Goal: Transaction & Acquisition: Purchase product/service

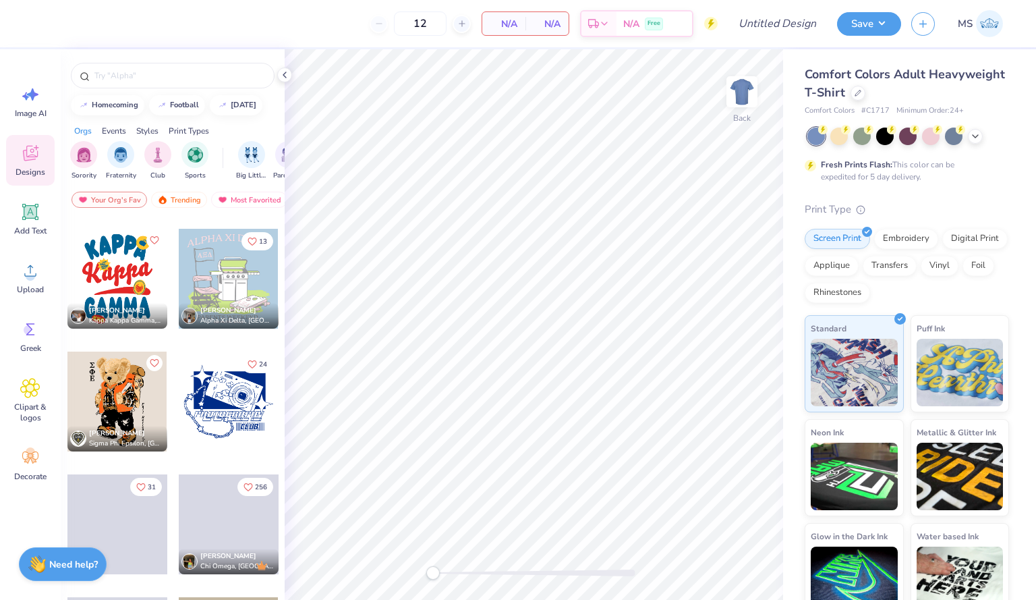
scroll to position [20, 0]
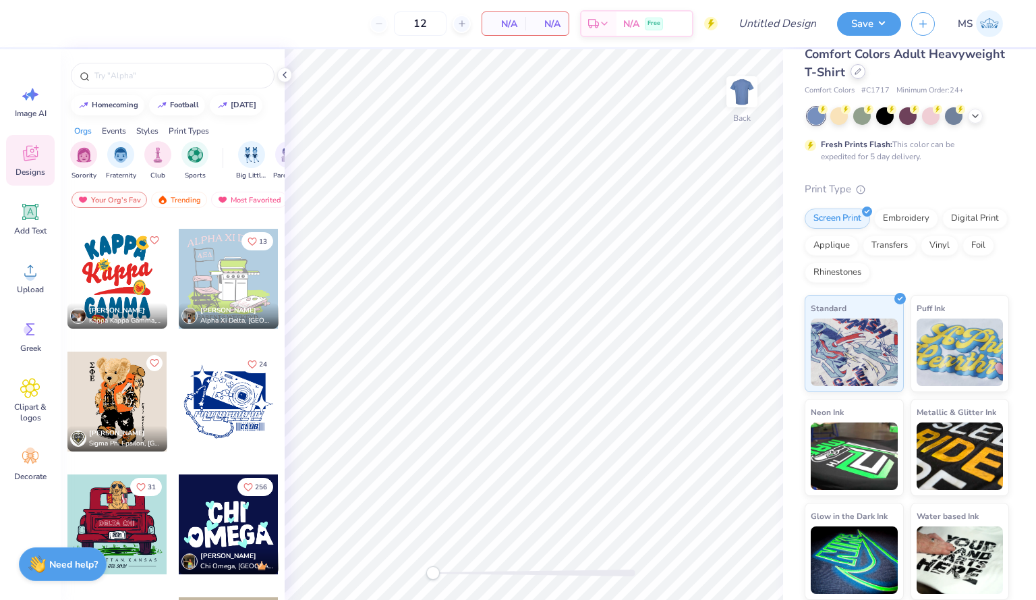
click at [865, 77] on div at bounding box center [857, 71] width 15 height 15
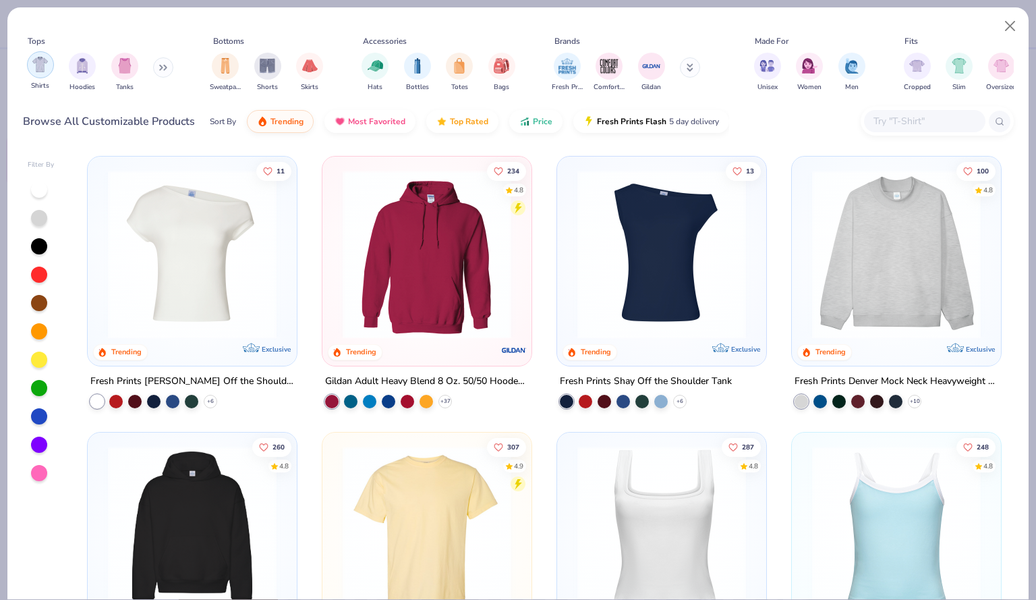
click at [53, 65] on div "filter for Shirts" at bounding box center [40, 64] width 27 height 27
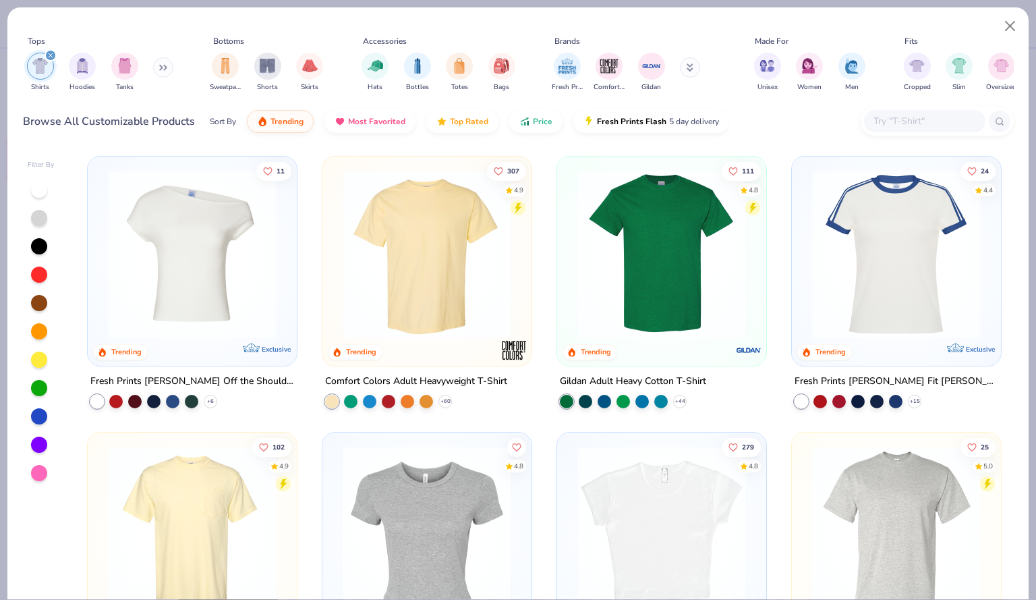
click at [459, 290] on img at bounding box center [427, 254] width 182 height 169
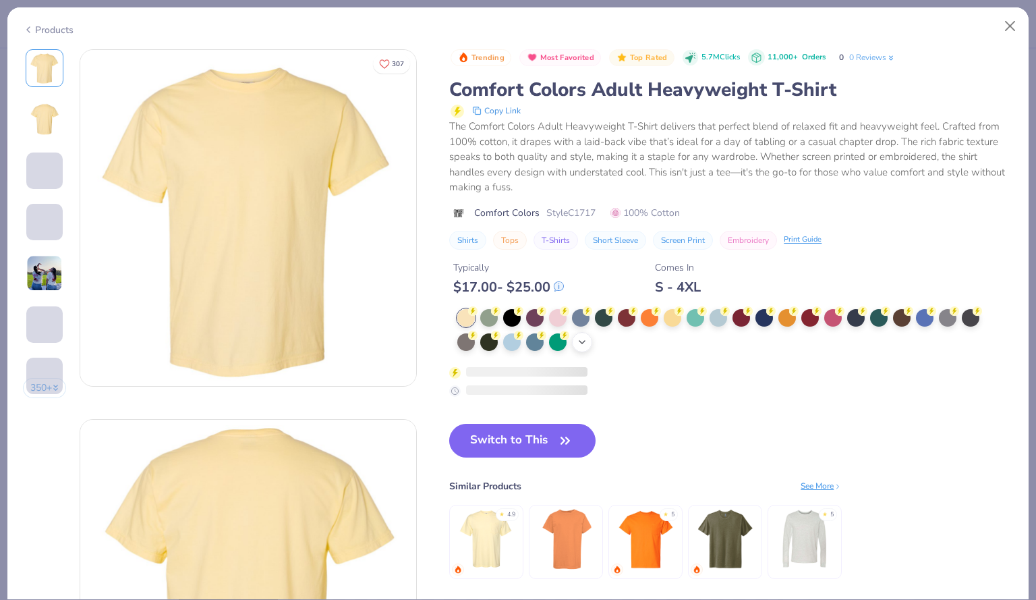
click at [579, 341] on icon at bounding box center [582, 342] width 11 height 11
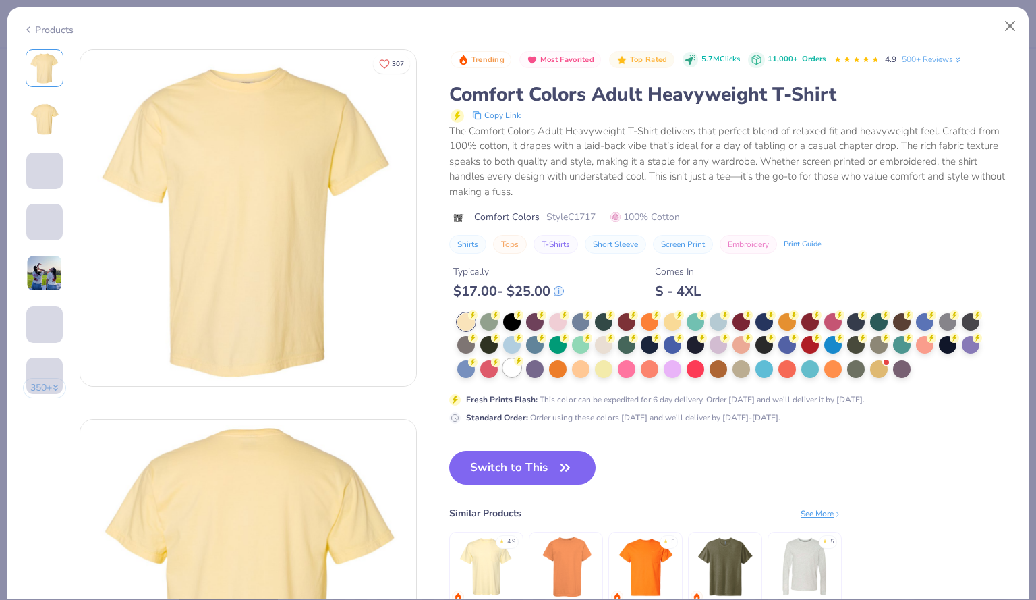
click at [517, 368] on div at bounding box center [512, 368] width 18 height 18
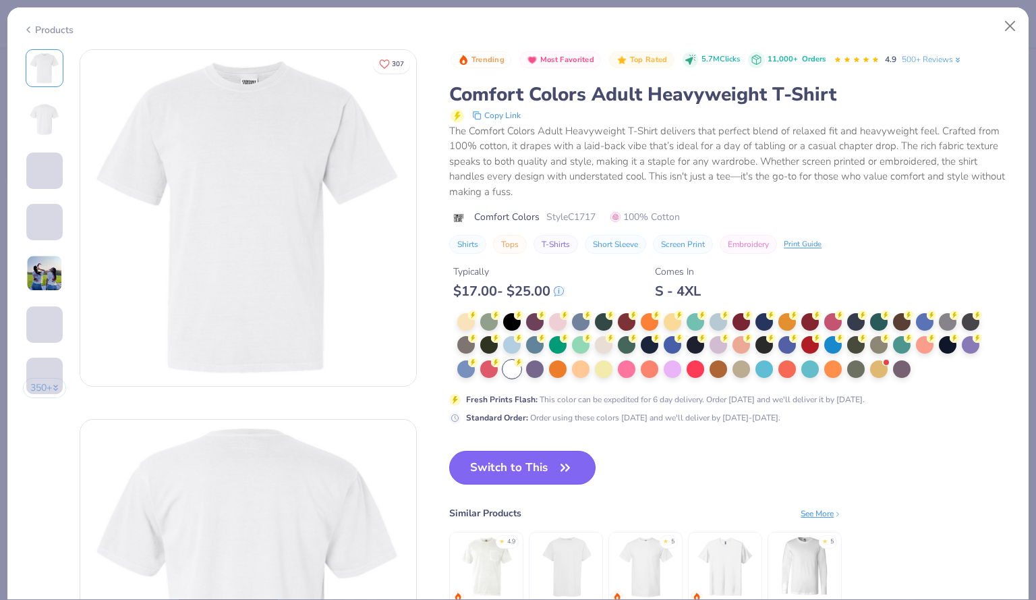
click at [526, 476] on button "Switch to This" at bounding box center [522, 468] width 146 height 34
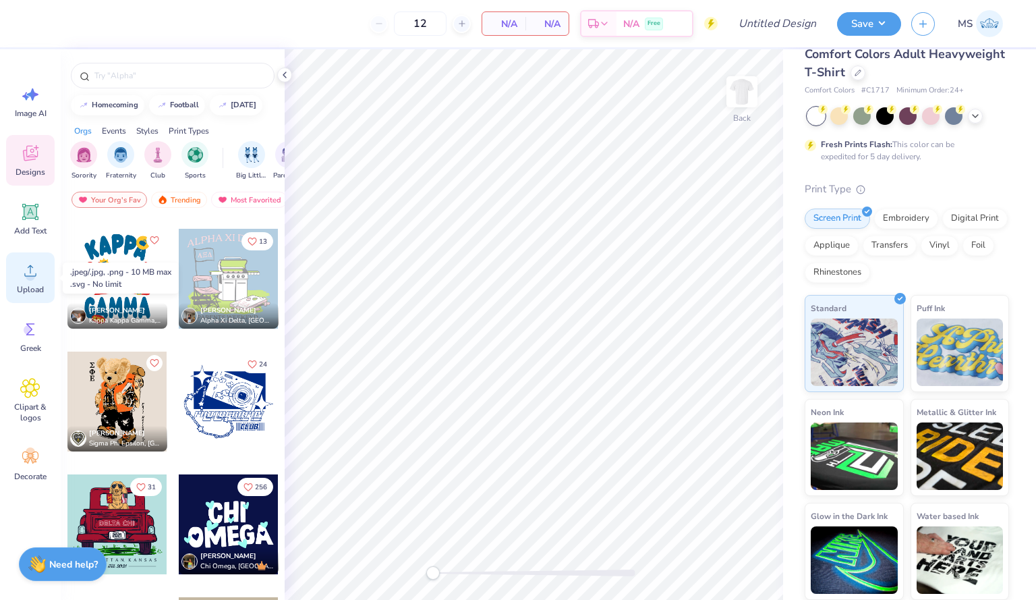
click at [30, 283] on div "Upload" at bounding box center [30, 277] width 49 height 51
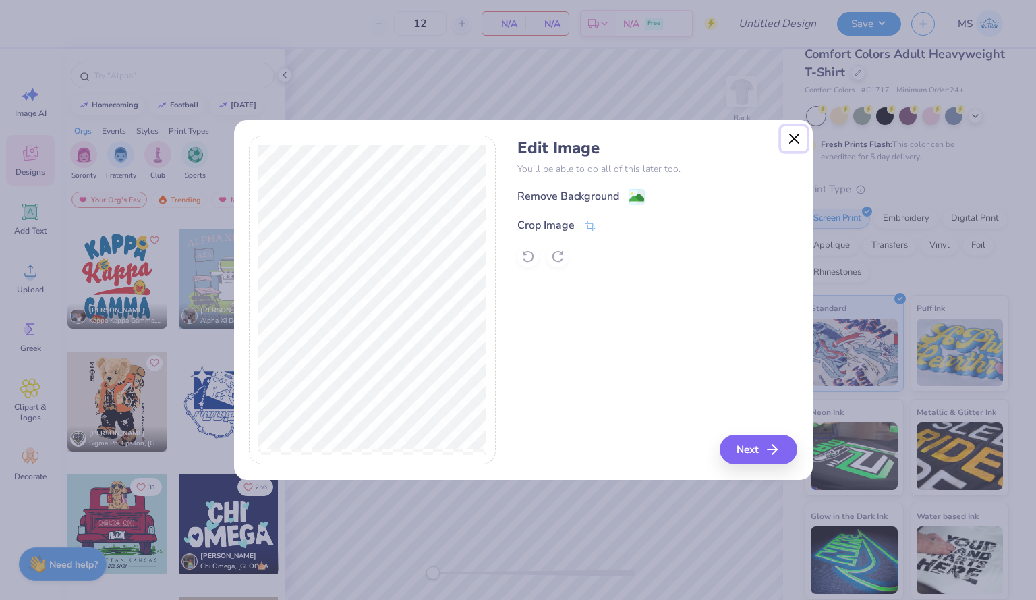
click at [799, 146] on button "Close" at bounding box center [794, 139] width 26 height 26
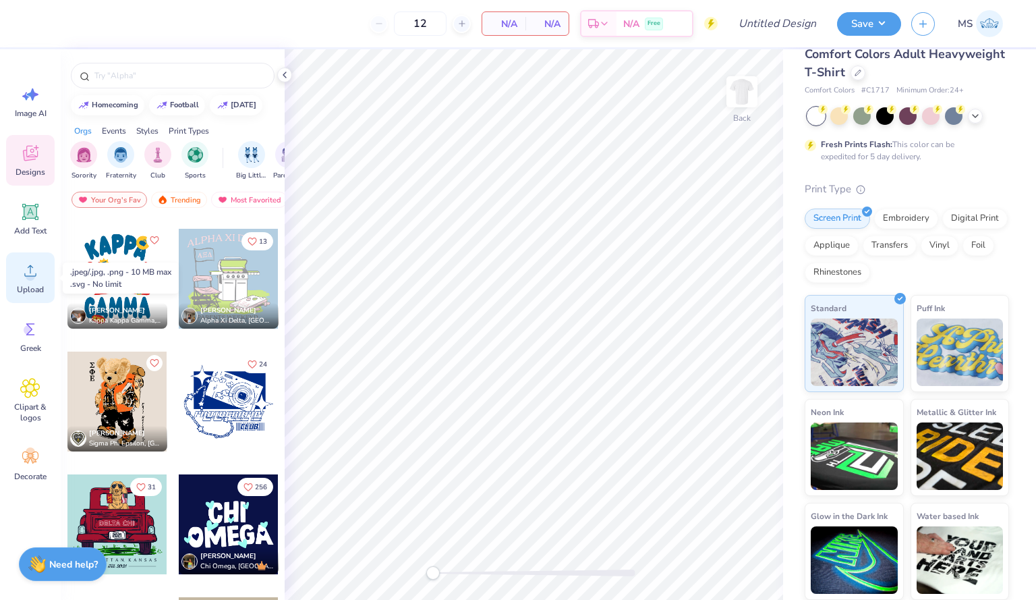
click at [29, 272] on circle at bounding box center [30, 275] width 9 height 9
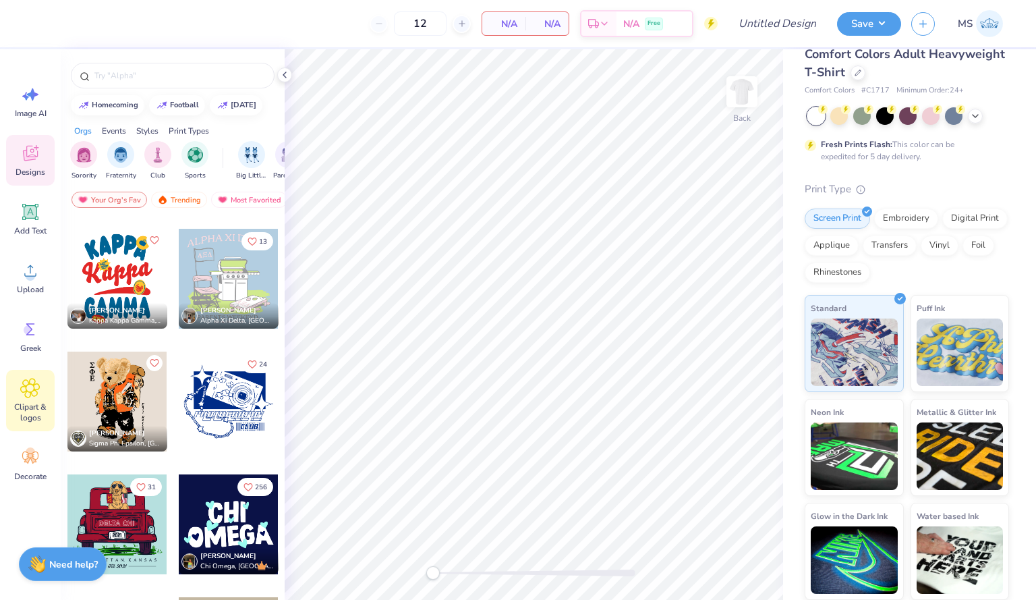
click at [35, 397] on icon at bounding box center [30, 388] width 20 height 20
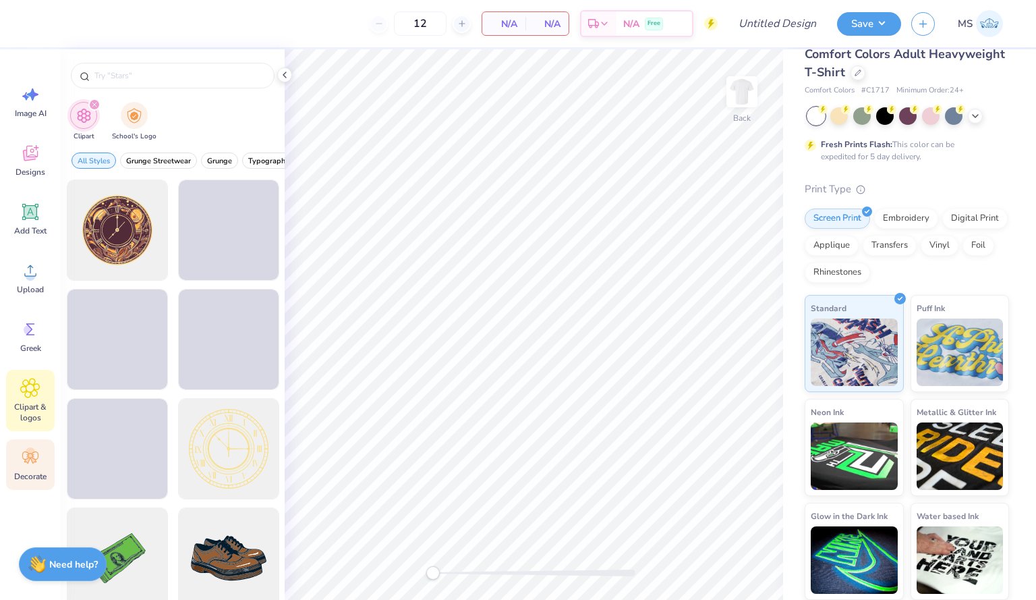
click at [32, 463] on icon at bounding box center [30, 457] width 16 height 12
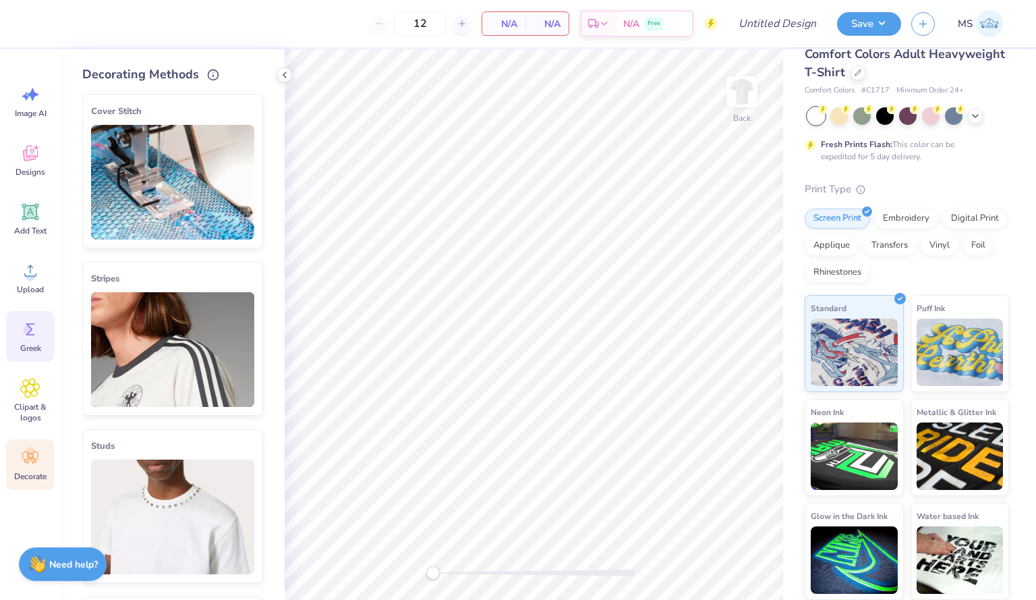
click at [25, 330] on circle at bounding box center [28, 329] width 9 height 9
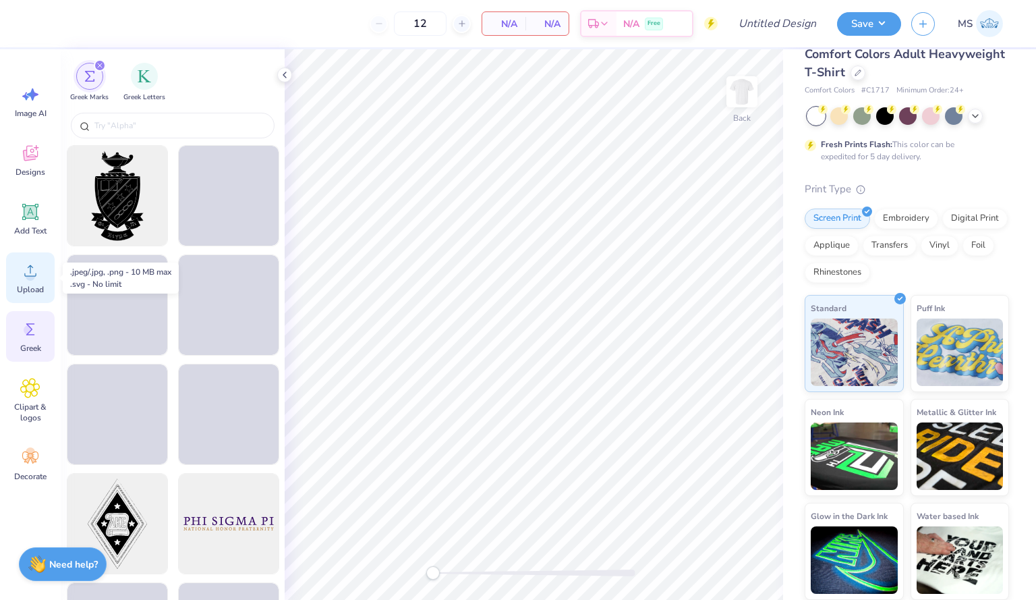
click at [30, 277] on circle at bounding box center [30, 275] width 9 height 9
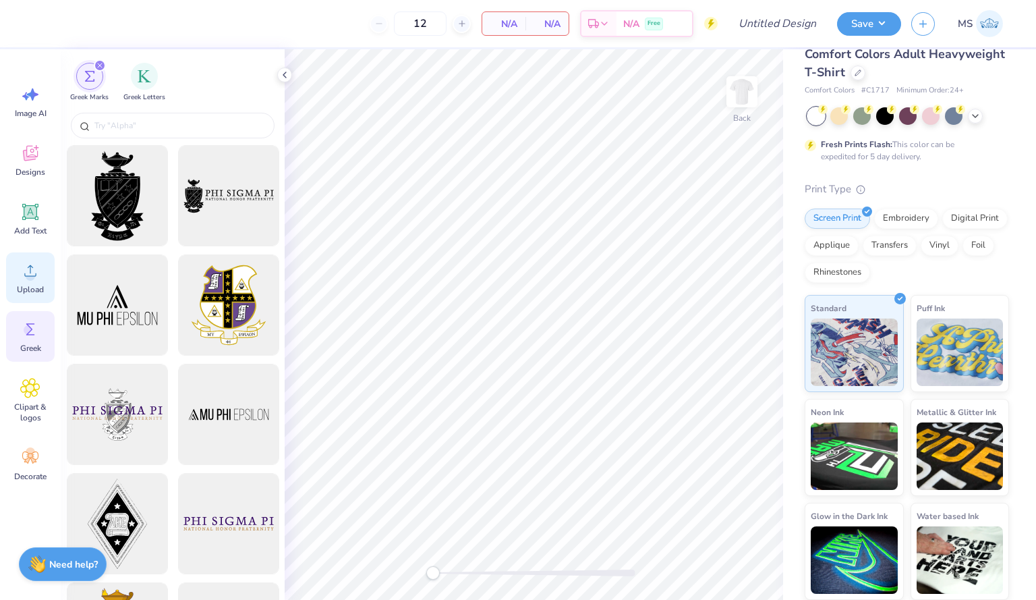
click at [34, 271] on icon at bounding box center [30, 270] width 20 height 20
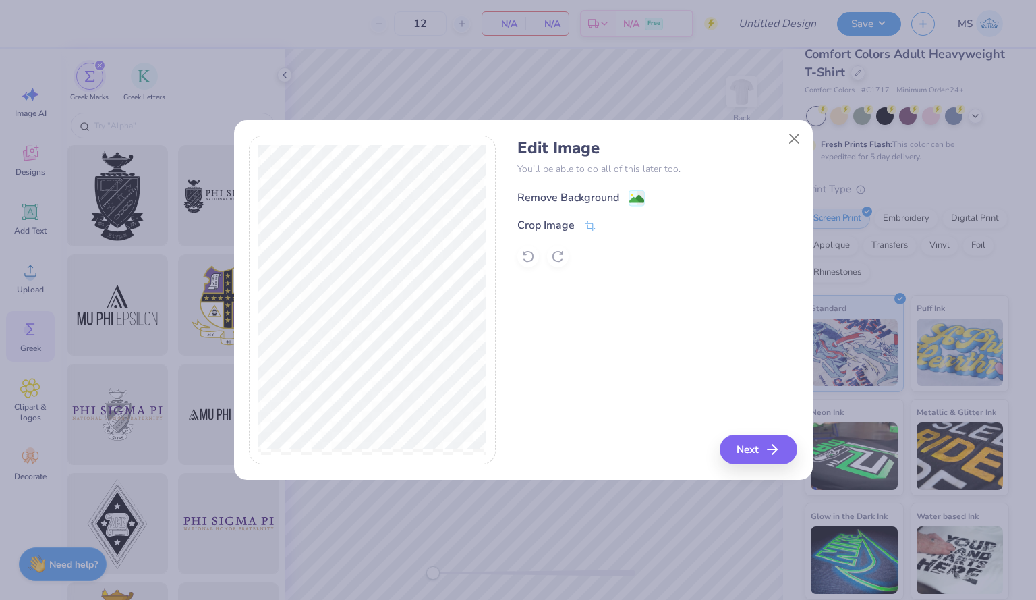
click at [591, 193] on div "Remove Background" at bounding box center [568, 198] width 102 height 16
click at [770, 452] on div "Edit Image You’ll be able to do all of this later too. Remove Background Crop I…" at bounding box center [657, 300] width 280 height 329
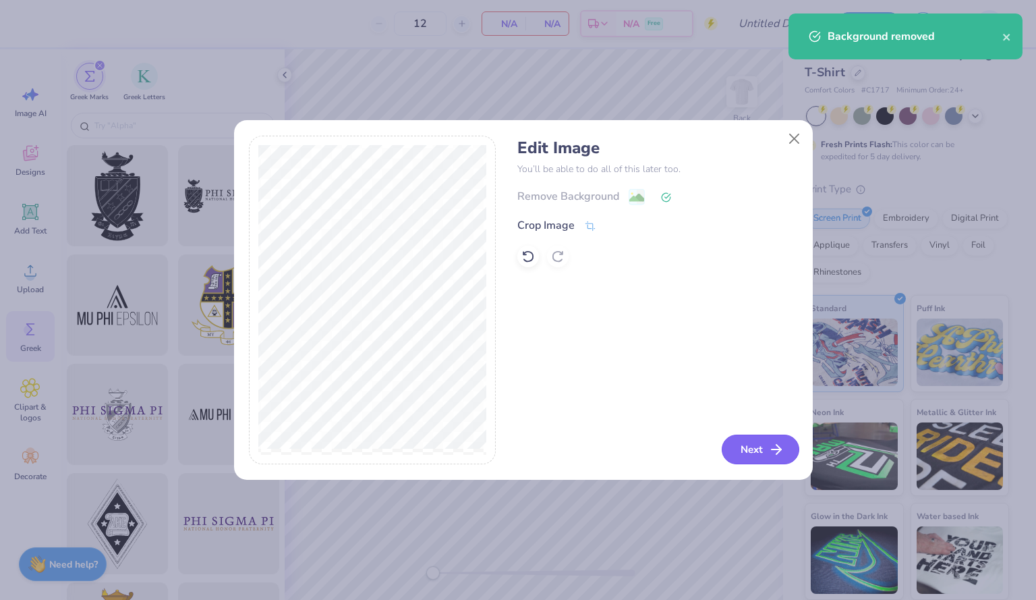
click at [743, 450] on button "Next" at bounding box center [761, 449] width 78 height 30
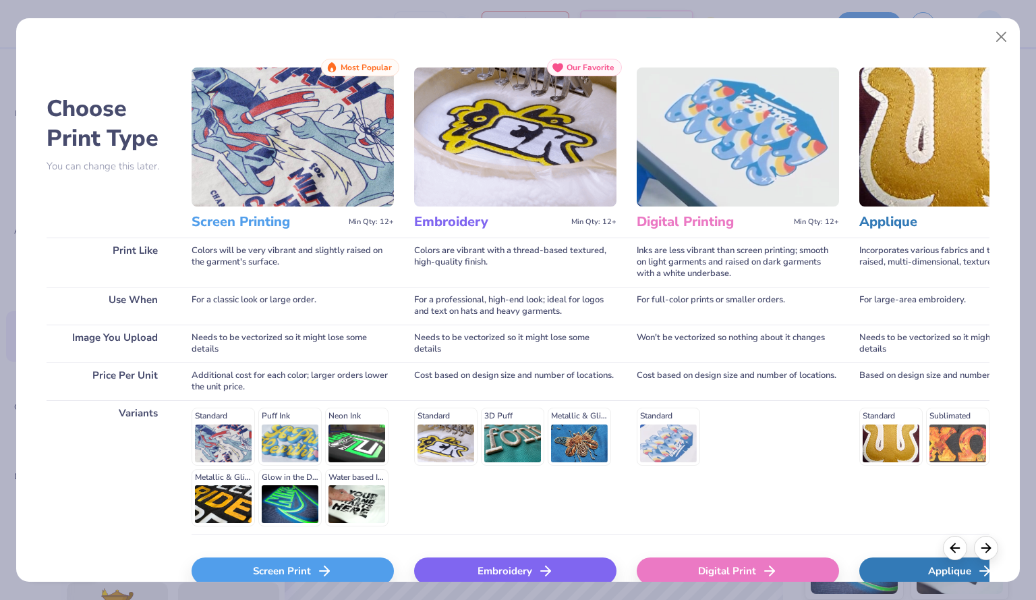
click at [285, 575] on div "Screen Print" at bounding box center [293, 570] width 202 height 27
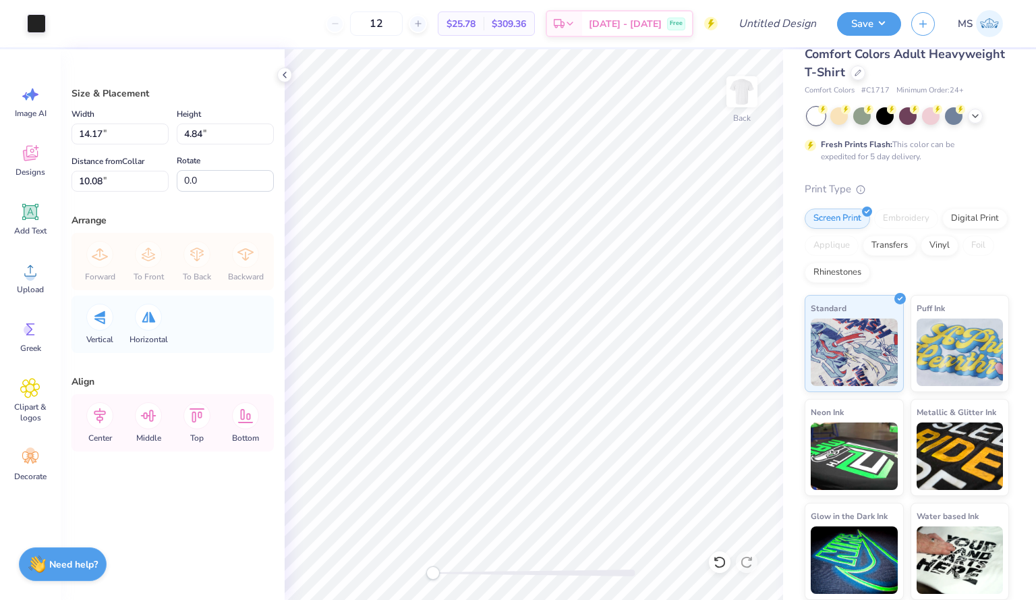
type input "11.76"
type input "4.01"
type input "3.71"
click at [40, 225] on div "Add Text" at bounding box center [30, 219] width 49 height 51
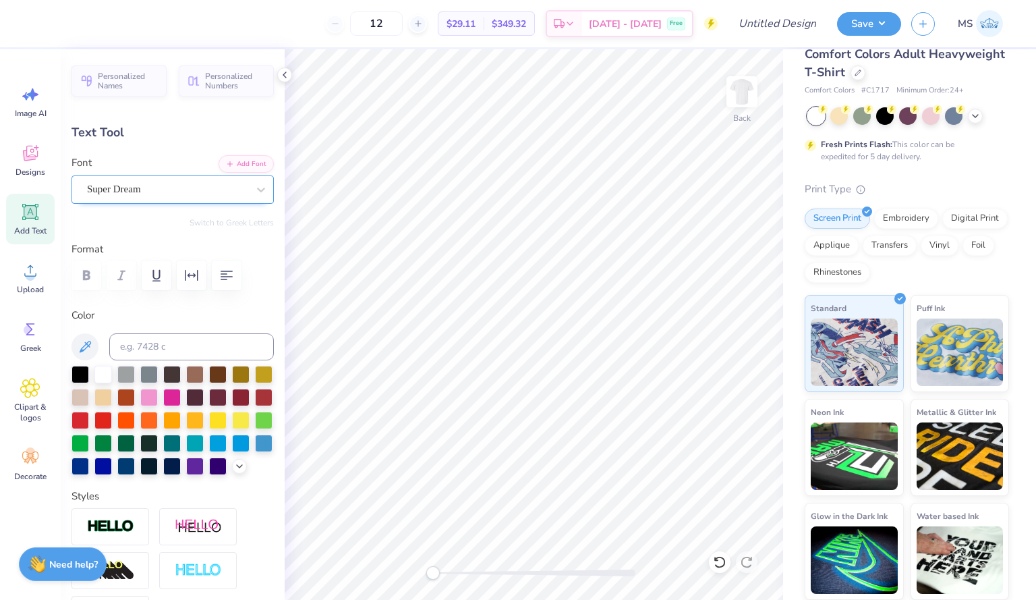
click at [167, 194] on div "Super Dream" at bounding box center [167, 189] width 163 height 21
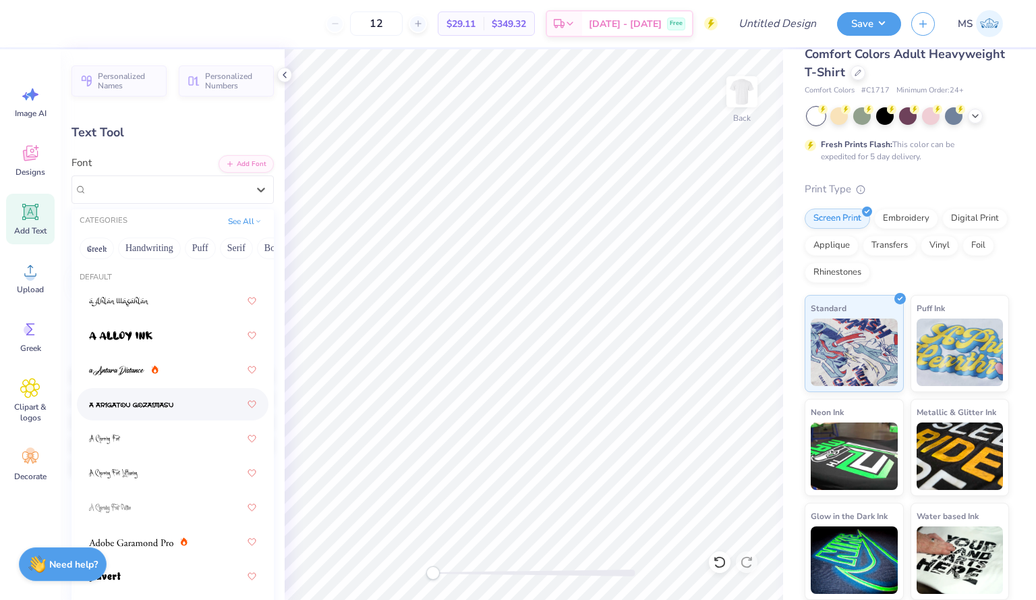
scroll to position [209, 0]
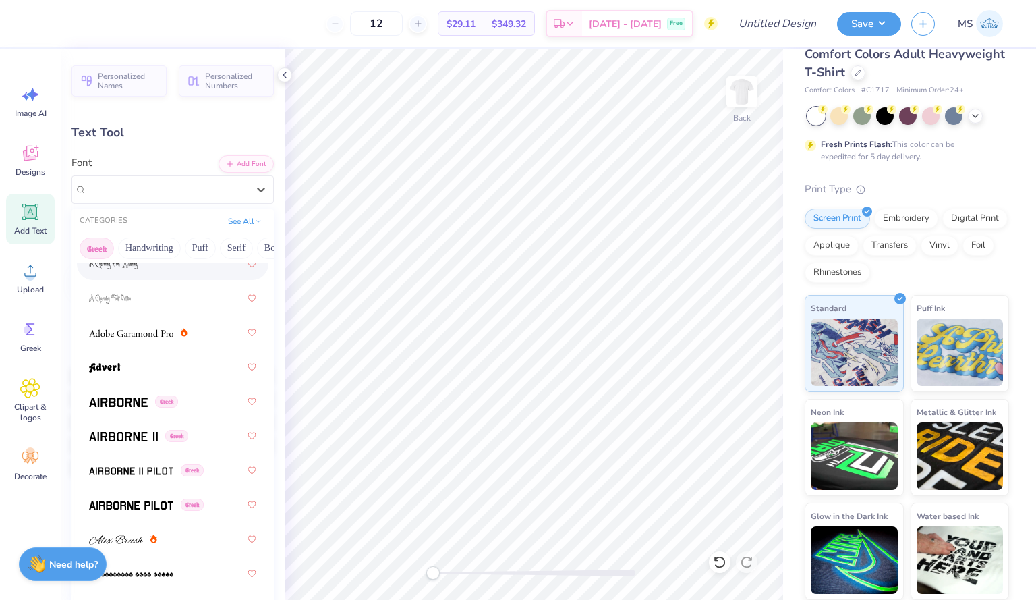
click at [98, 245] on button "Greek" at bounding box center [97, 248] width 34 height 22
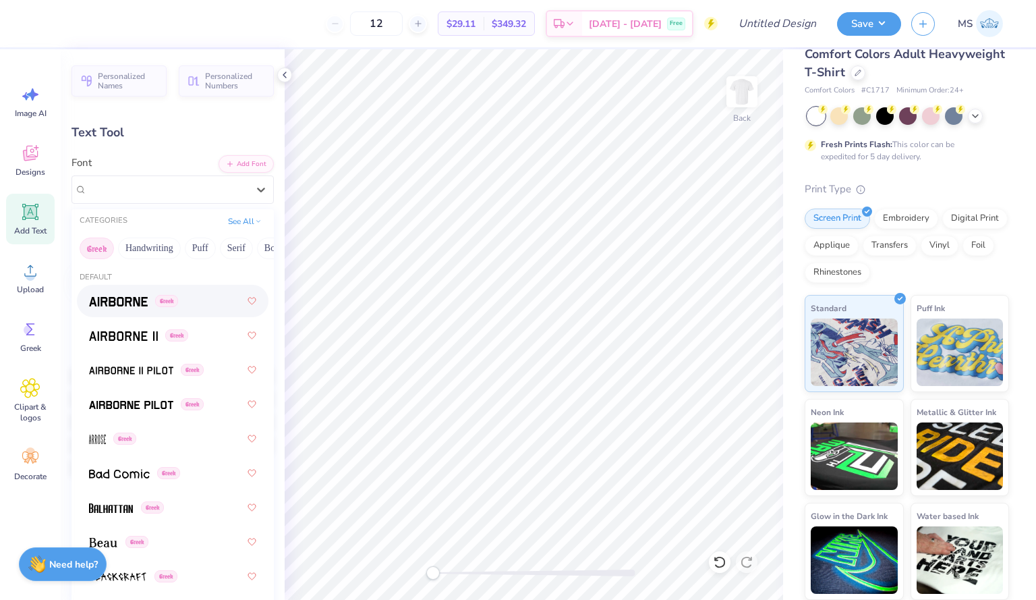
click at [118, 303] on img at bounding box center [118, 301] width 59 height 9
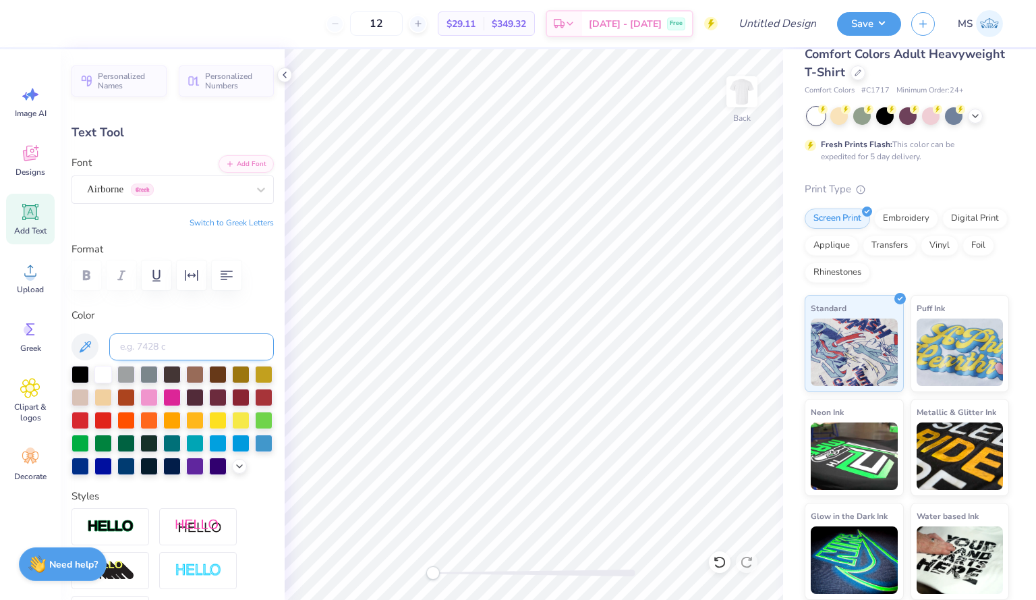
click at [158, 343] on input at bounding box center [191, 346] width 165 height 27
click at [181, 180] on div at bounding box center [167, 189] width 161 height 18
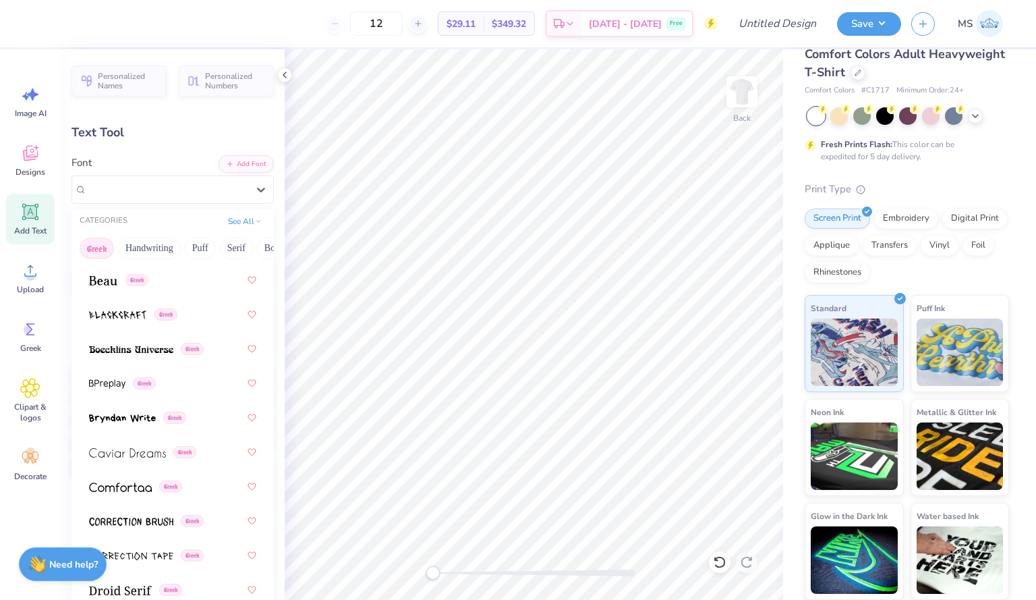
scroll to position [264, 0]
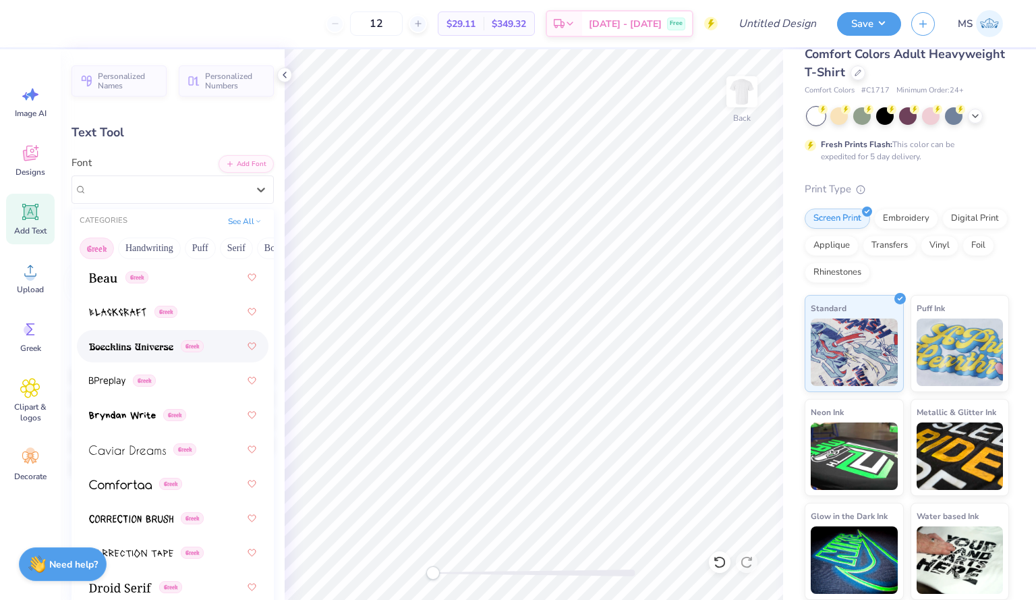
click at [156, 355] on div "Greek" at bounding box center [172, 346] width 167 height 24
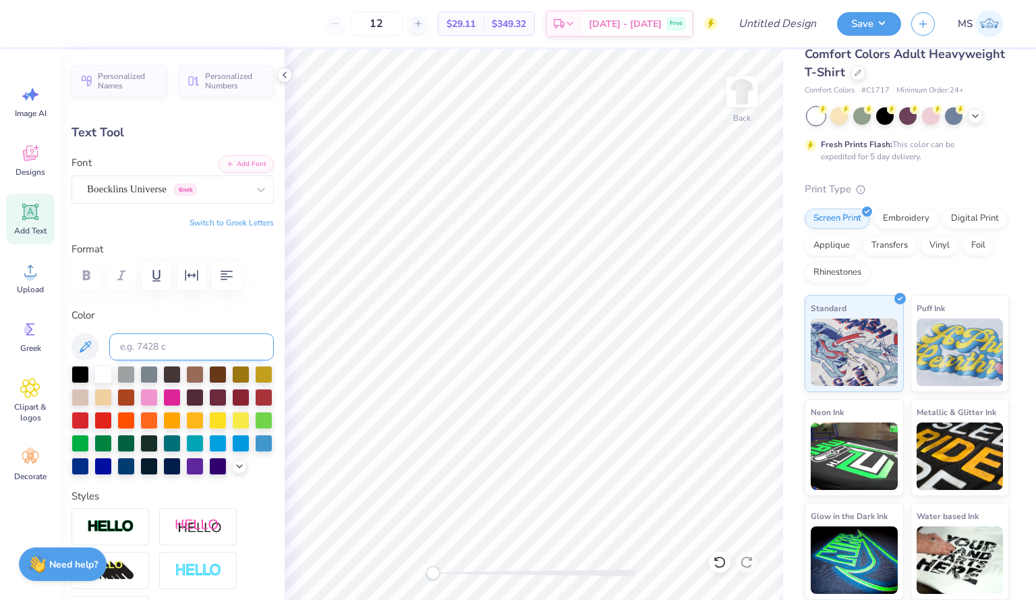
scroll to position [11, 2]
type textarea "T"
type textarea "B"
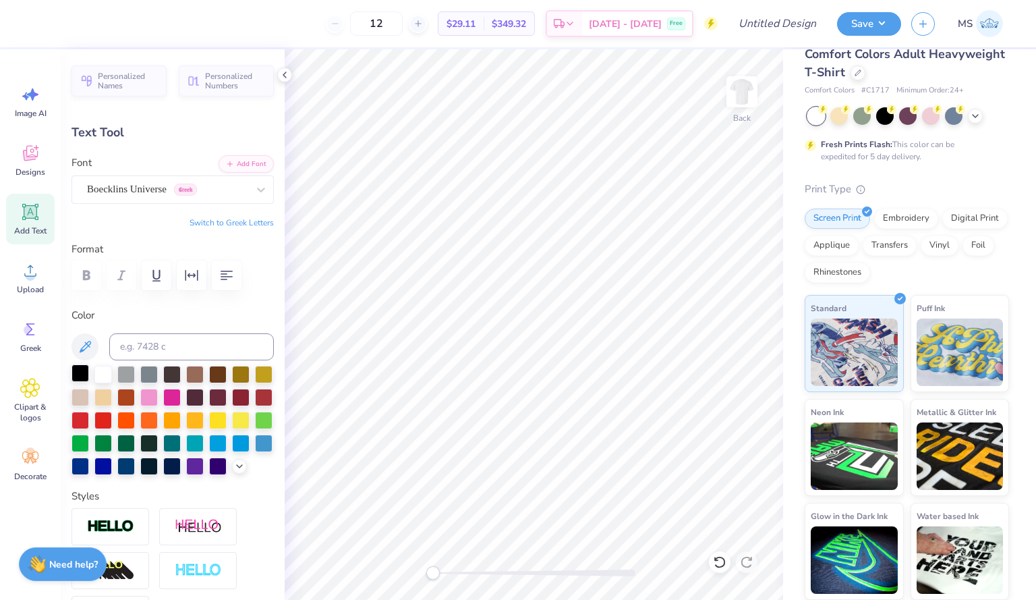
type textarea "BROTHERS"
click at [83, 372] on div at bounding box center [80, 373] width 18 height 18
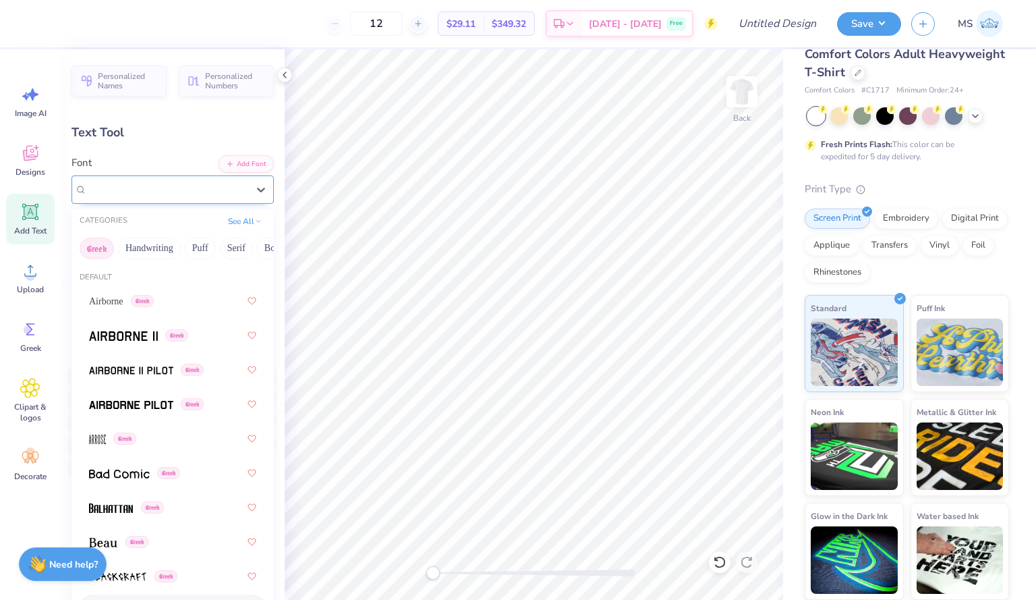
click at [229, 197] on div at bounding box center [167, 189] width 161 height 18
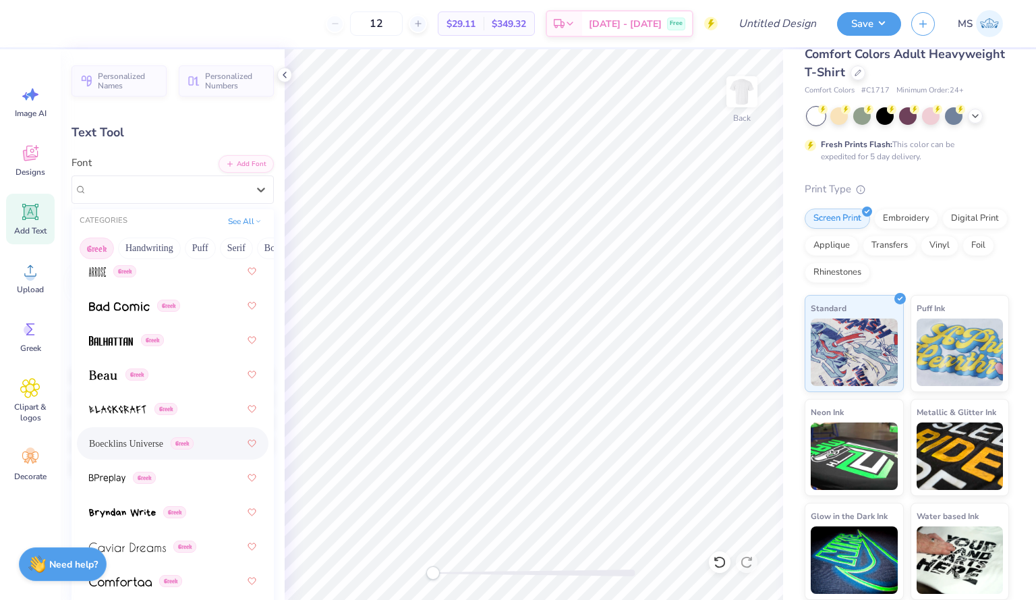
scroll to position [171, 0]
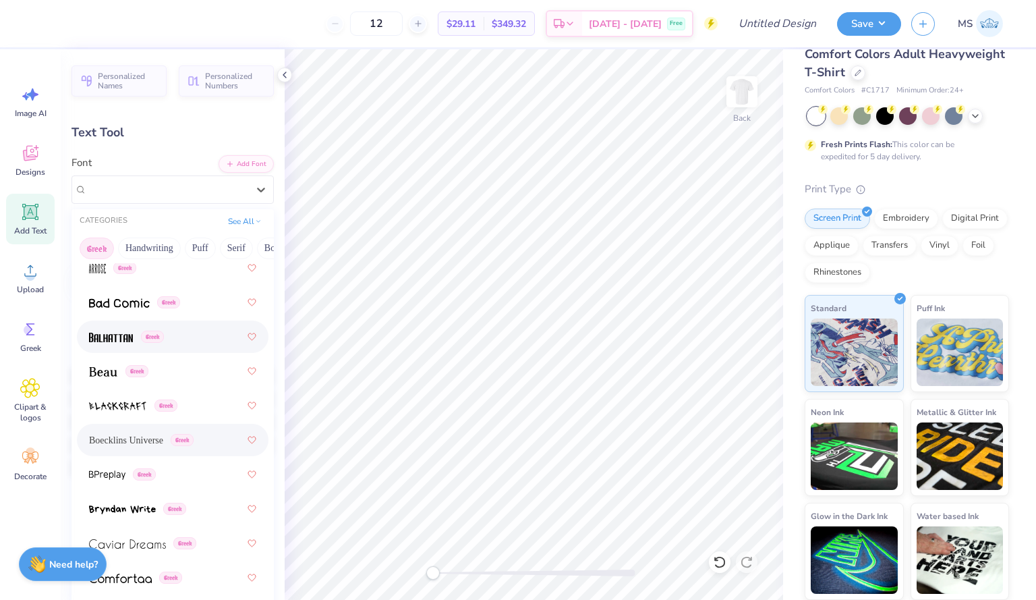
click at [187, 337] on div "Greek" at bounding box center [172, 336] width 167 height 24
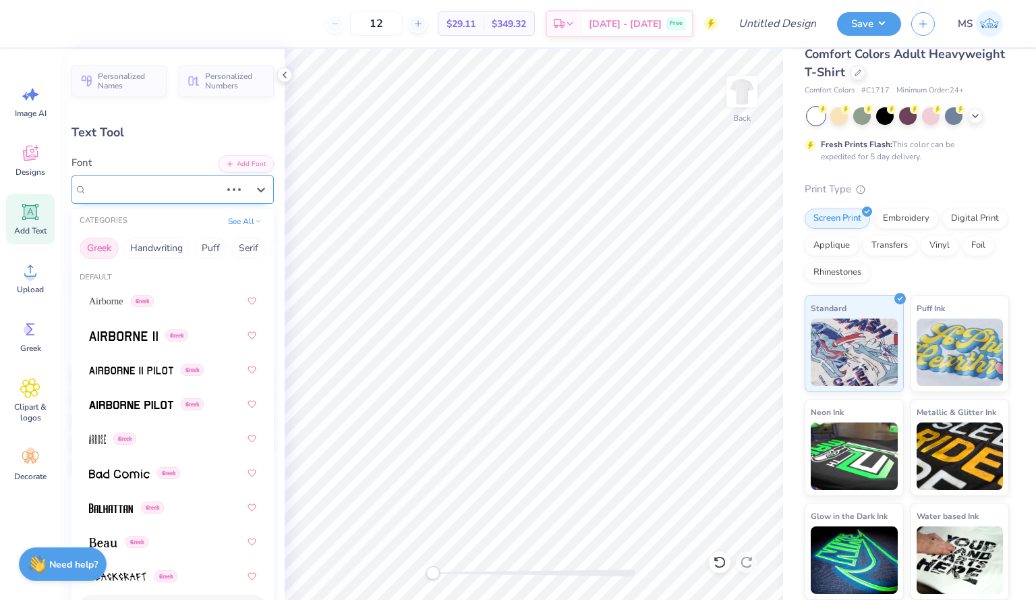
click at [158, 177] on div "Boecklins Universe Greek" at bounding box center [172, 189] width 202 height 28
click at [106, 510] on span "Balhattan" at bounding box center [107, 507] width 36 height 14
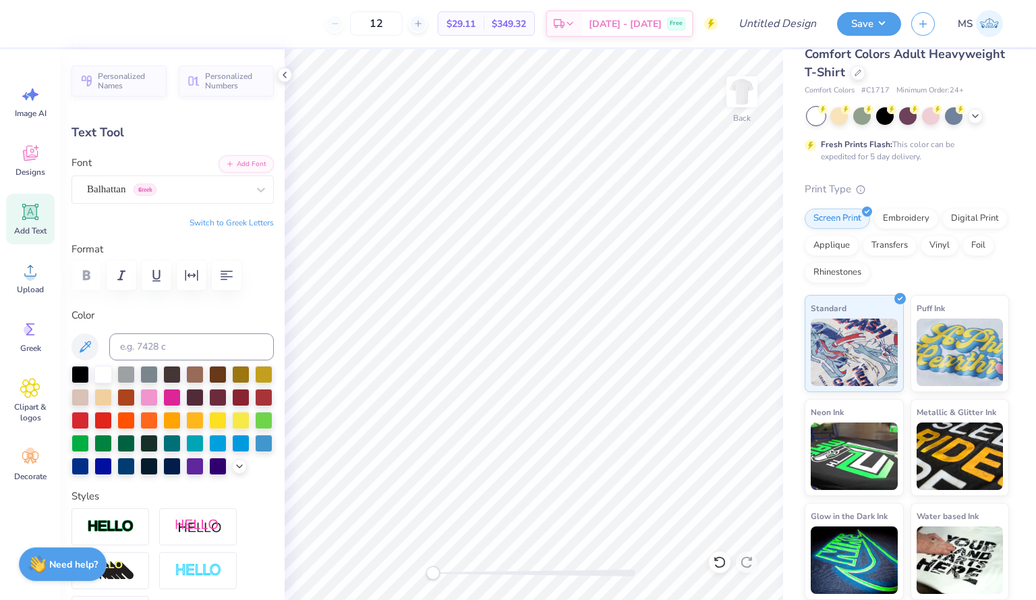
scroll to position [10, 3]
type input "7.95"
type input "1.88"
type input "8.88"
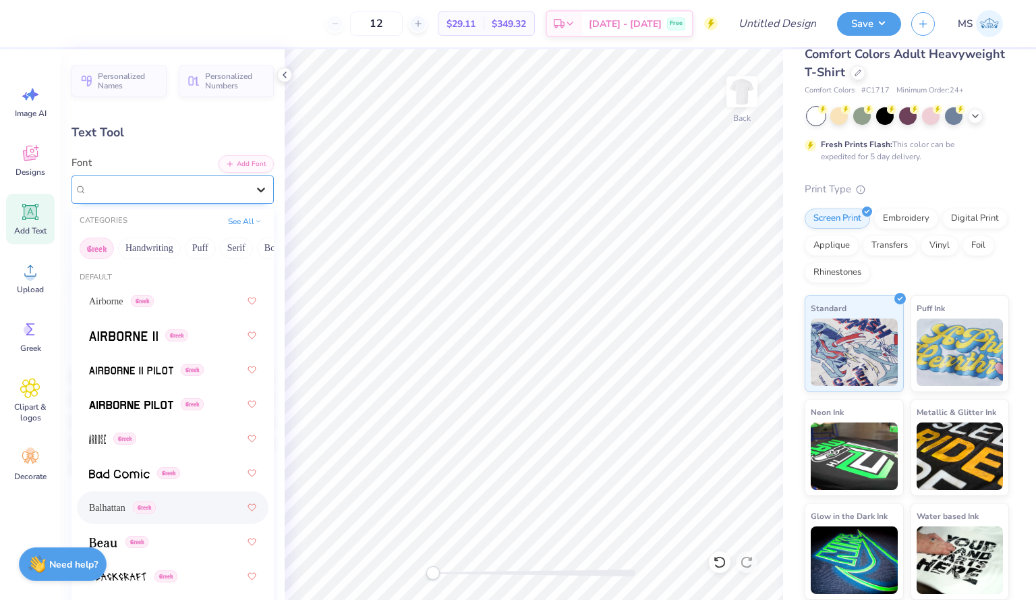
click at [254, 183] on icon at bounding box center [260, 189] width 13 height 13
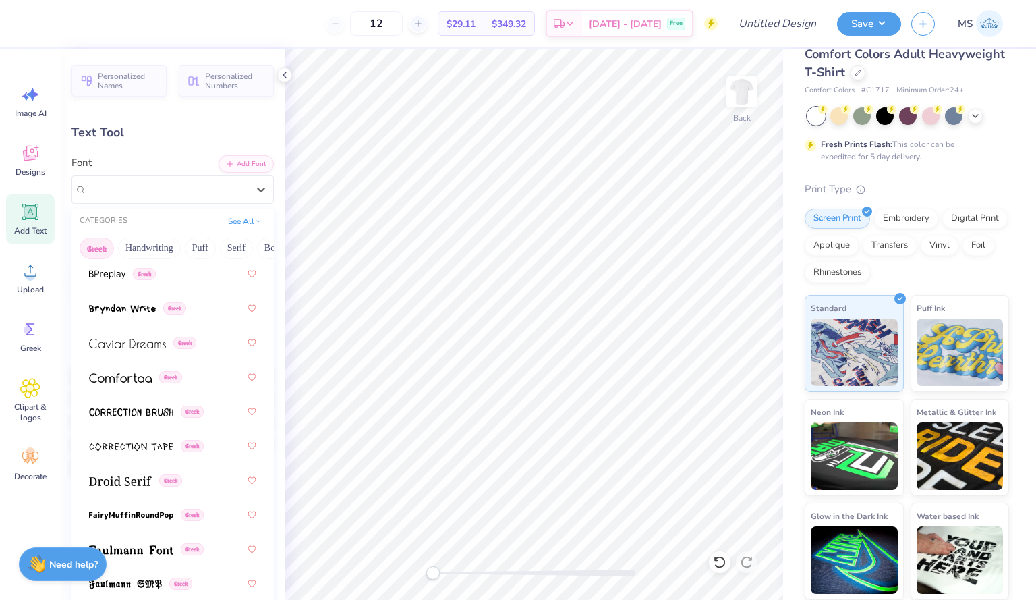
scroll to position [389, 0]
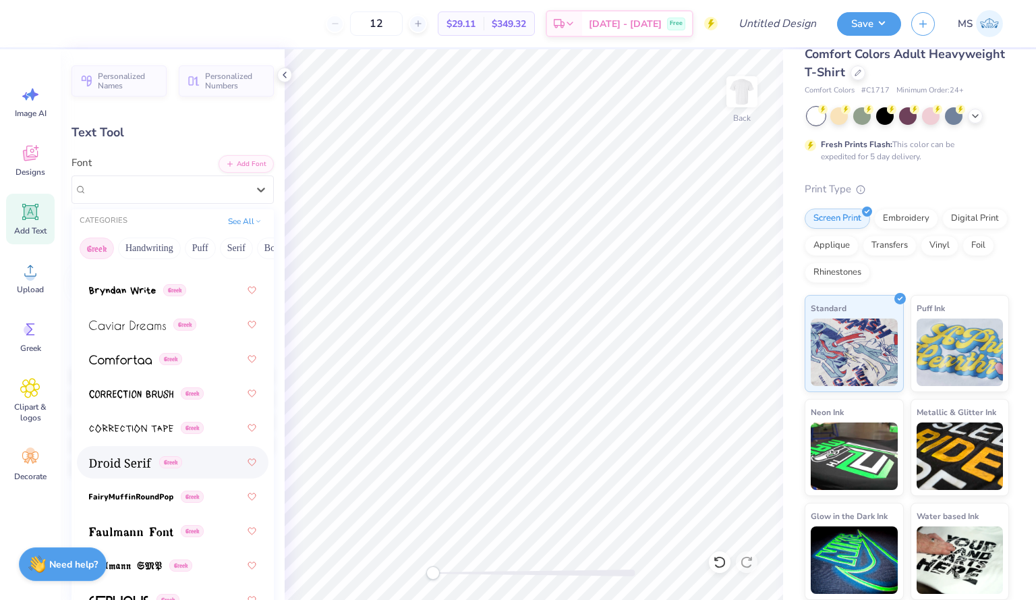
click at [132, 464] on img at bounding box center [120, 462] width 63 height 9
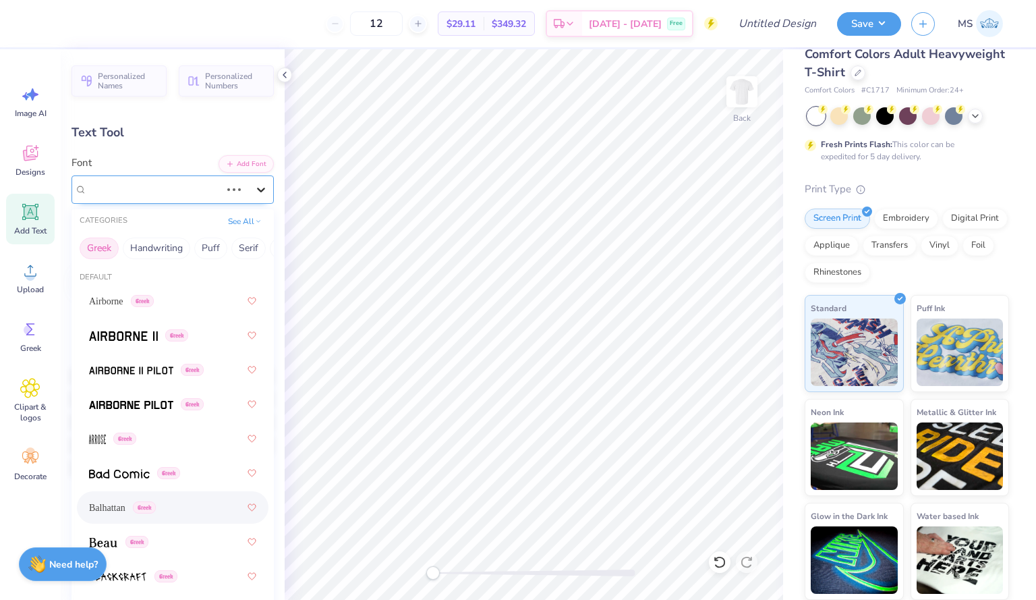
click at [254, 195] on icon at bounding box center [260, 189] width 13 height 13
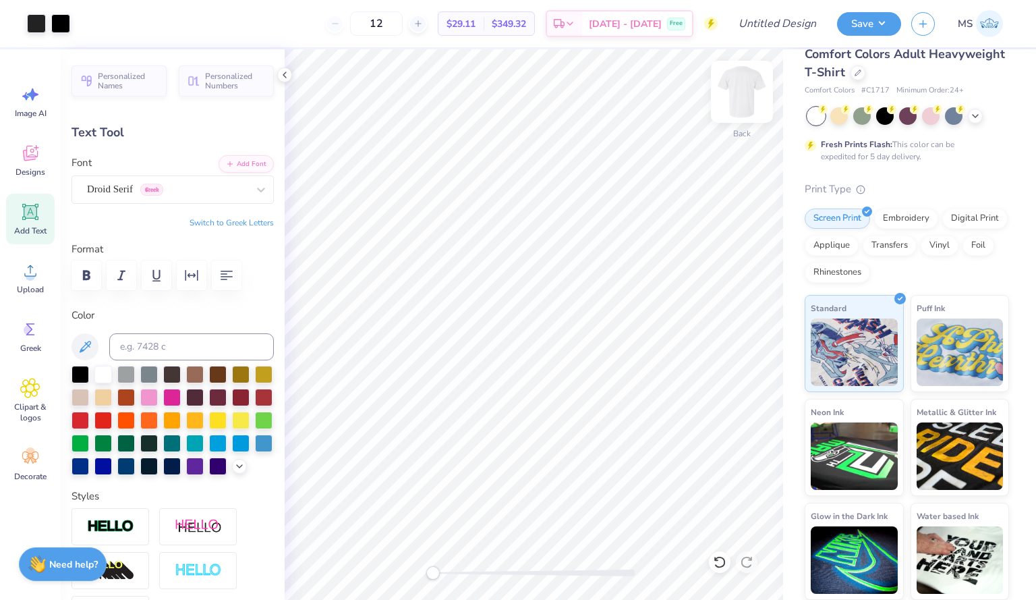
click at [740, 99] on img at bounding box center [742, 92] width 54 height 54
click at [12, 210] on div "Add Text" at bounding box center [30, 219] width 49 height 51
type input "5.69"
type input "1.65"
type input "12.93"
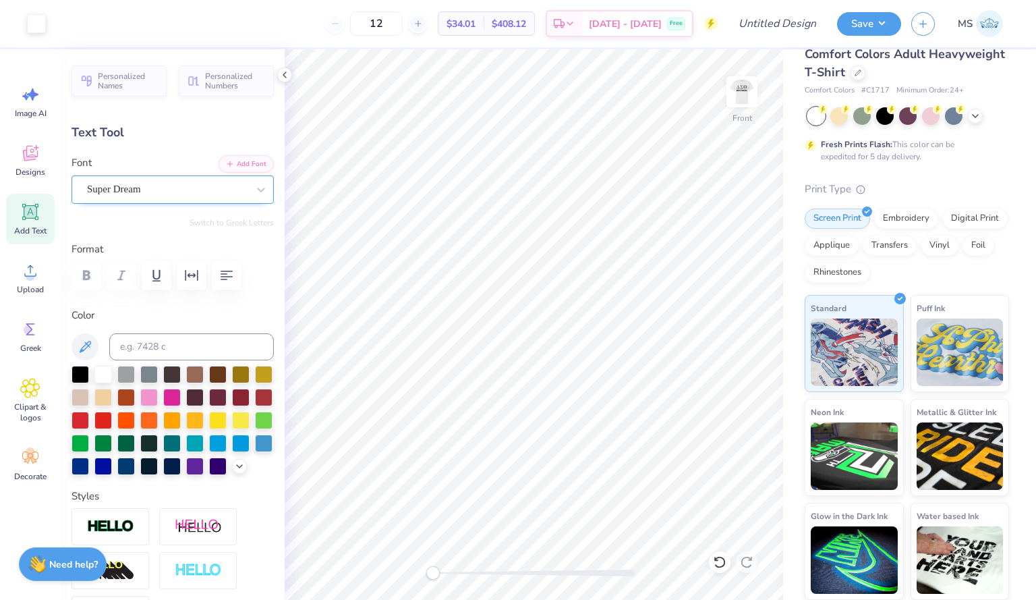
click at [198, 189] on div "Super Dream" at bounding box center [167, 189] width 163 height 21
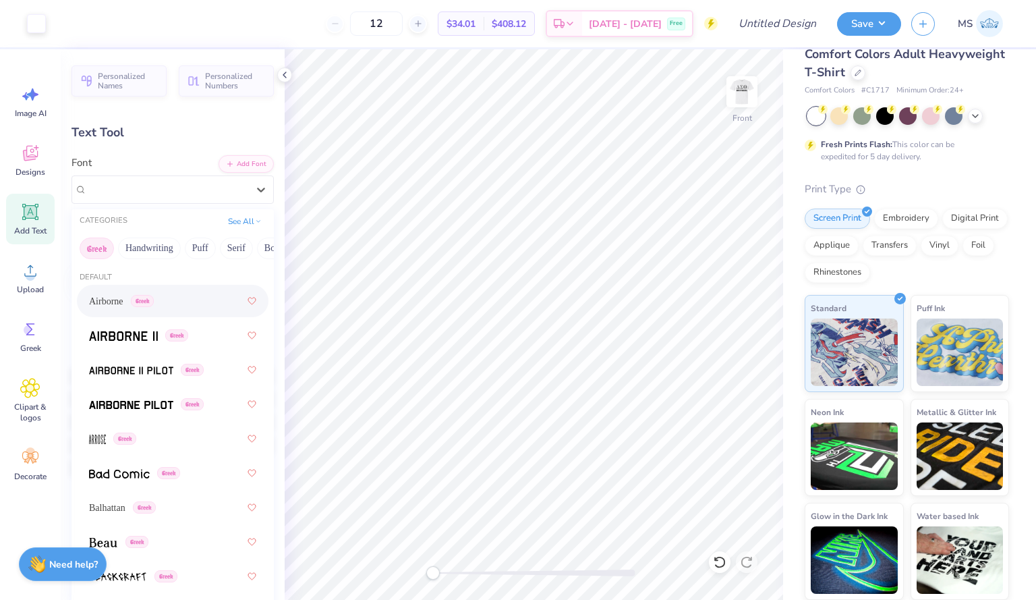
click at [98, 251] on button "Greek" at bounding box center [97, 248] width 34 height 22
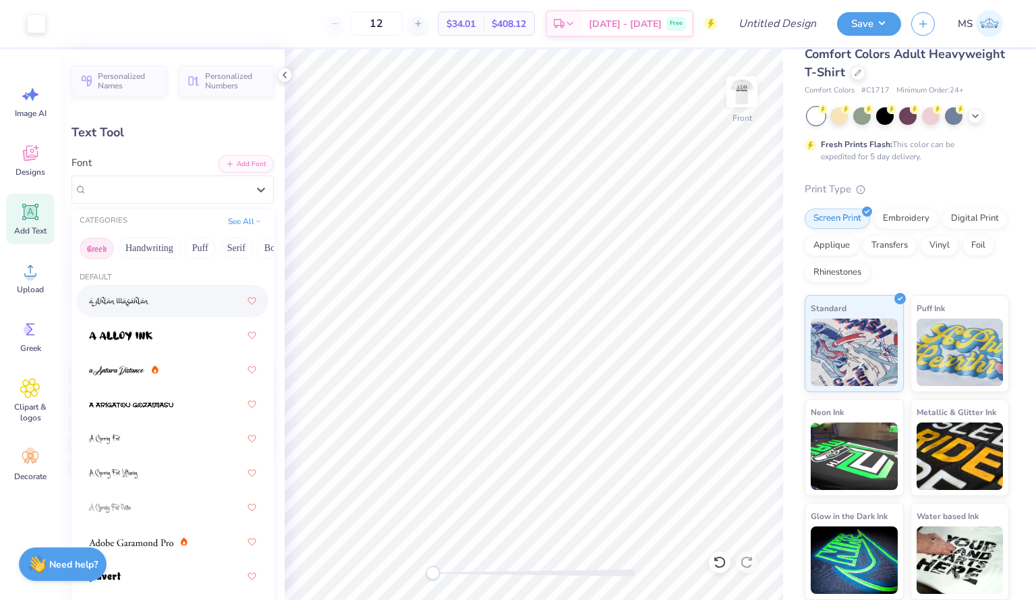
click at [98, 256] on button "Greek" at bounding box center [97, 248] width 34 height 22
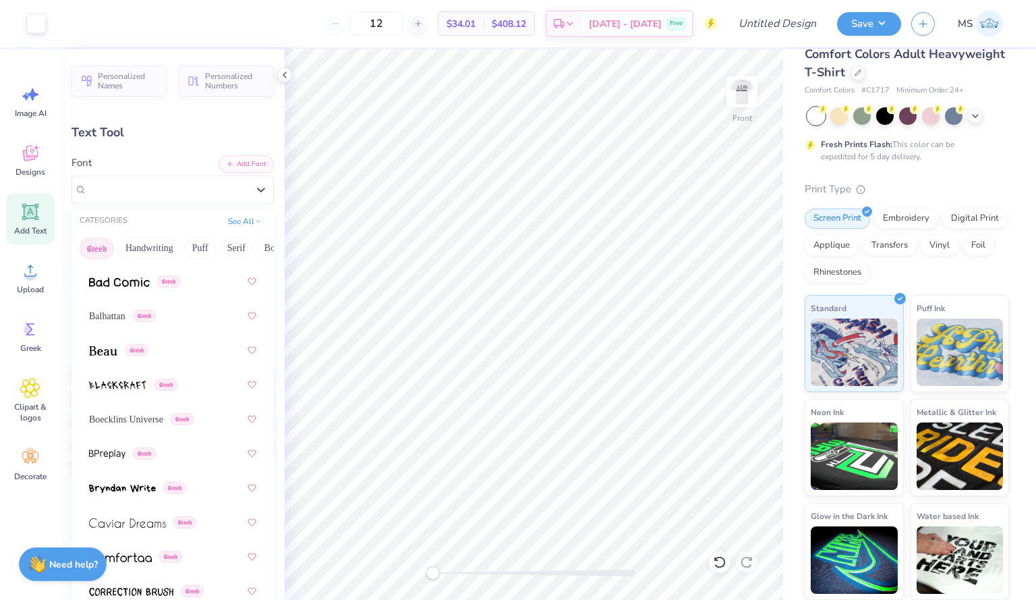
scroll to position [198, 0]
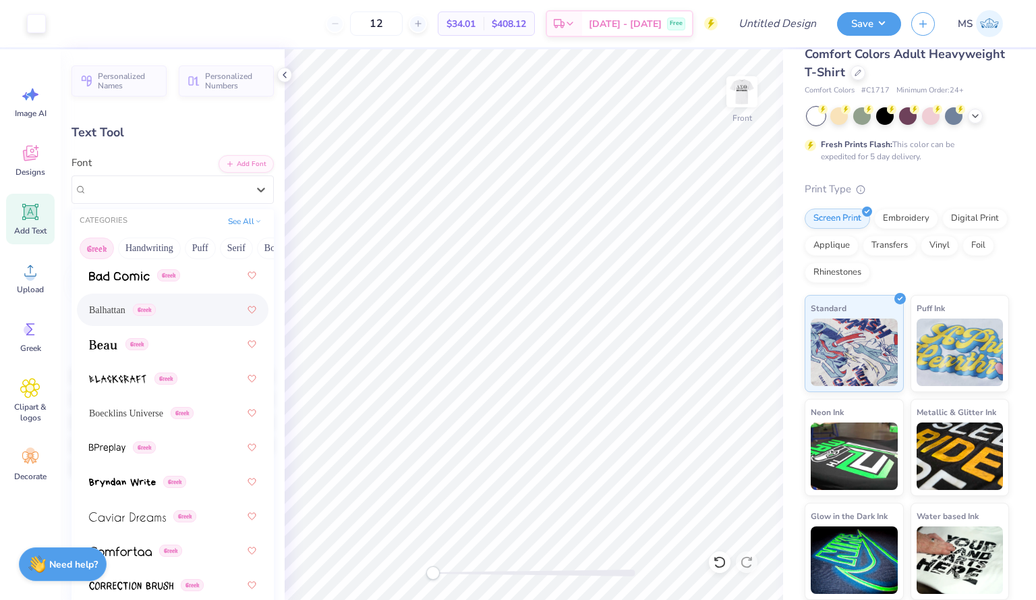
click at [99, 310] on span "Balhattan" at bounding box center [107, 310] width 36 height 14
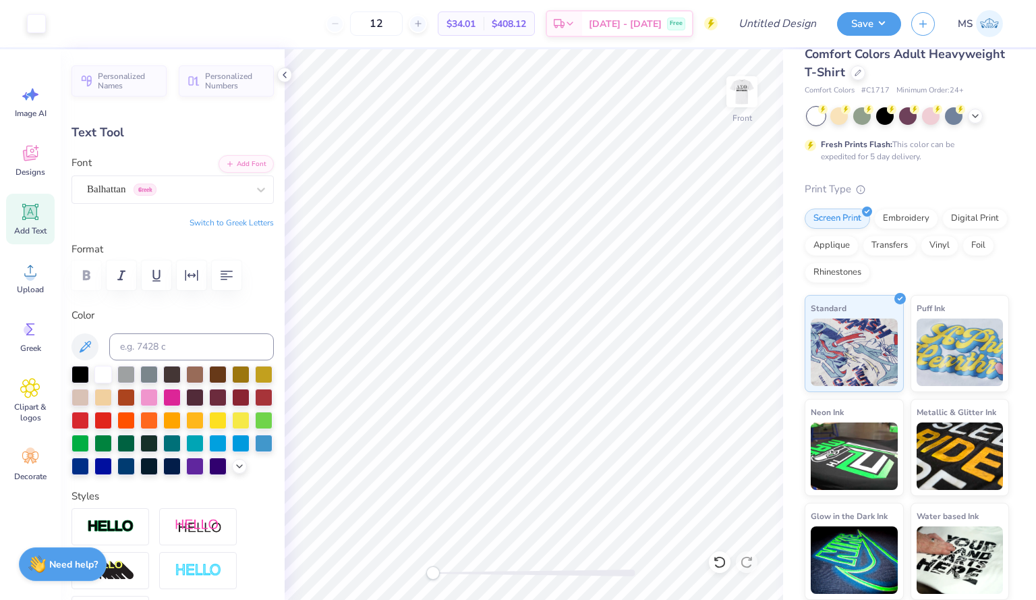
type input "3.97"
type input "1.91"
type input "12.80"
type textarea "T"
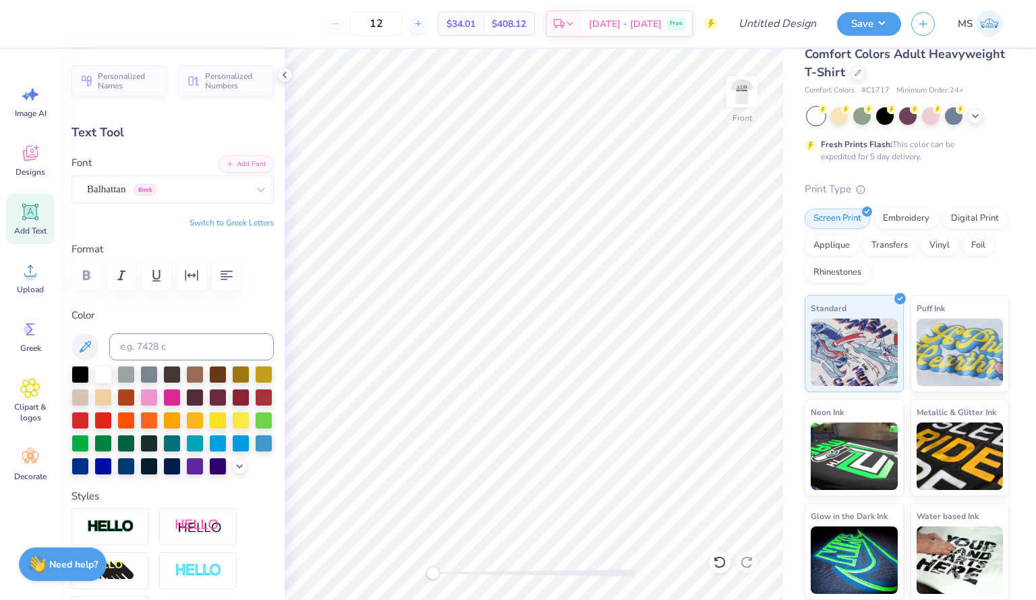
scroll to position [11, 2]
type textarea "DTS CHARITY BASH"
click at [232, 451] on div at bounding box center [241, 442] width 18 height 18
click at [209, 451] on div at bounding box center [218, 442] width 18 height 18
type input "14.53"
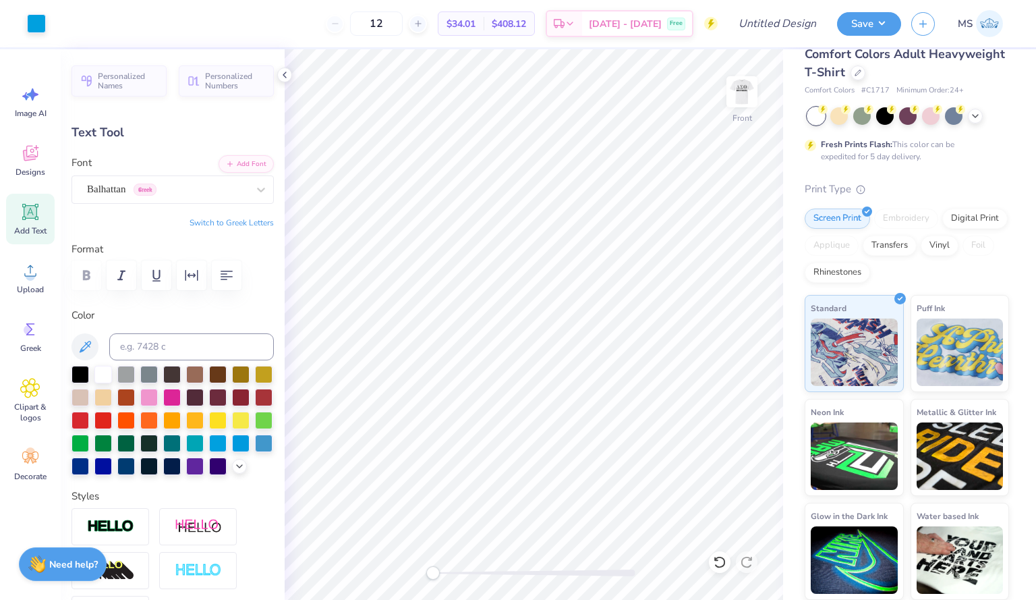
type input "1.87"
type input "12.81"
click at [40, 203] on div "Add Text" at bounding box center [30, 219] width 49 height 51
type input "5.69"
type input "1.65"
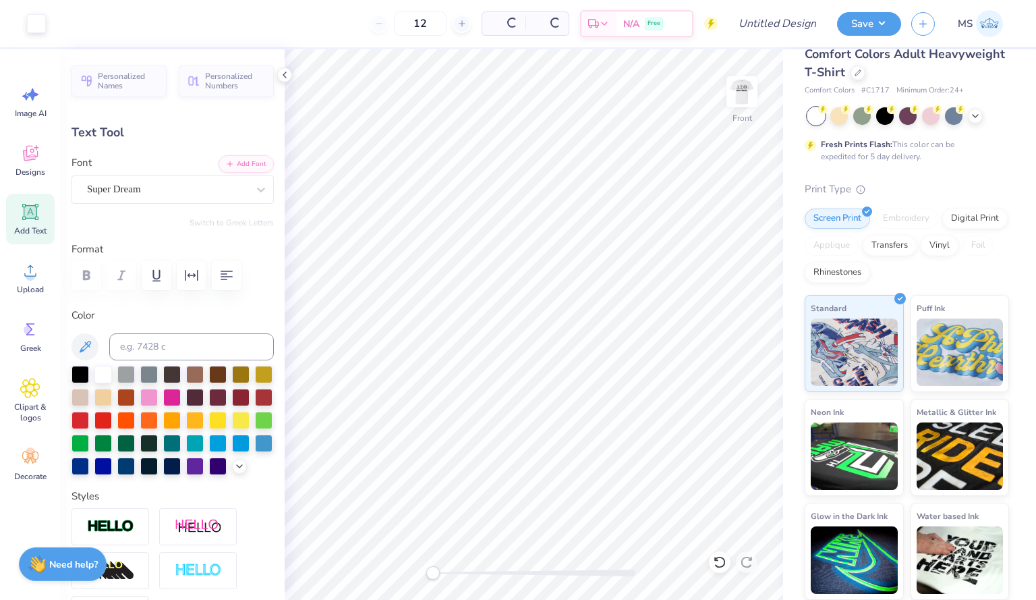
type input "12.93"
type textarea "T"
click at [232, 451] on div at bounding box center [241, 442] width 18 height 18
click at [89, 469] on div at bounding box center [80, 465] width 18 height 18
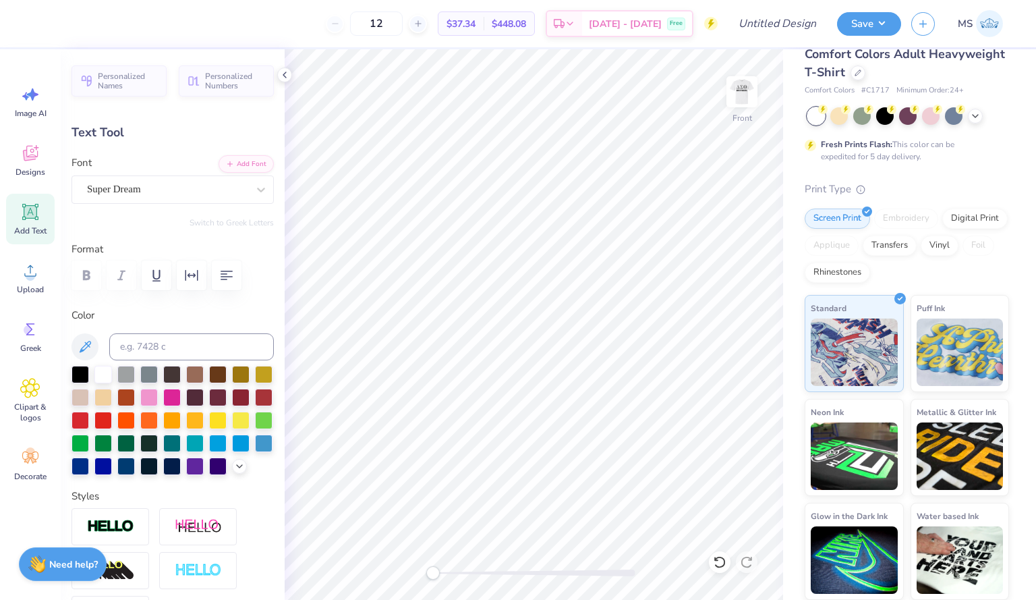
scroll to position [11, 3]
type textarea "[DATE]"
type input "12.81"
type input "12.92"
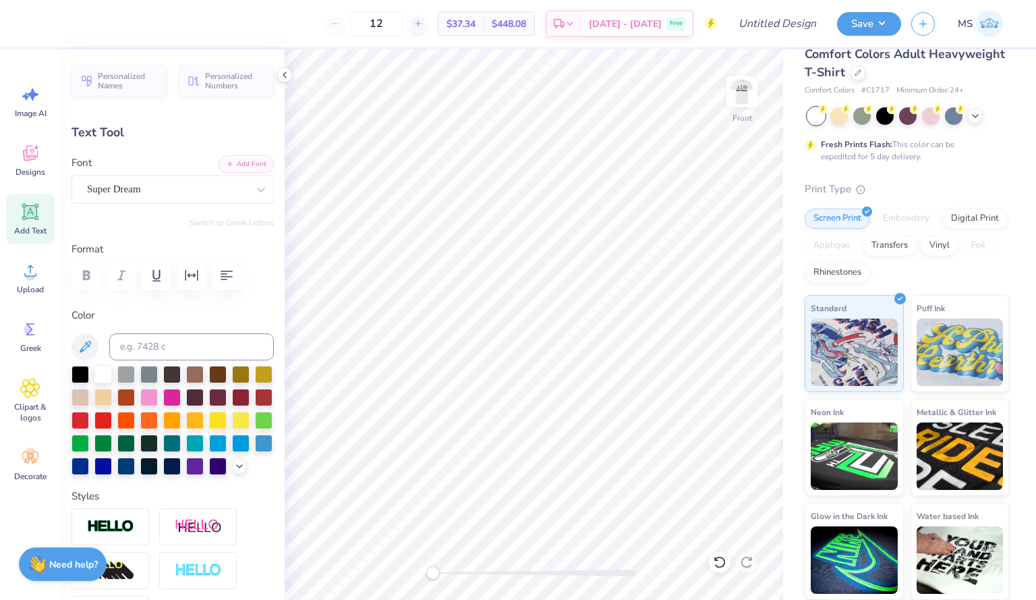
type input "5.87"
type input "0.76"
click at [156, 353] on input at bounding box center [191, 346] width 165 height 27
click at [33, 207] on icon at bounding box center [30, 212] width 13 height 13
type input "5.69"
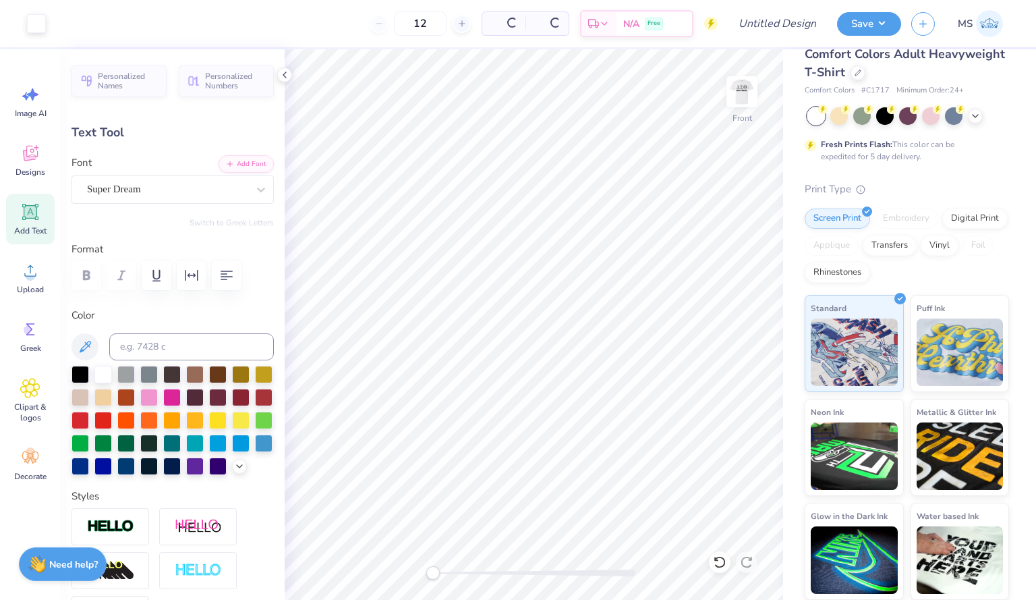
type input "1.65"
type input "12.93"
type textarea "T"
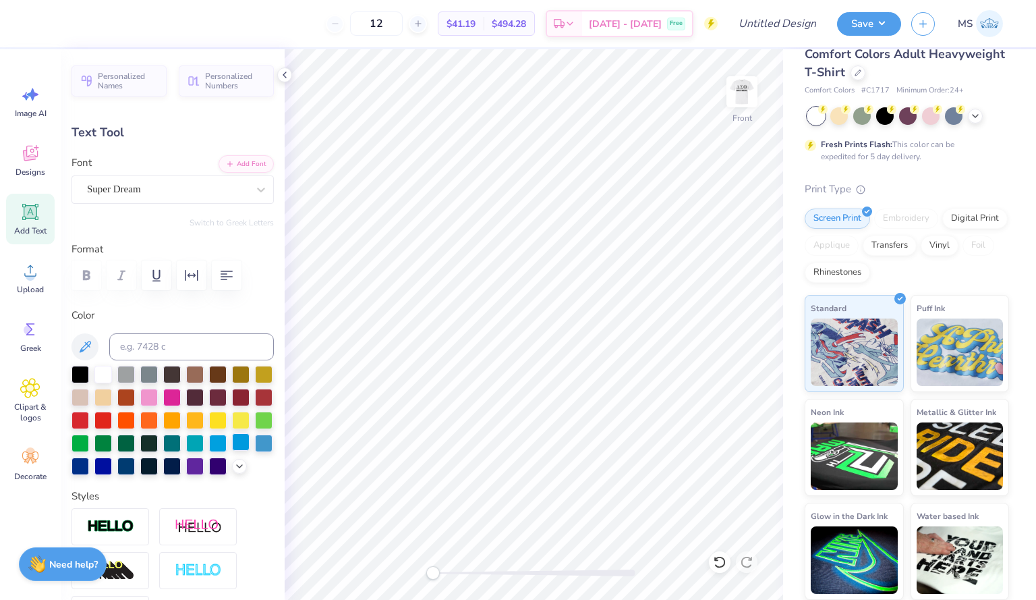
type textarea "[US_STATE]"
click at [232, 451] on div at bounding box center [241, 442] width 18 height 18
type input "14.53"
type input "1.87"
type input "3.00"
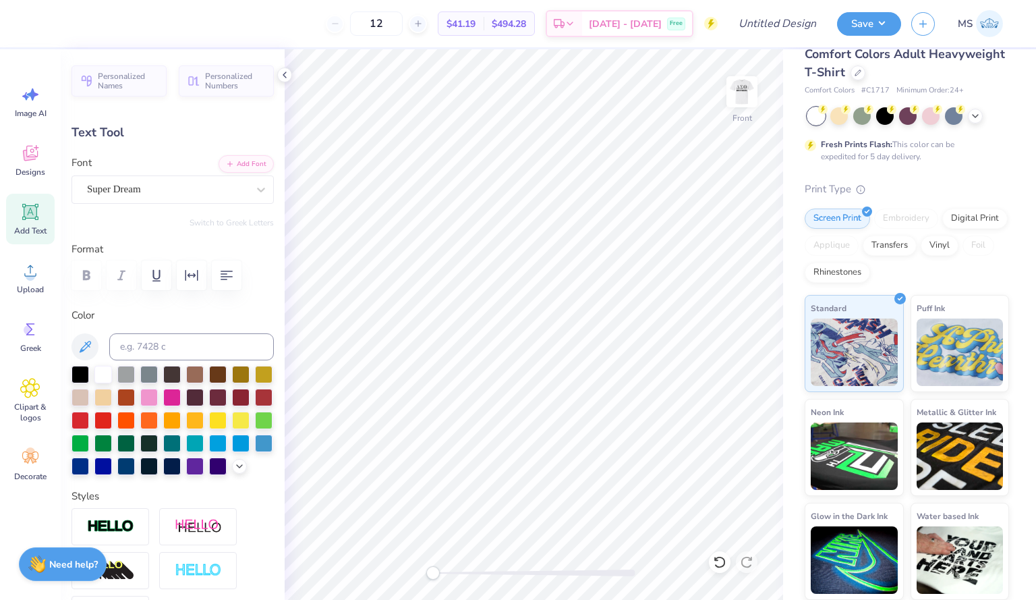
type input "10.99"
type input "1.67"
type input "6.55"
type input "7.80"
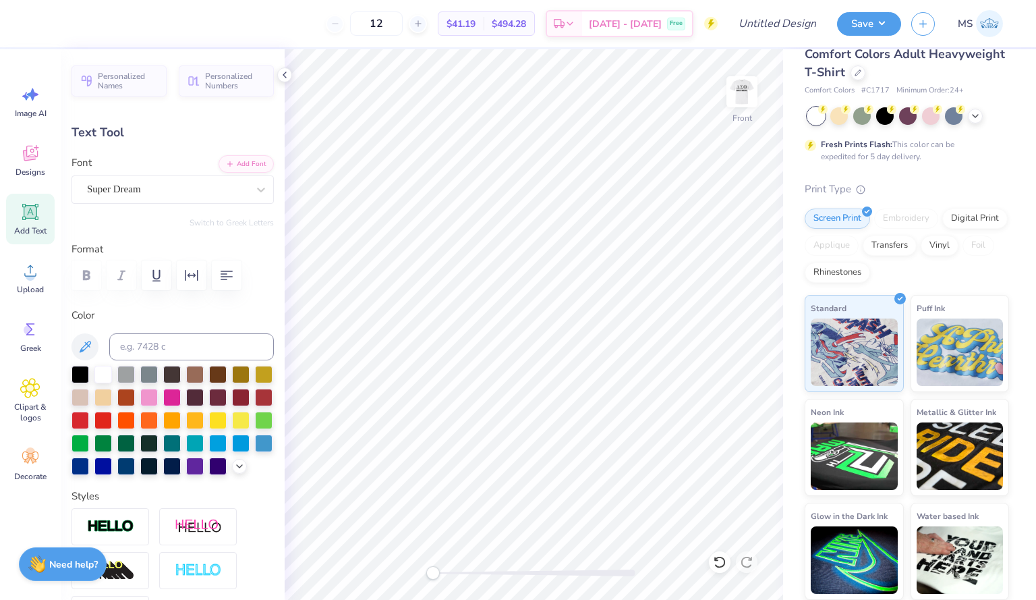
type input "1.19"
type input "7.03"
type input "14.53"
type input "1.87"
type input "3.00"
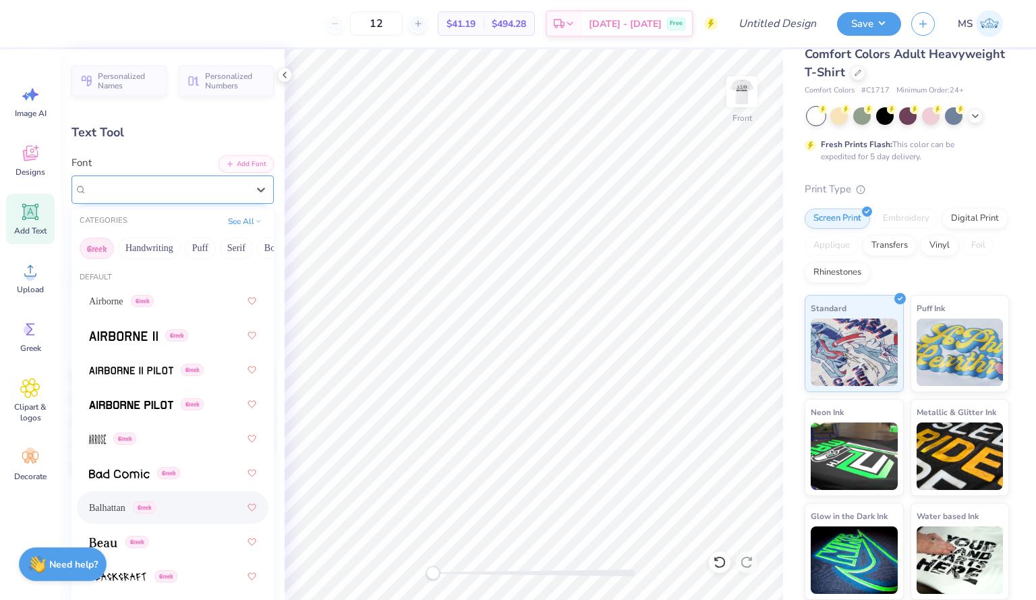
click at [175, 192] on div "Balhattan Greek" at bounding box center [167, 189] width 163 height 21
type input "7.80"
type input "1.19"
type input "6.58"
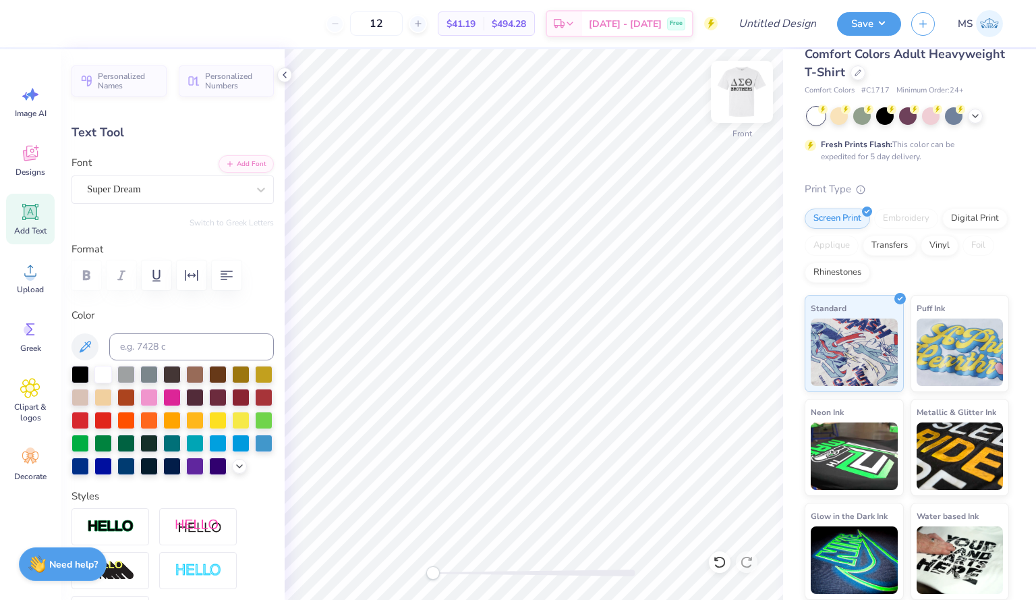
click at [733, 111] on img at bounding box center [742, 92] width 54 height 54
type input "7.67"
type input "1.17"
type input "4.17"
type input "11.91"
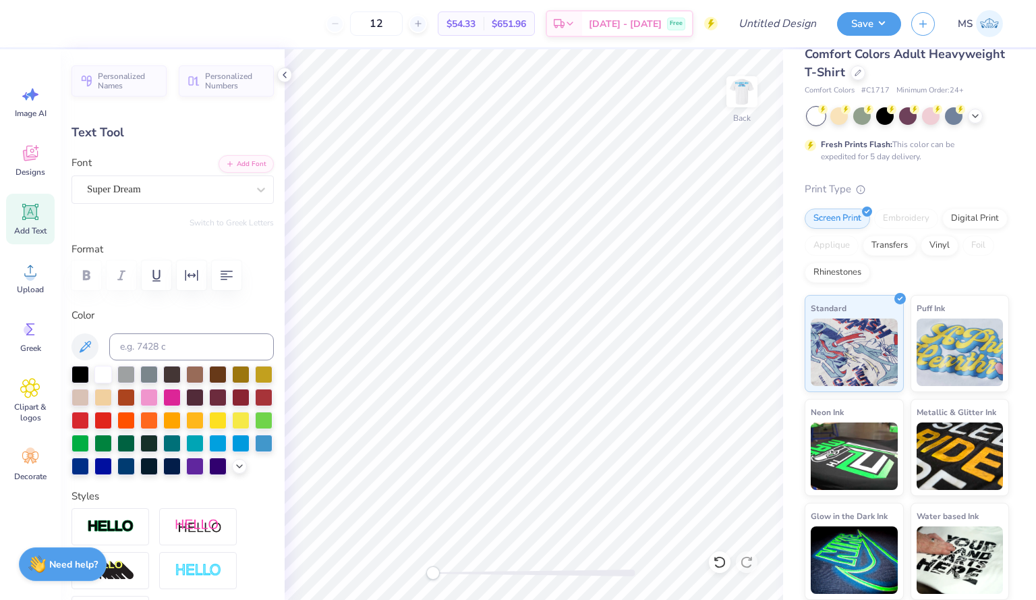
type input "1.70"
type input "8.97"
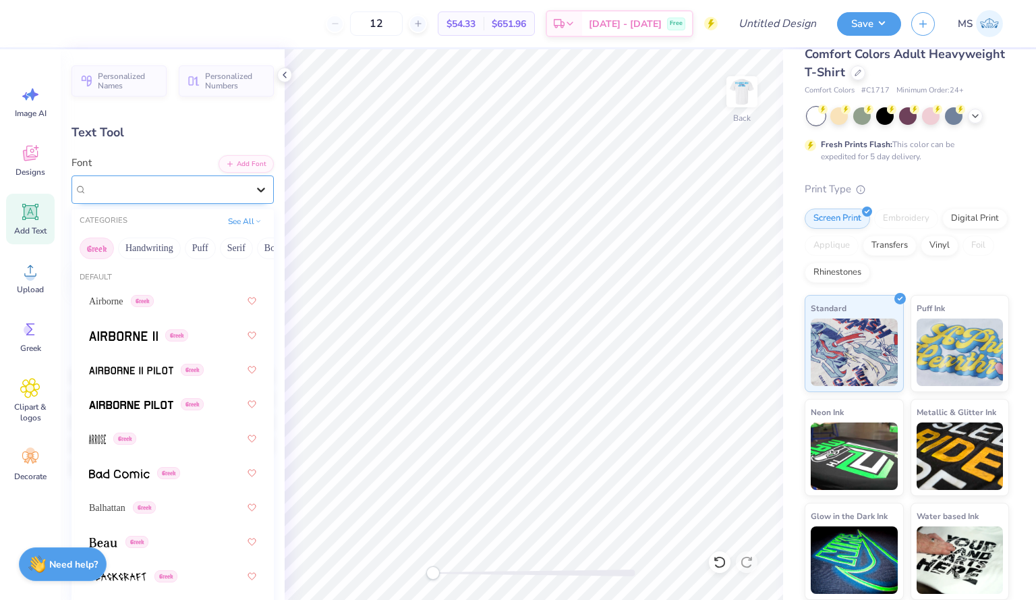
click at [257, 188] on icon at bounding box center [261, 189] width 8 height 5
click at [161, 498] on div "Balhattan Greek" at bounding box center [172, 507] width 167 height 24
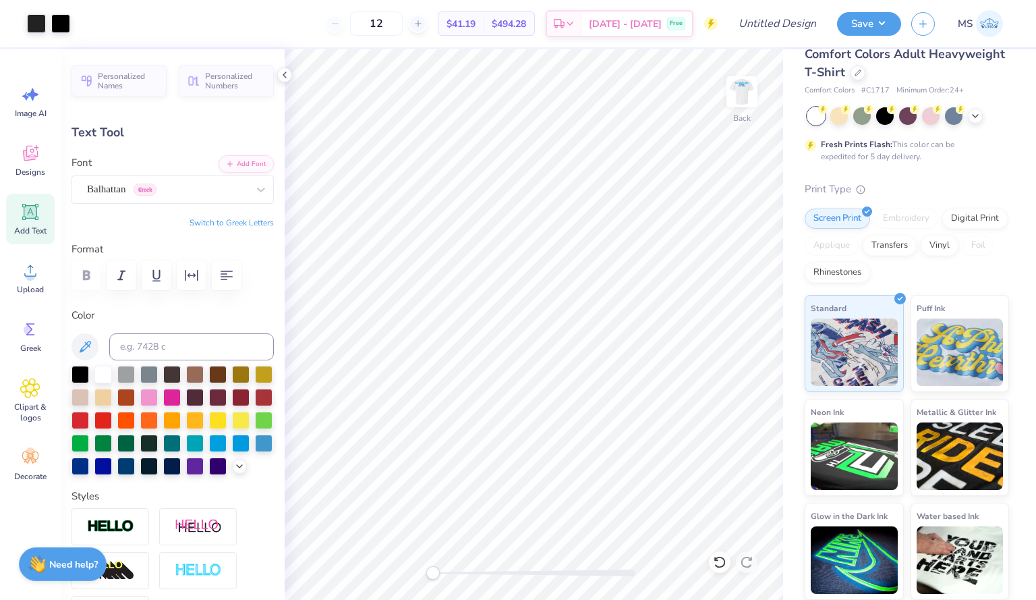
type input "7.95"
type input "1.88"
type input "8.88"
click at [194, 200] on div "Balhattan Greek" at bounding box center [172, 189] width 202 height 28
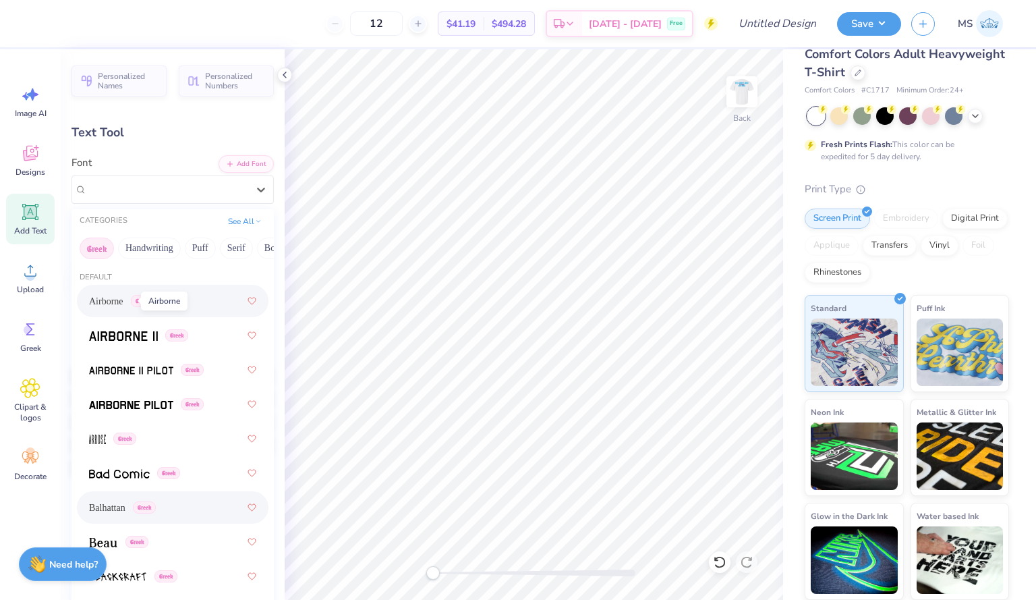
click at [108, 302] on span "Airborne" at bounding box center [106, 301] width 34 height 14
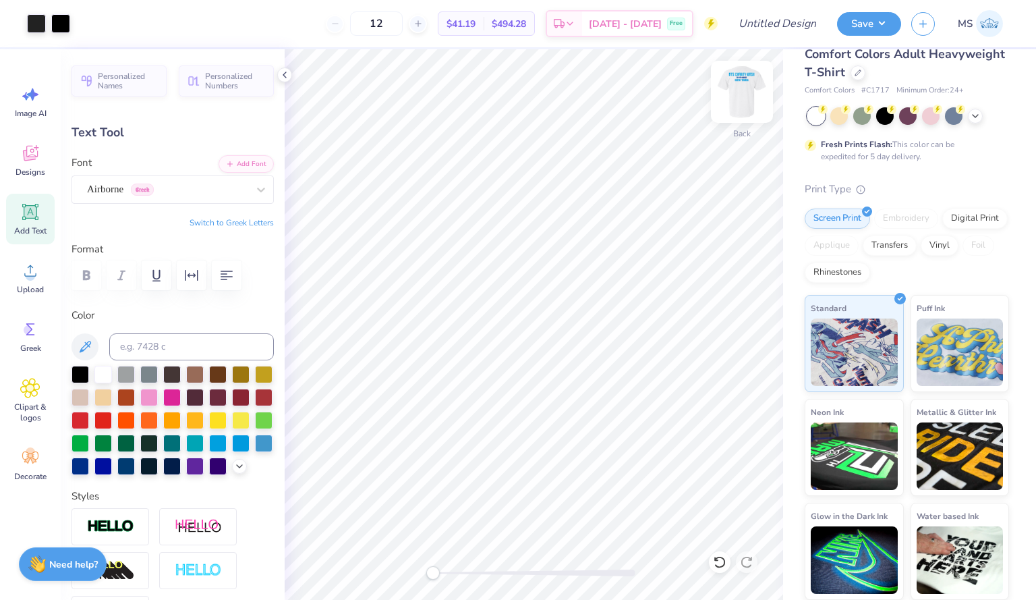
click at [742, 90] on img at bounding box center [742, 92] width 54 height 54
type input "14.53"
type input "1.87"
type input "3.00"
type input "7.80"
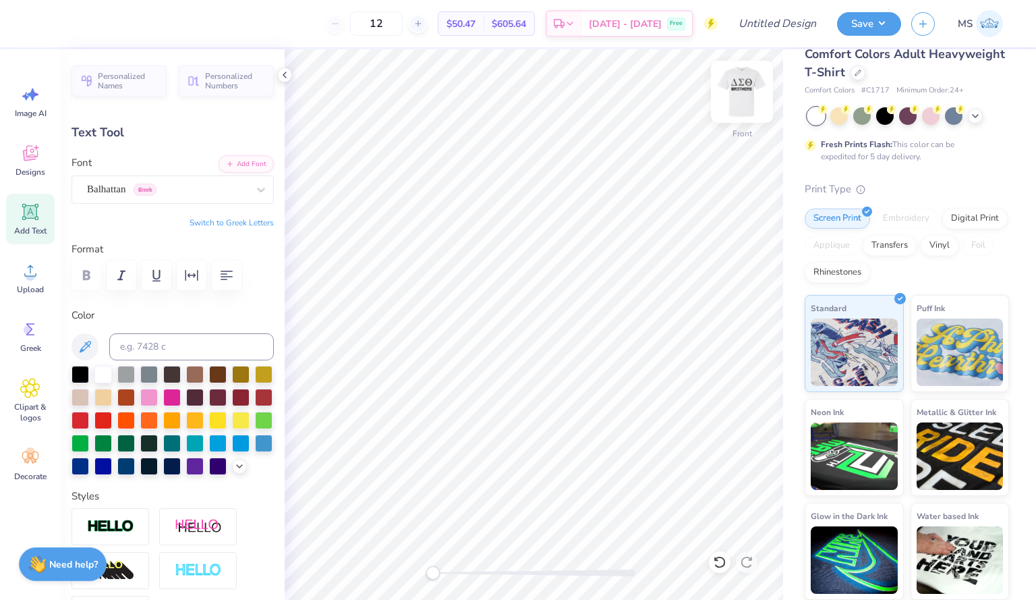
type input "1.19"
type input "6.58"
type input "14.53"
type input "1.87"
type input "3.00"
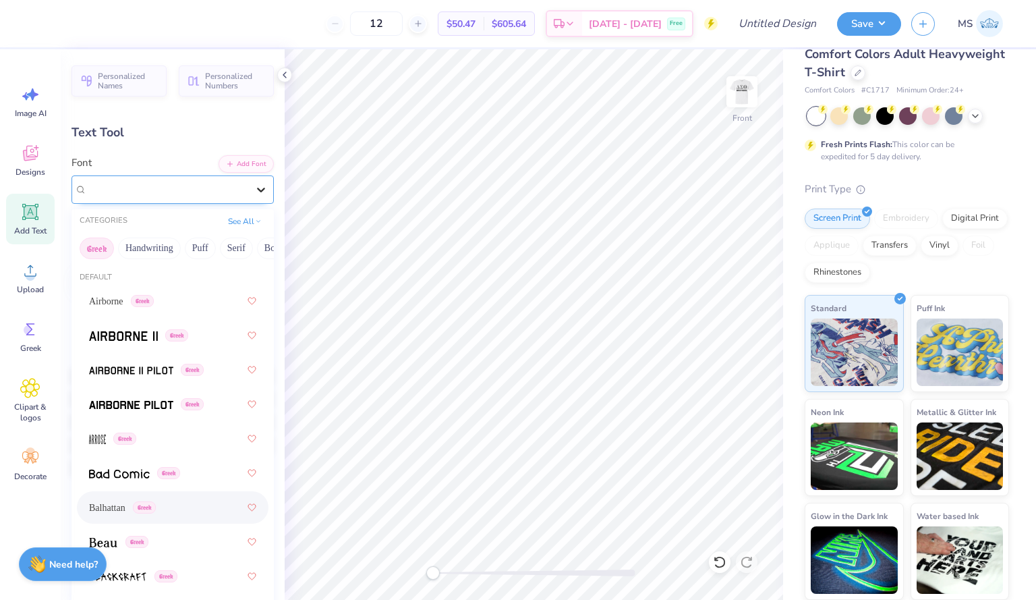
click at [256, 194] on icon at bounding box center [260, 189] width 13 height 13
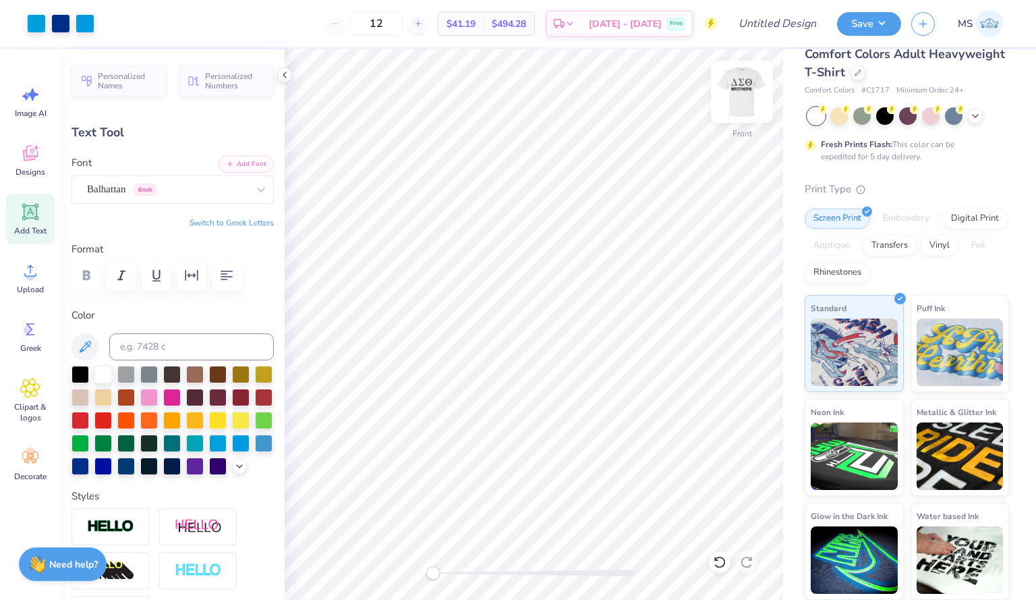
click at [750, 90] on img at bounding box center [742, 92] width 54 height 54
type input "11.31"
type input "1.69"
type input "8.97"
click at [254, 186] on icon at bounding box center [260, 189] width 13 height 13
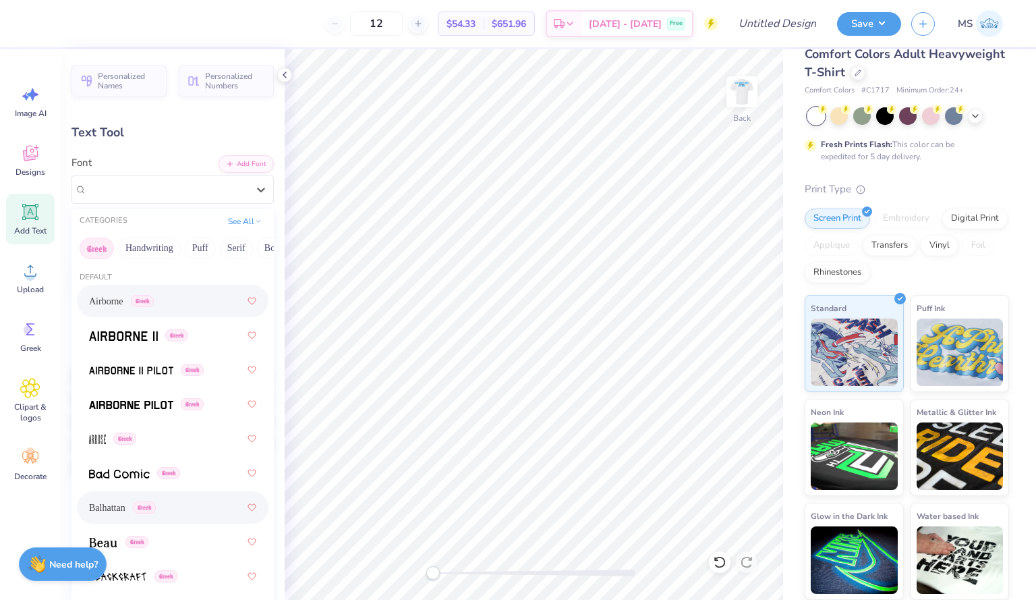
click at [140, 509] on span "Greek" at bounding box center [144, 507] width 23 height 12
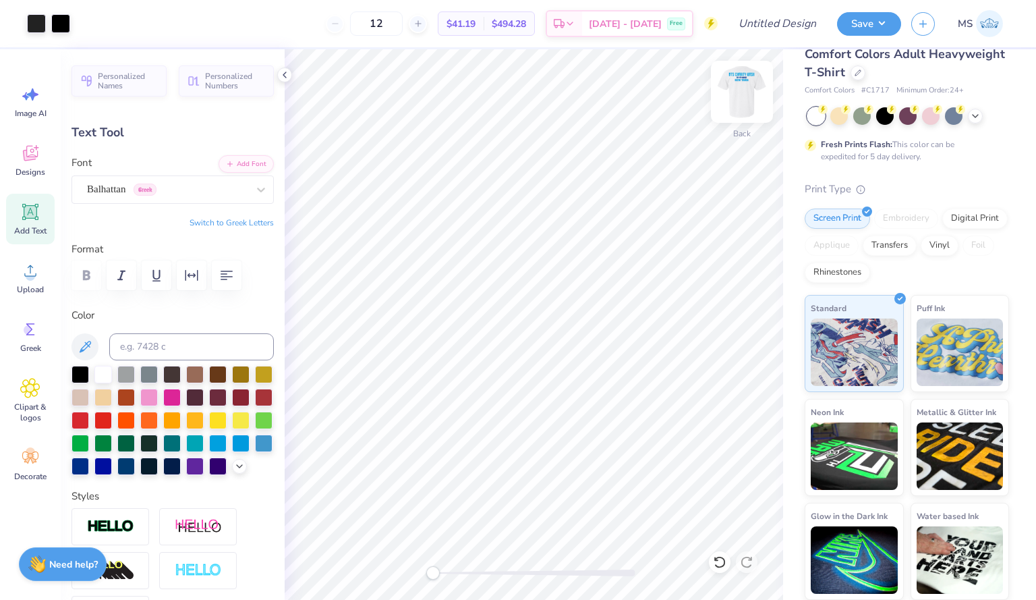
click at [736, 108] on img at bounding box center [742, 92] width 54 height 54
type input "14.53"
type input "1.87"
type input "3.00"
type input "7.80"
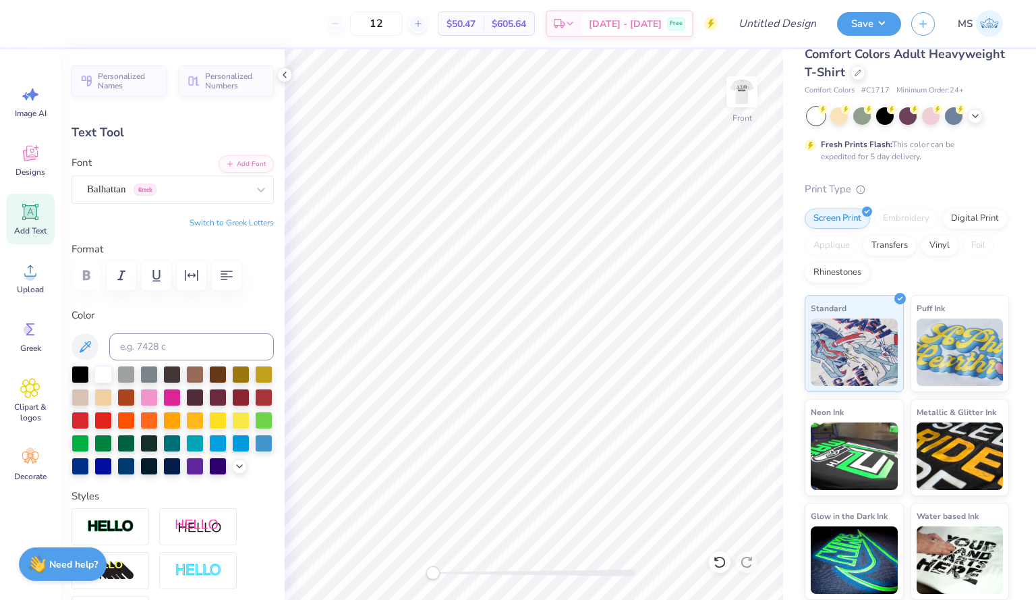
type input "1.19"
type input "6.58"
click at [254, 187] on icon at bounding box center [260, 189] width 13 height 13
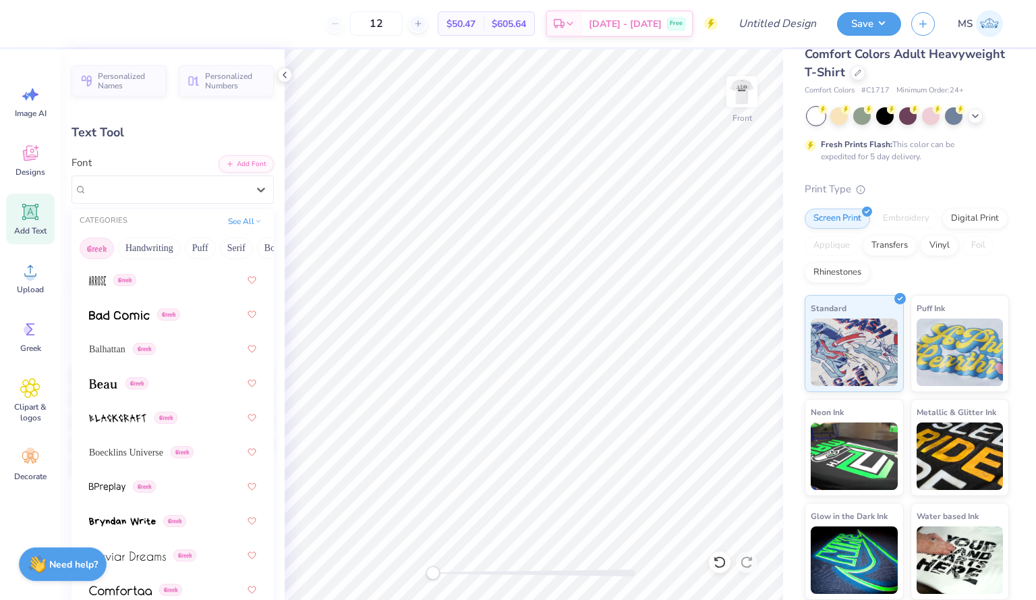
scroll to position [161, 0]
click at [741, 99] on img at bounding box center [742, 92] width 54 height 54
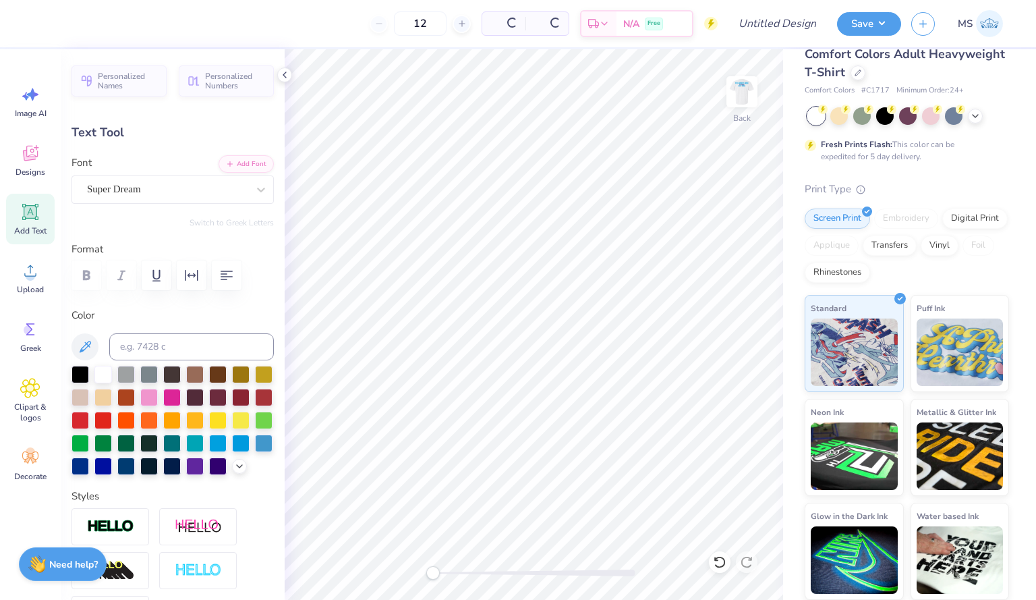
type input "7.67"
type input "1.17"
type input "4.17"
type input "7.95"
type input "1.88"
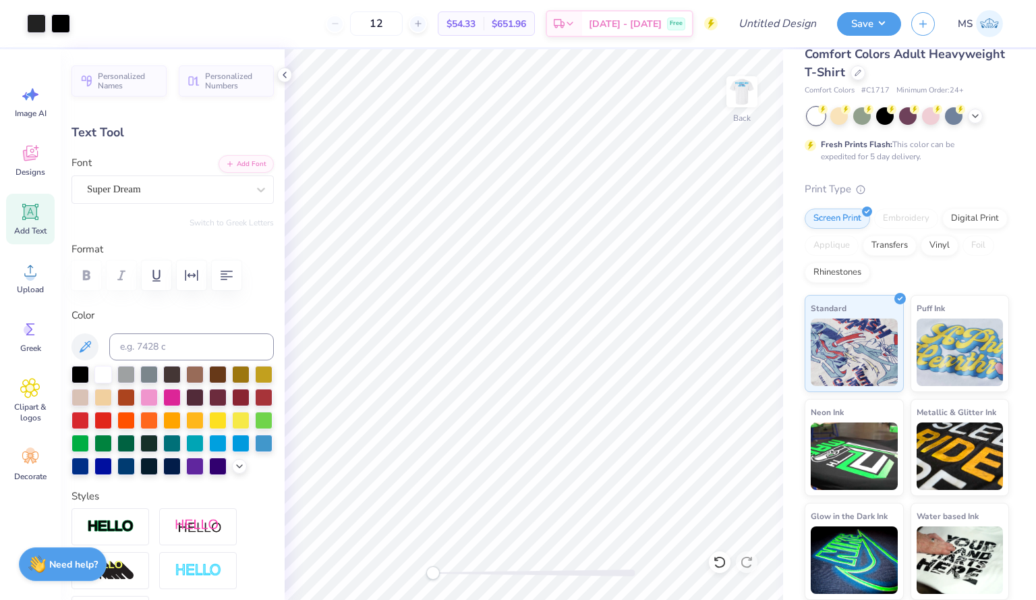
type input "8.88"
click at [234, 188] on div "Balhattan Greek" at bounding box center [167, 189] width 163 height 21
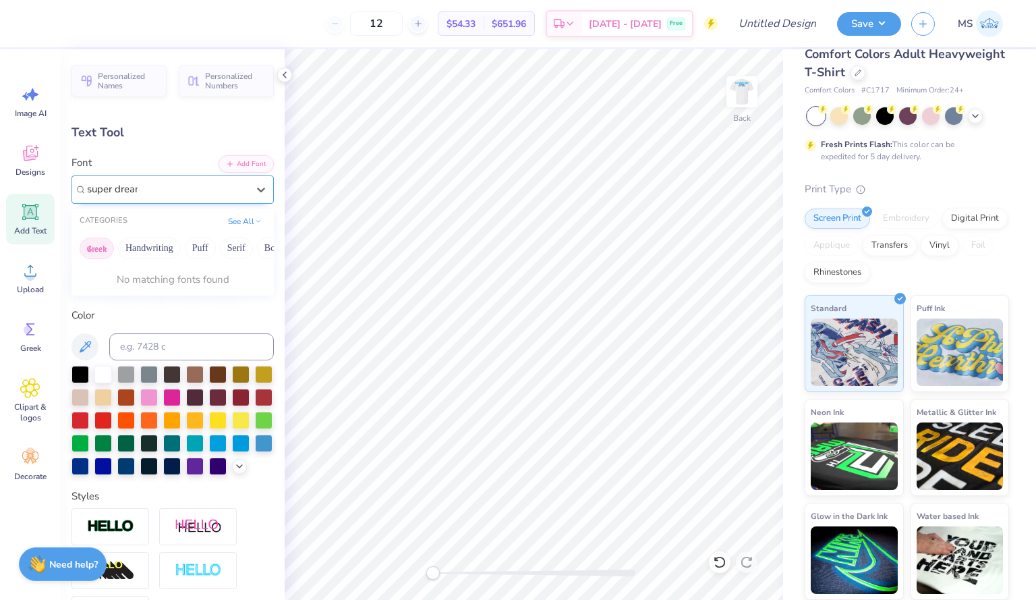
type input "super dream"
click at [202, 190] on div "Balhattan Greek" at bounding box center [167, 189] width 163 height 21
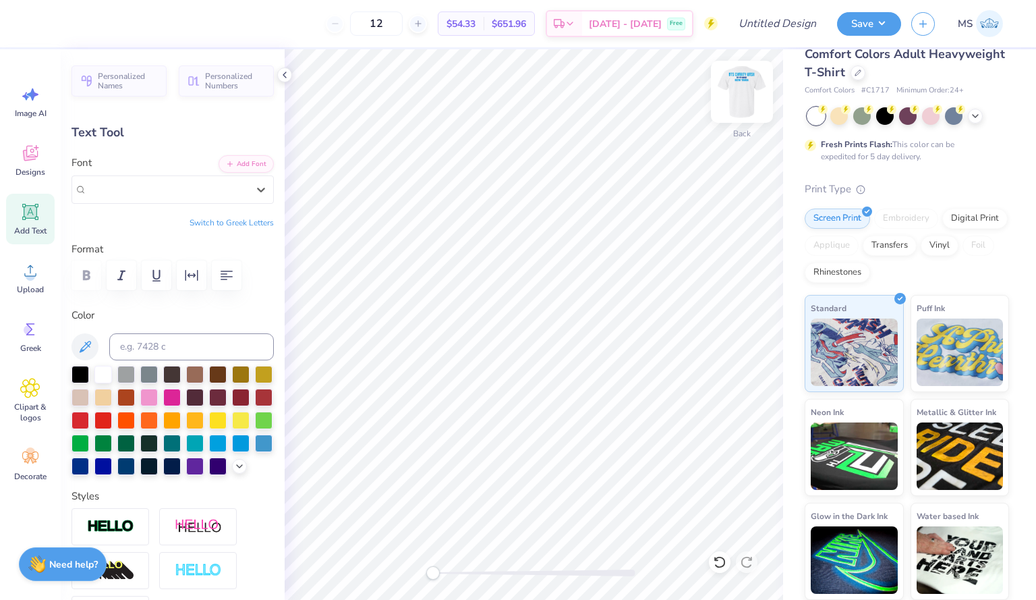
click at [738, 109] on img at bounding box center [742, 92] width 54 height 54
type input "8.08"
type input "1.91"
type input "11.37"
type input "7.80"
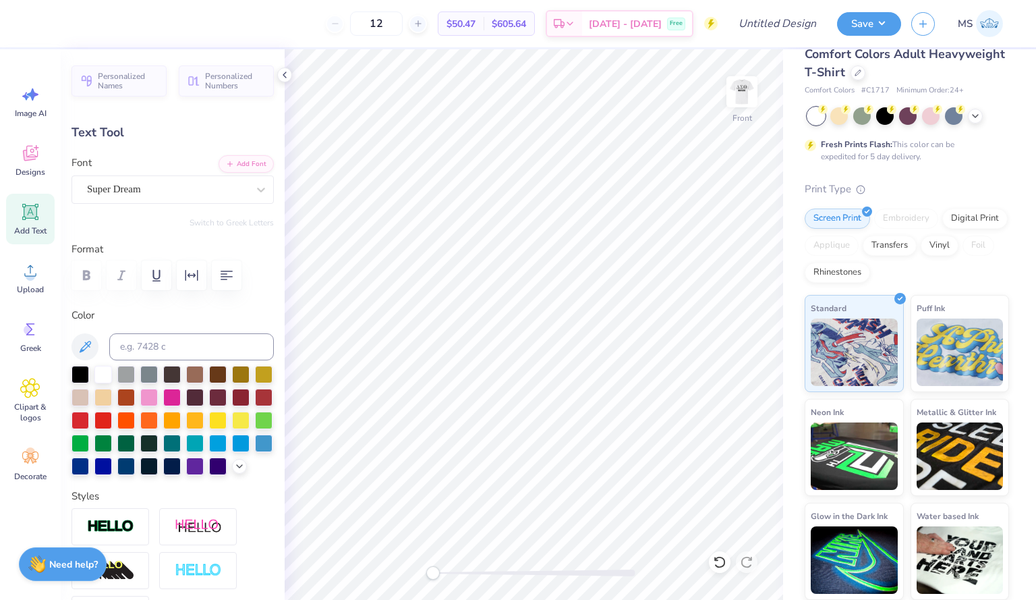
type input "1.19"
type input "6.58"
click at [209, 194] on div "Super Dream" at bounding box center [167, 189] width 163 height 21
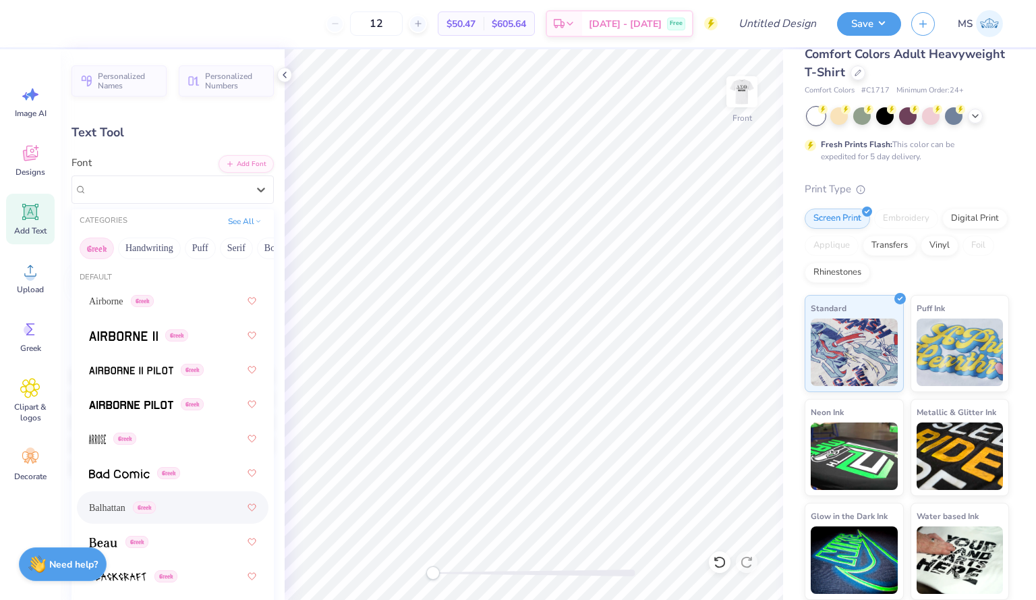
click at [111, 505] on span "Balhattan" at bounding box center [107, 507] width 36 height 14
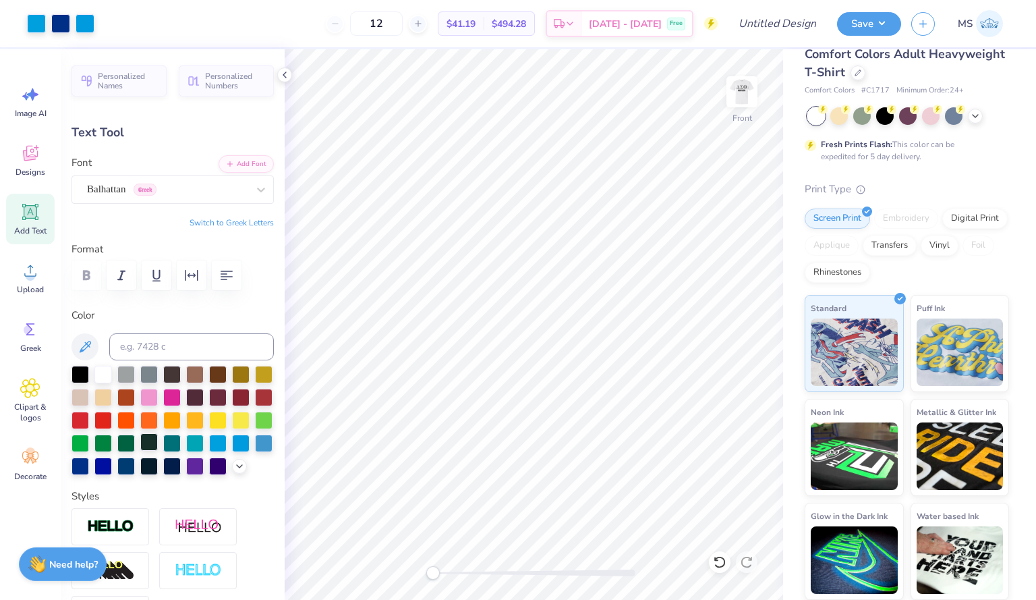
type input "5.63"
type input "1.36"
type input "6.49"
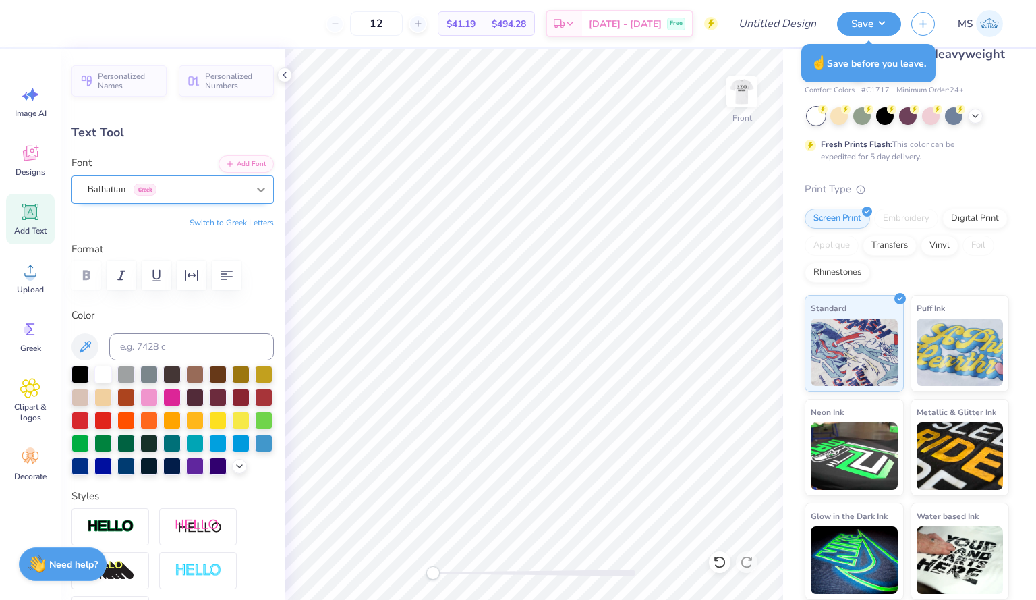
click at [254, 185] on icon at bounding box center [260, 189] width 13 height 13
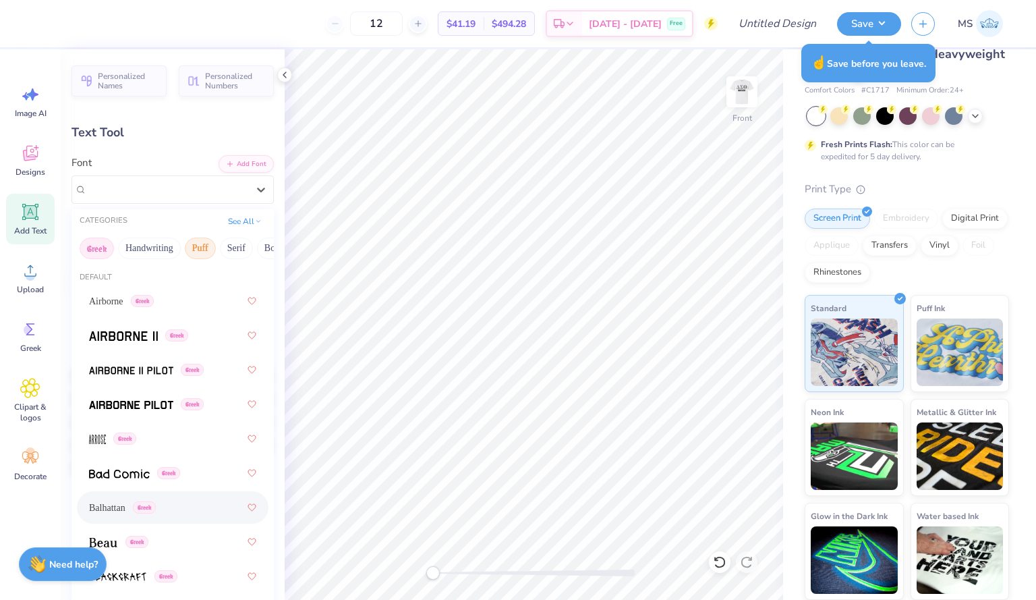
click at [202, 248] on button "Puff" at bounding box center [200, 248] width 31 height 22
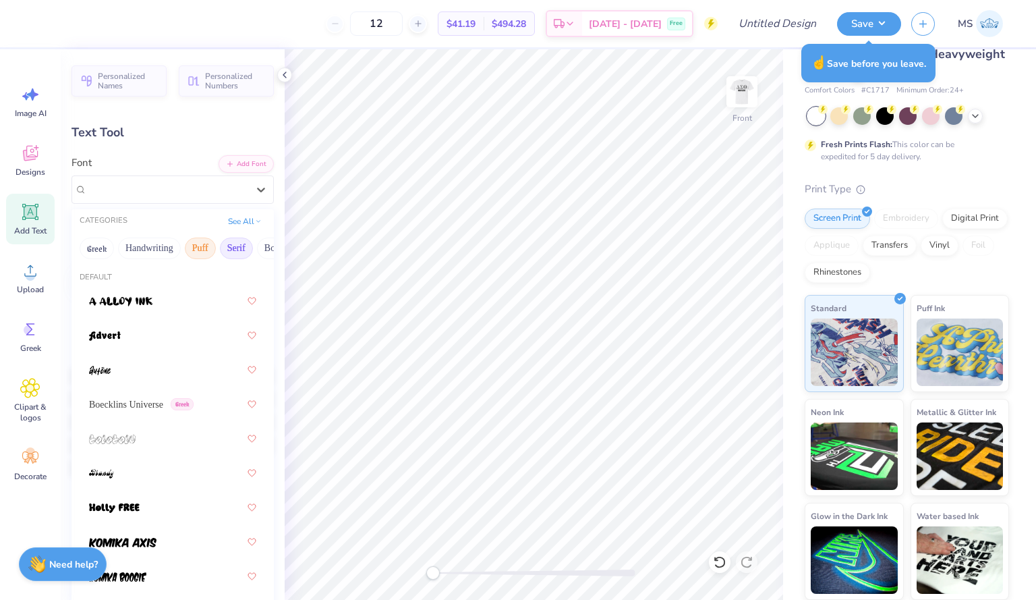
click at [241, 256] on button "Serif" at bounding box center [236, 248] width 33 height 22
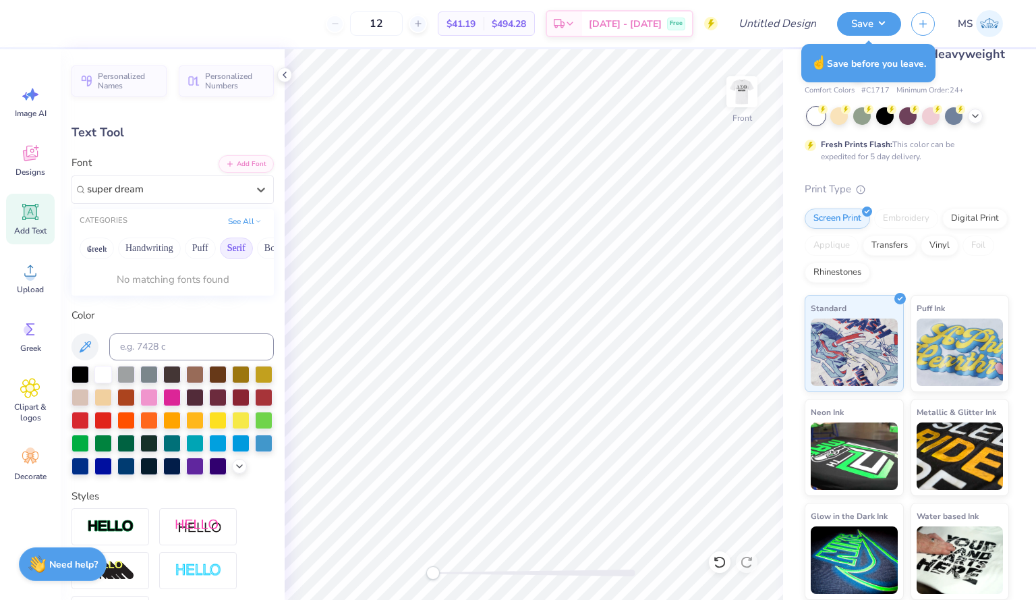
type input "super dream"
click at [198, 342] on input at bounding box center [191, 346] width 165 height 27
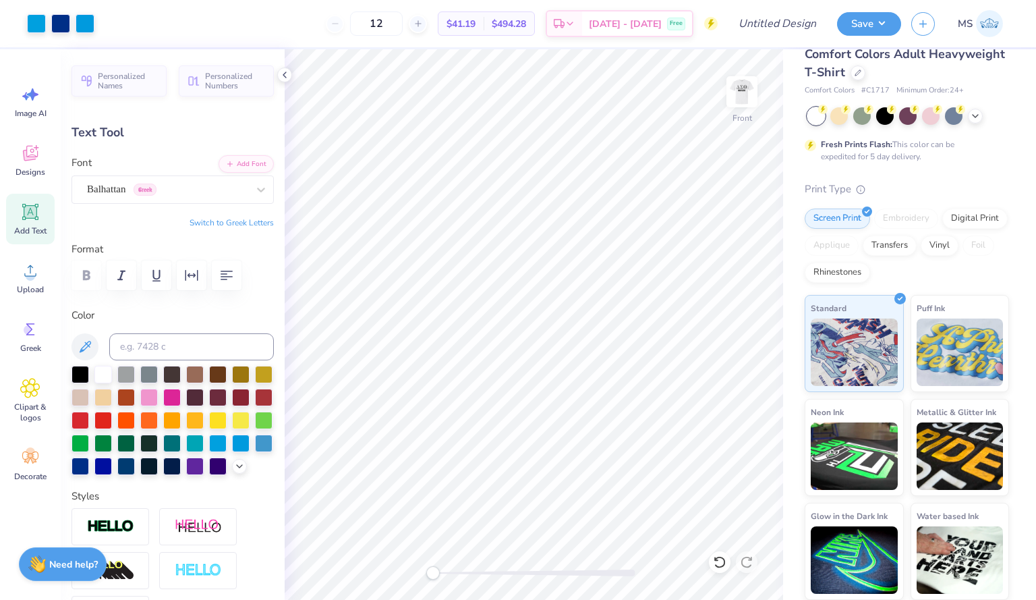
click at [38, 221] on icon at bounding box center [30, 212] width 20 height 20
type input "5.69"
type input "1.65"
type input "12.93"
click at [217, 193] on div "Super Dream" at bounding box center [167, 189] width 163 height 21
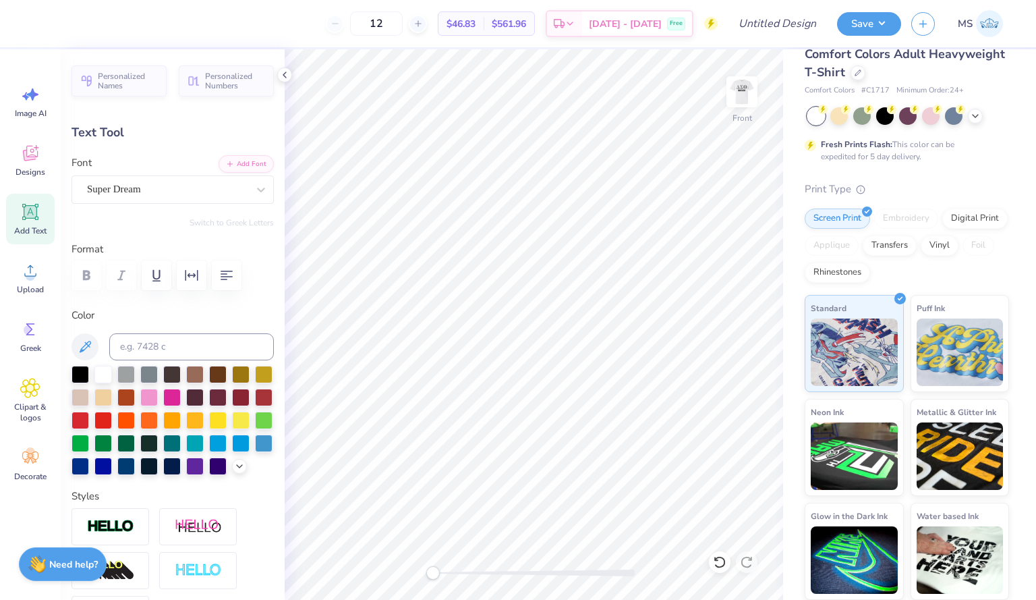
scroll to position [11, 2]
type input "14.53"
type input "1.87"
type input "3.00"
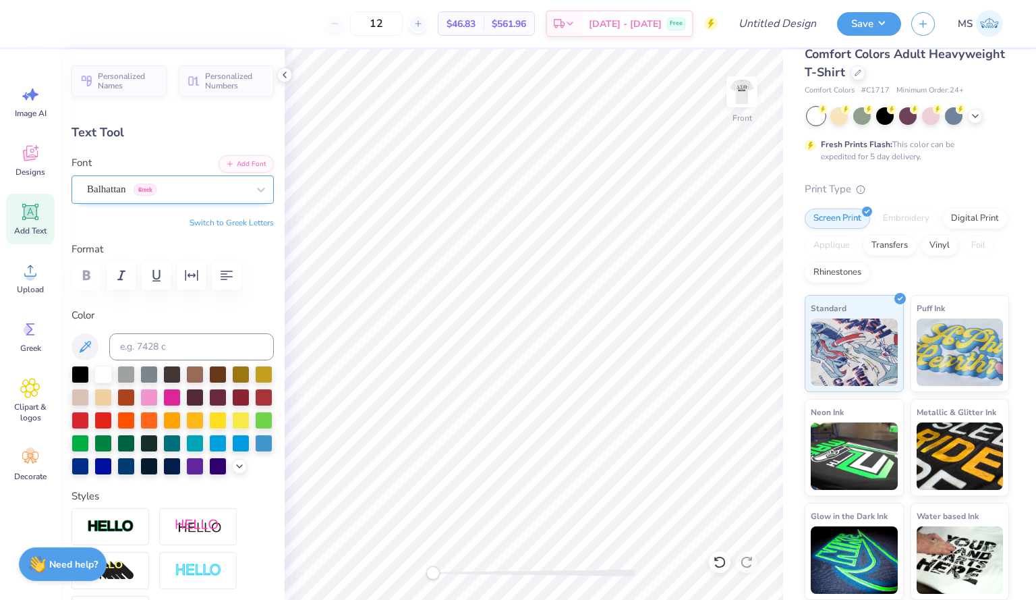
click at [177, 185] on div "Balhattan Greek" at bounding box center [167, 189] width 163 height 21
type input "super dream"
click at [190, 190] on div "Balhattan Greek" at bounding box center [167, 189] width 163 height 21
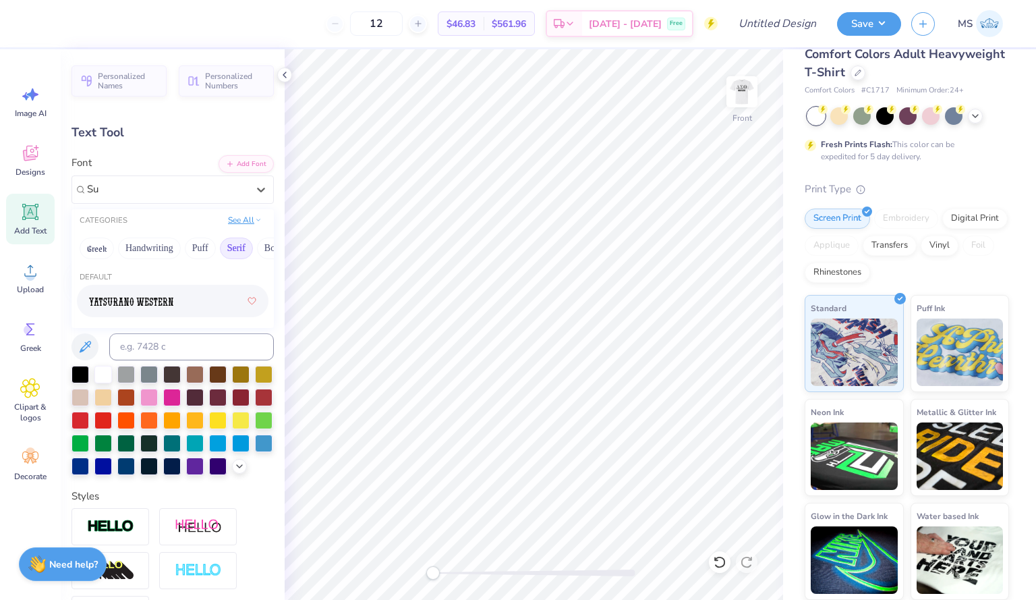
click at [255, 216] on icon at bounding box center [258, 219] width 7 height 7
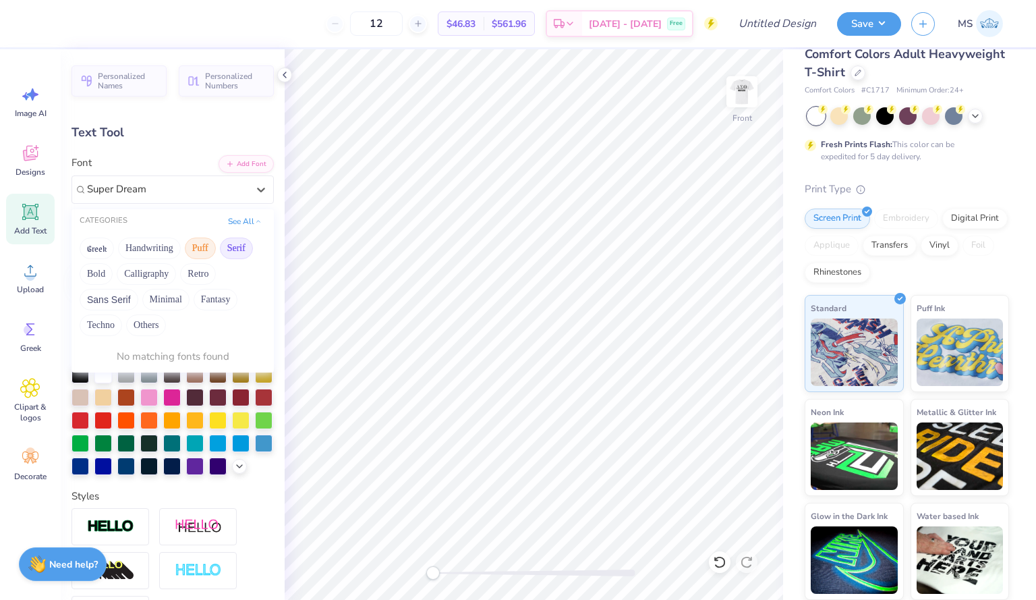
click at [204, 244] on button "Puff" at bounding box center [200, 248] width 31 height 22
click at [242, 221] on button "See All" at bounding box center [245, 219] width 42 height 13
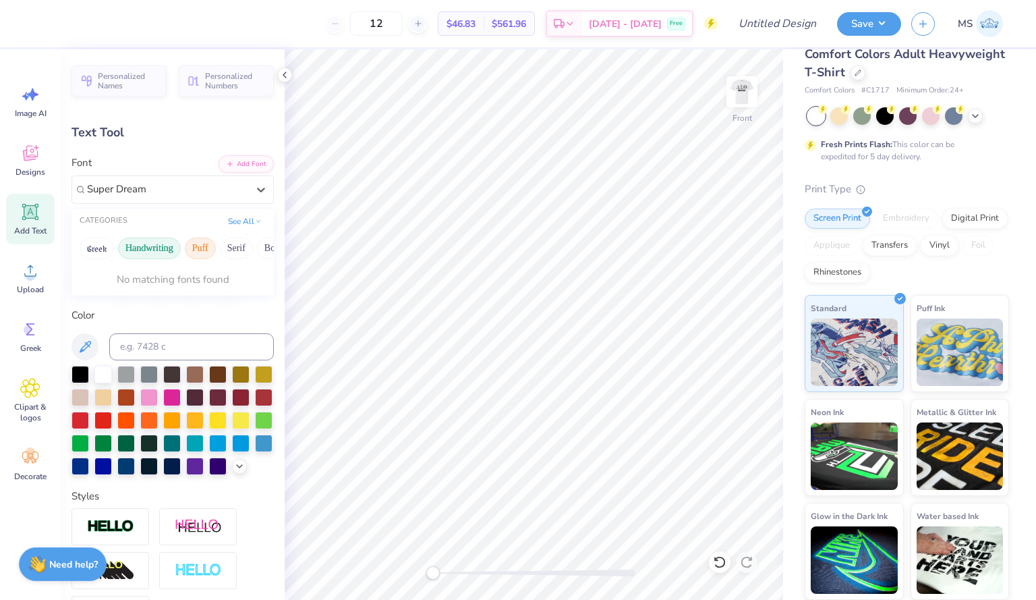
click at [157, 247] on button "Handwriting" at bounding box center [149, 248] width 63 height 22
type input "S"
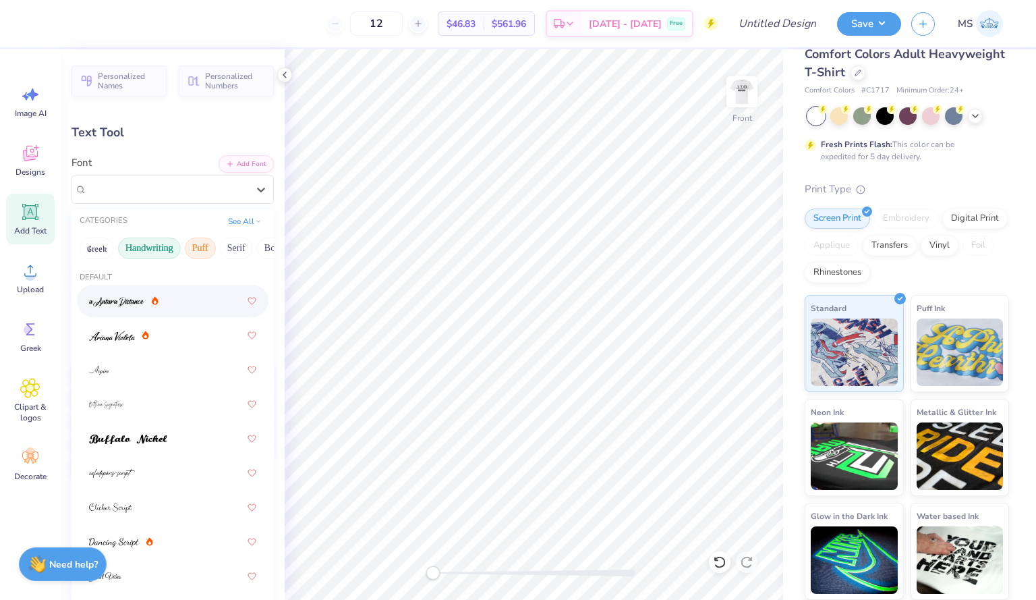
click at [202, 243] on button "Puff" at bounding box center [200, 248] width 31 height 22
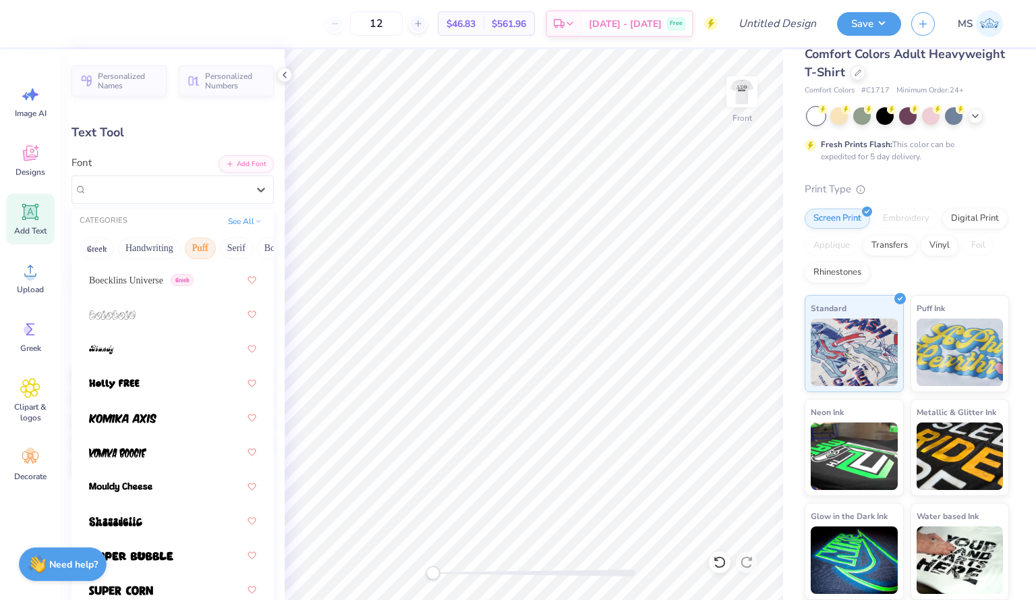
scroll to position [142, 0]
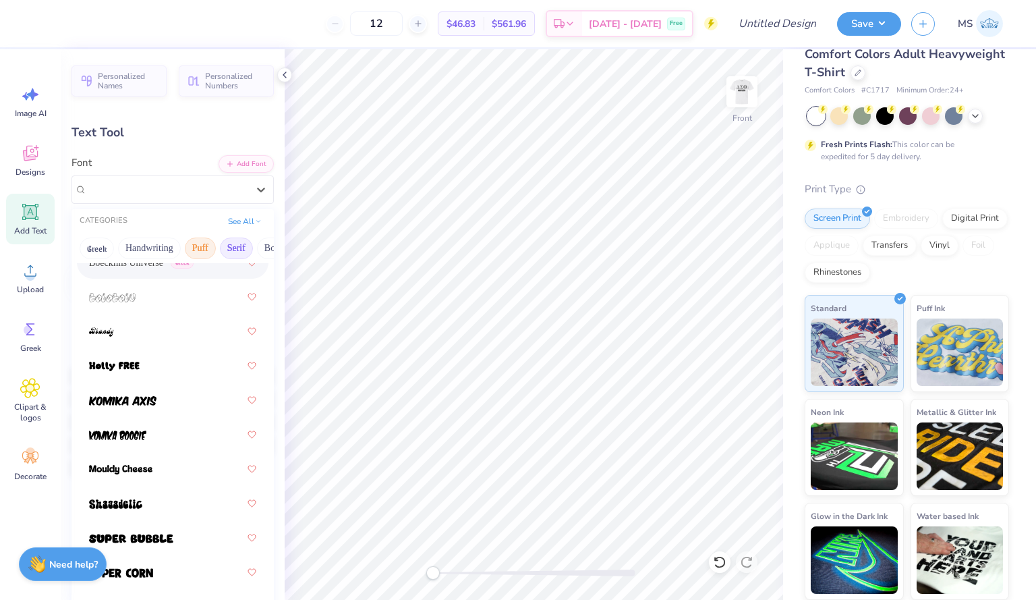
click at [226, 255] on button "Serif" at bounding box center [236, 248] width 33 height 22
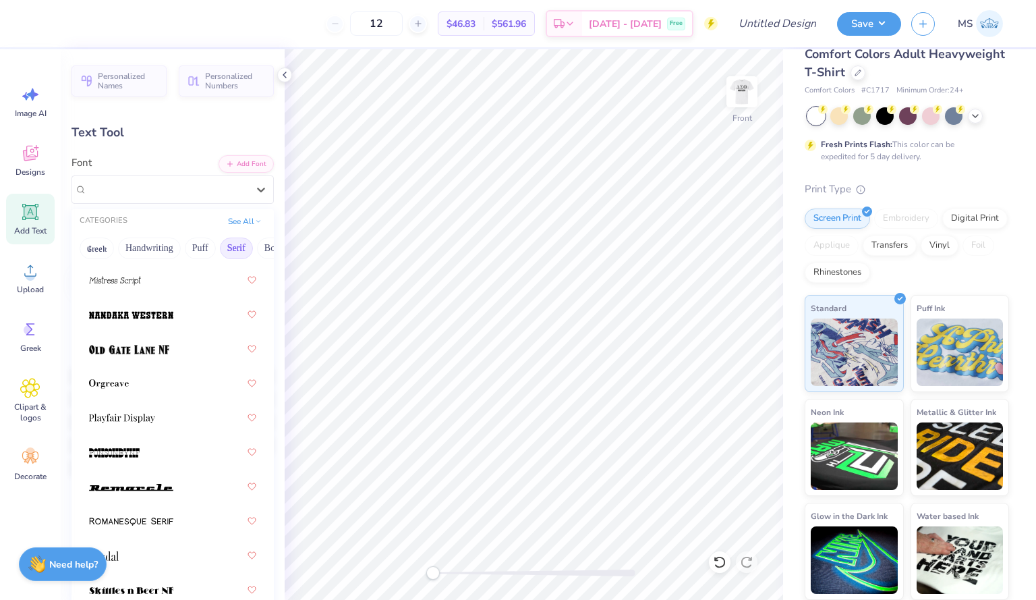
scroll to position [2108, 0]
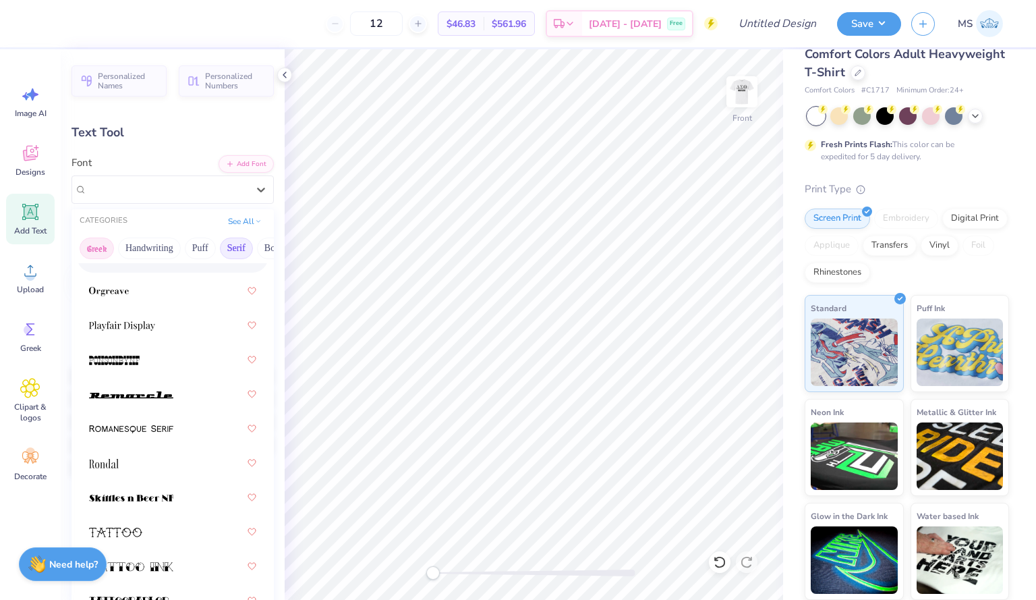
click at [101, 248] on button "Greek" at bounding box center [97, 248] width 34 height 22
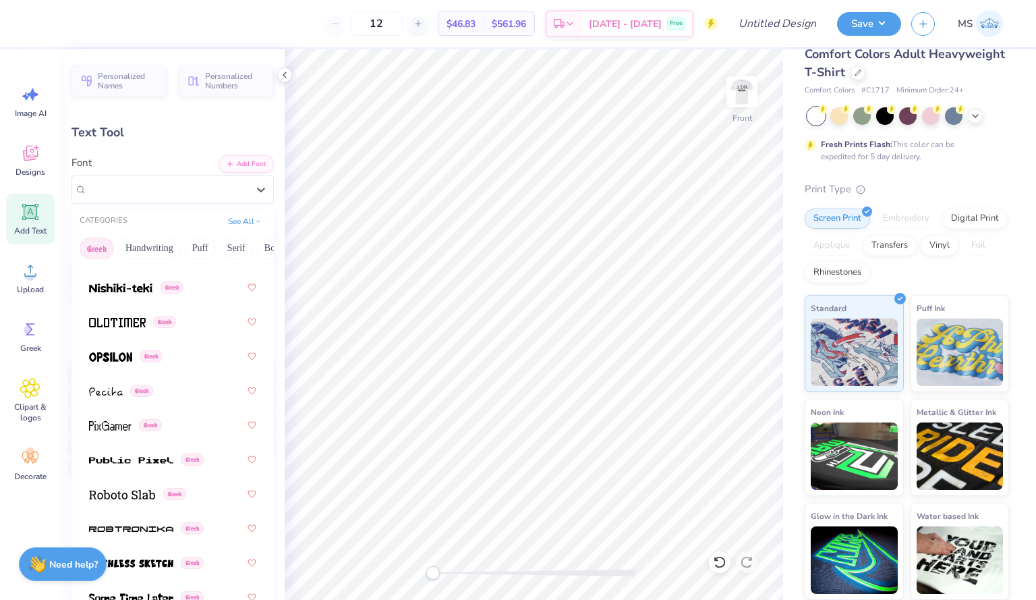
scroll to position [935, 0]
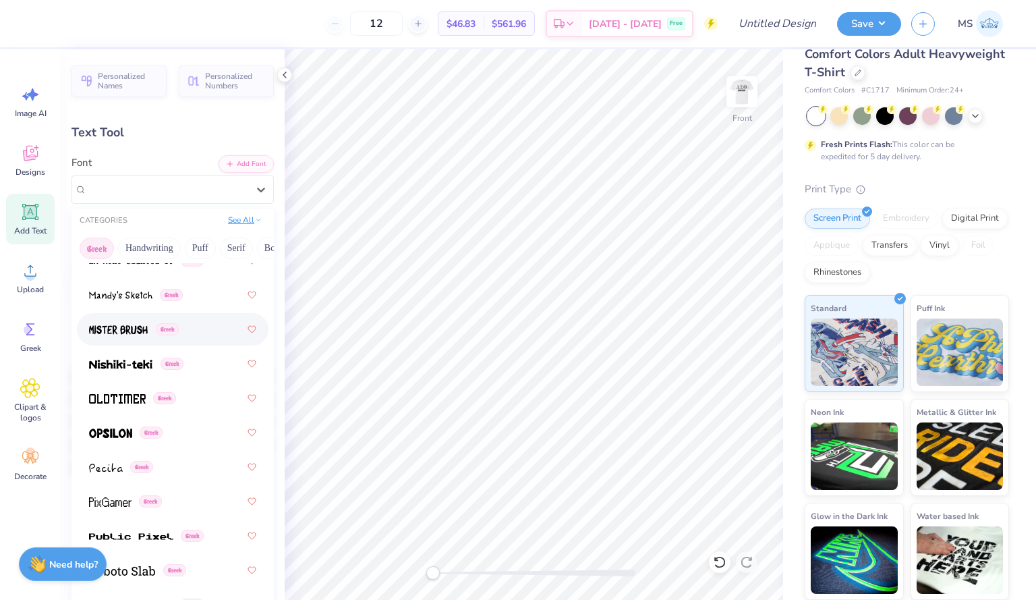
click at [240, 220] on button "See All" at bounding box center [245, 219] width 42 height 13
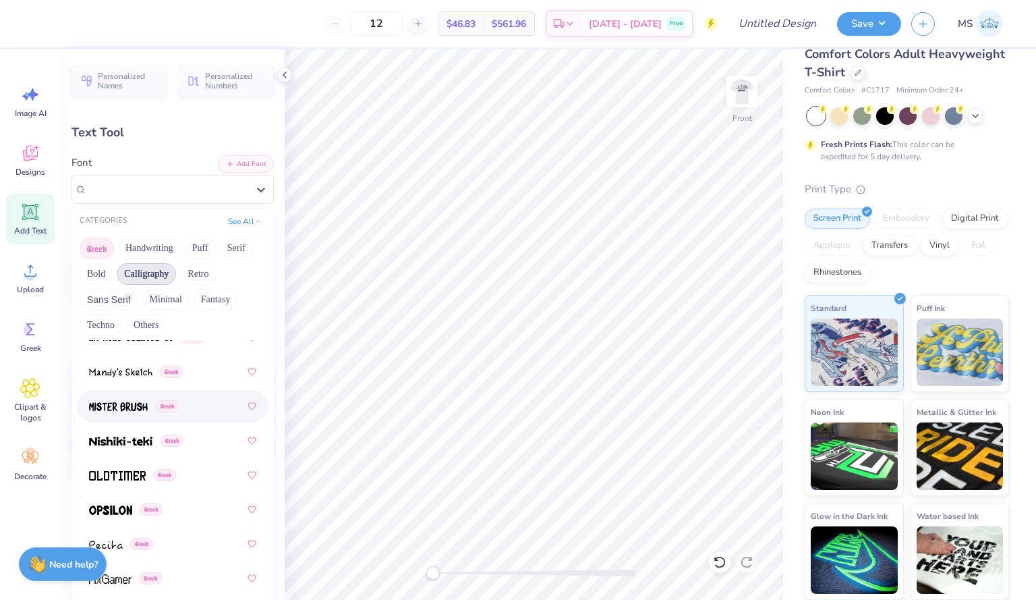
click at [148, 274] on button "Calligraphy" at bounding box center [146, 274] width 59 height 22
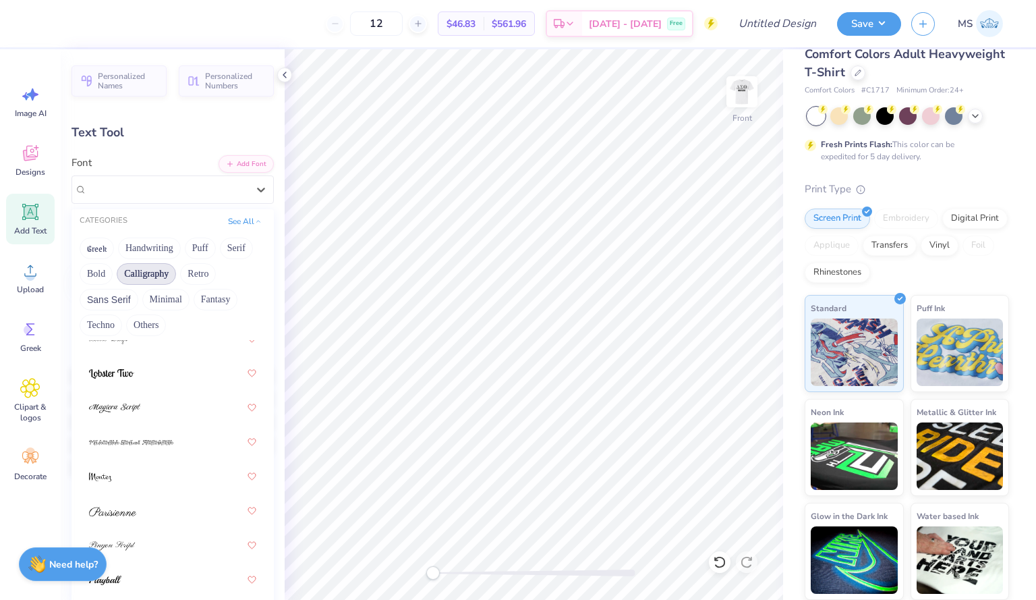
scroll to position [624, 0]
click at [194, 278] on button "Retro" at bounding box center [198, 274] width 36 height 22
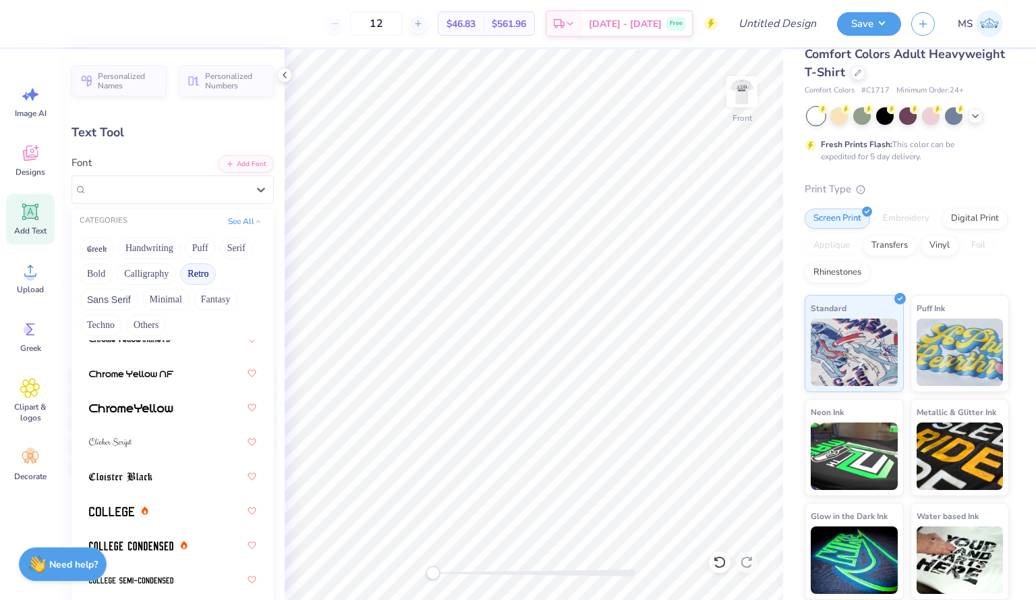
scroll to position [935, 0]
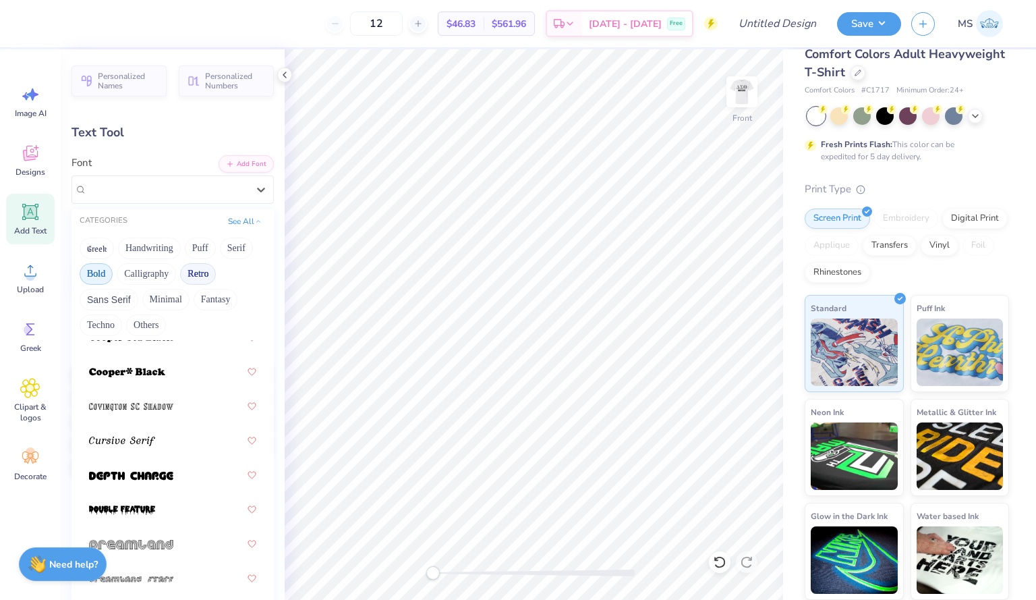
click at [96, 284] on button "Bold" at bounding box center [96, 274] width 33 height 22
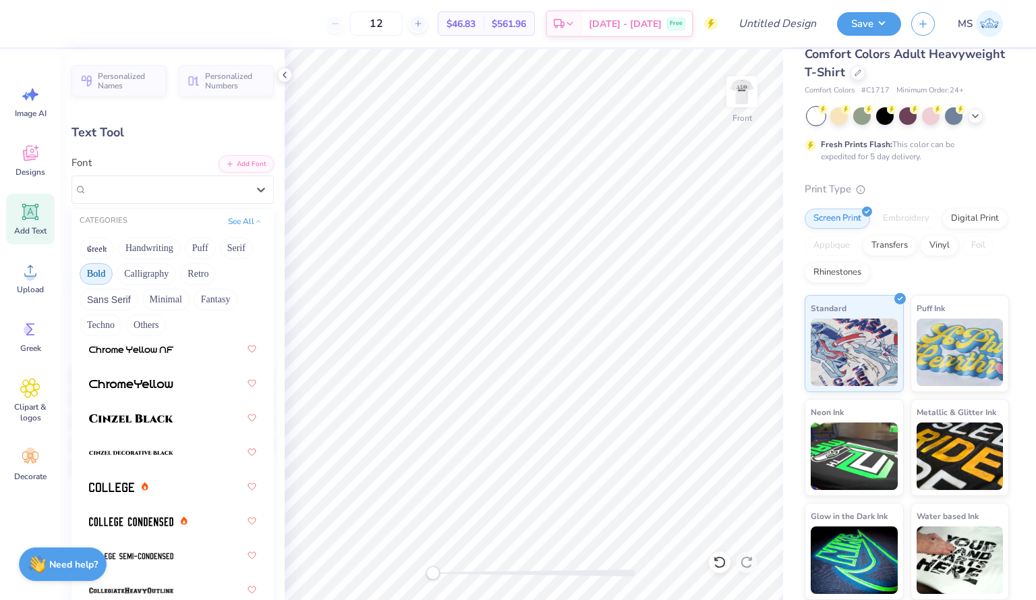
scroll to position [0, 0]
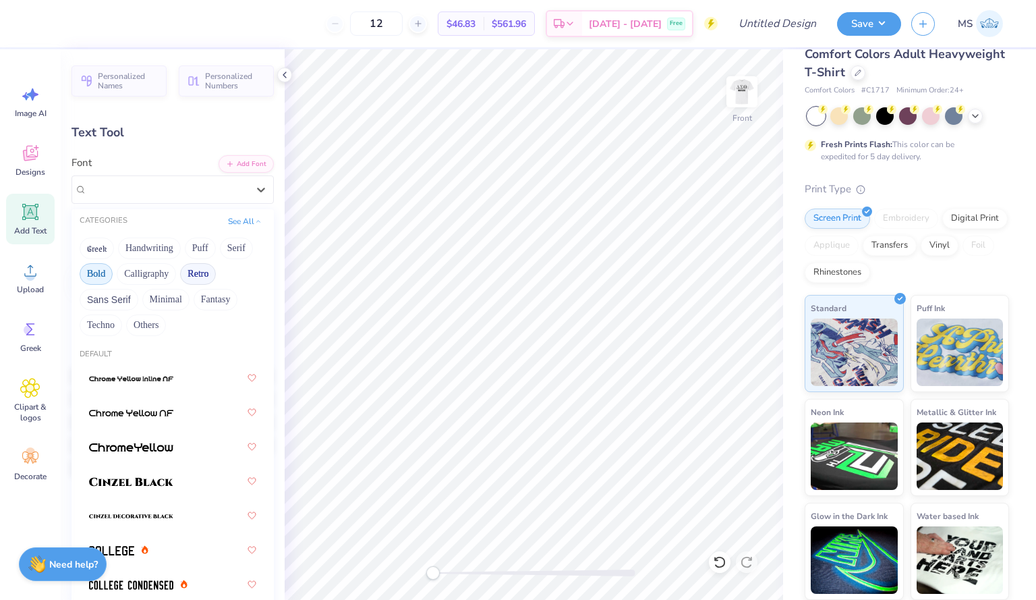
click at [194, 270] on button "Retro" at bounding box center [198, 274] width 36 height 22
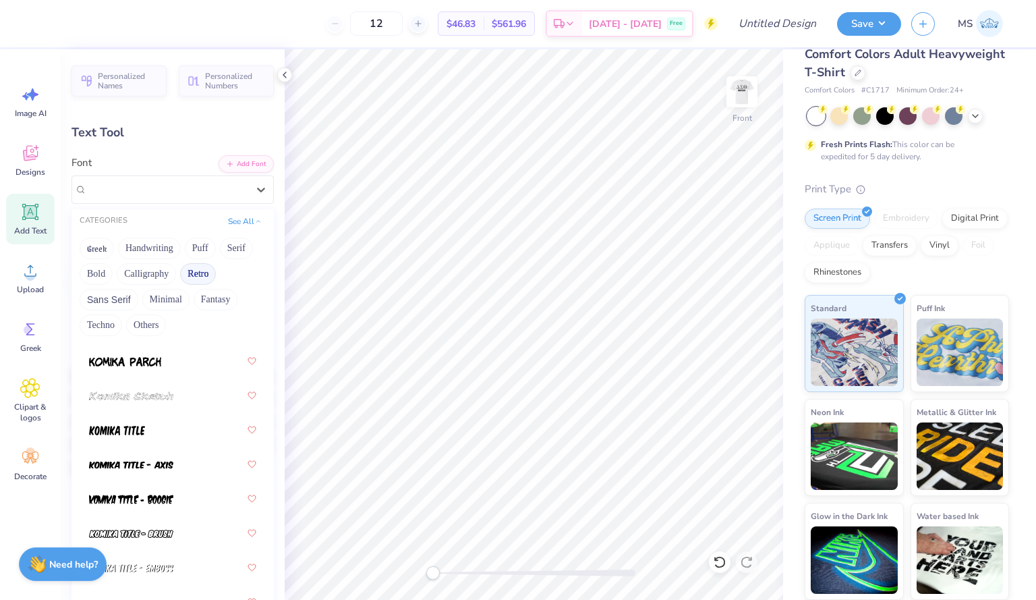
scroll to position [1843, 0]
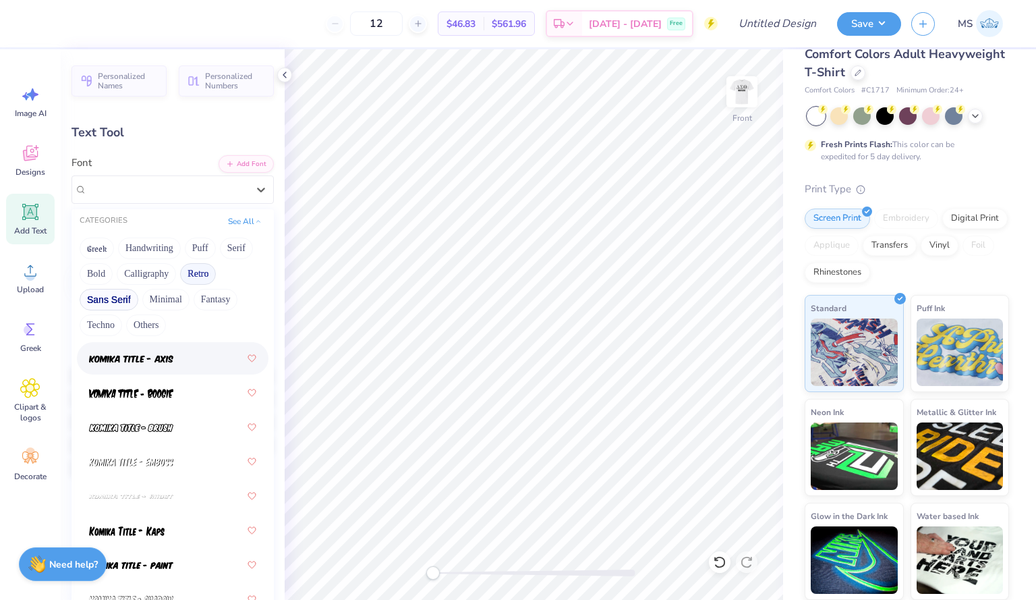
click at [121, 301] on button "Sans Serif" at bounding box center [109, 300] width 59 height 22
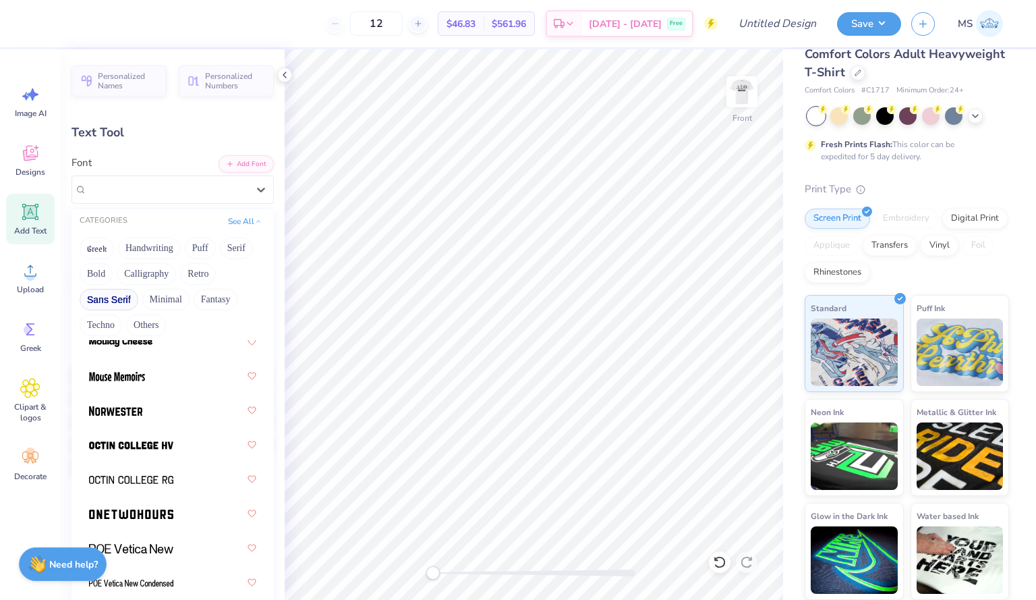
scroll to position [1854, 0]
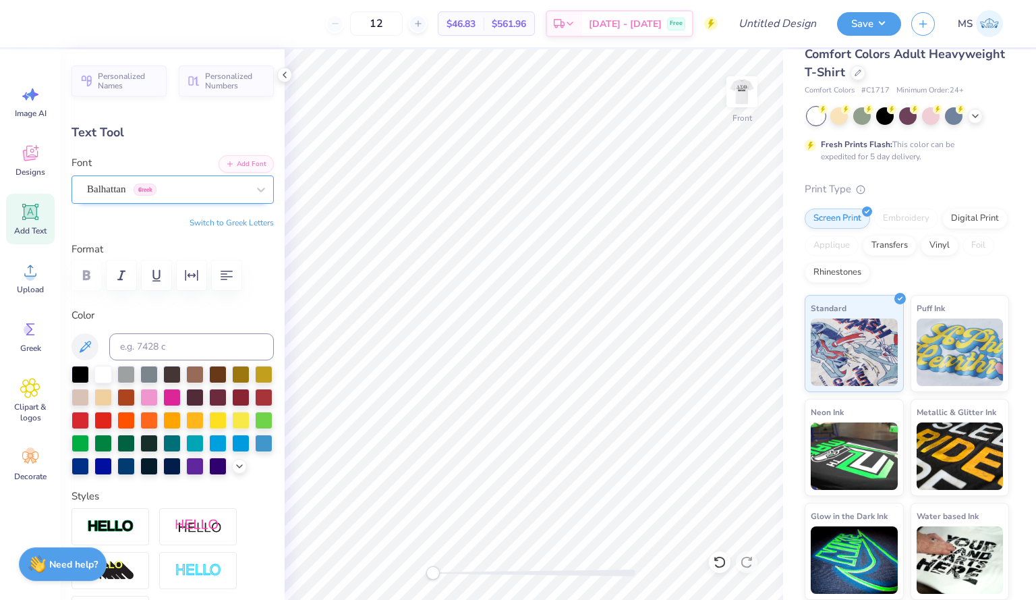
click at [210, 190] on div "Balhattan Greek" at bounding box center [167, 189] width 161 height 16
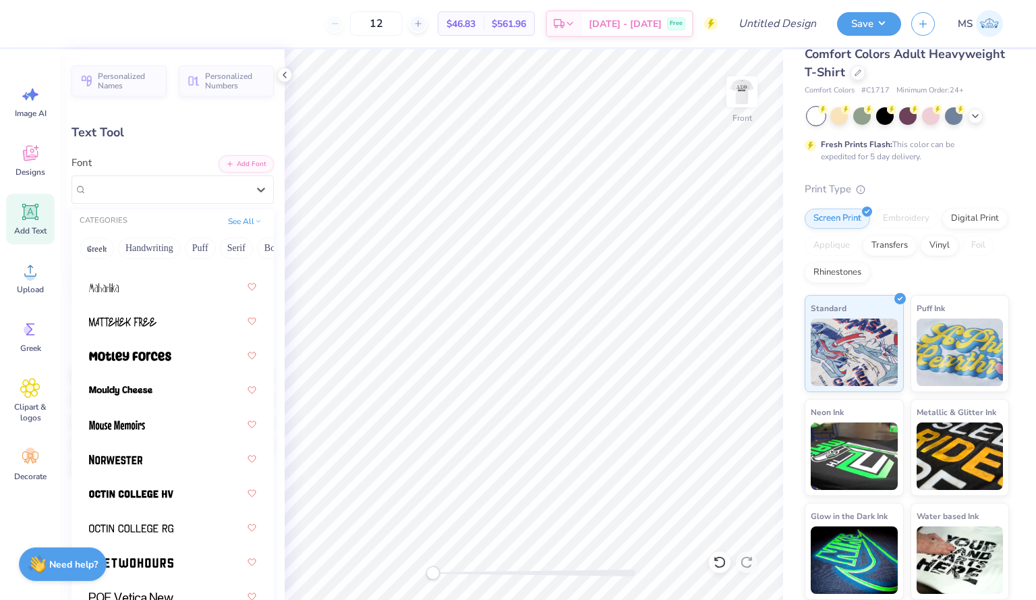
scroll to position [2062, 0]
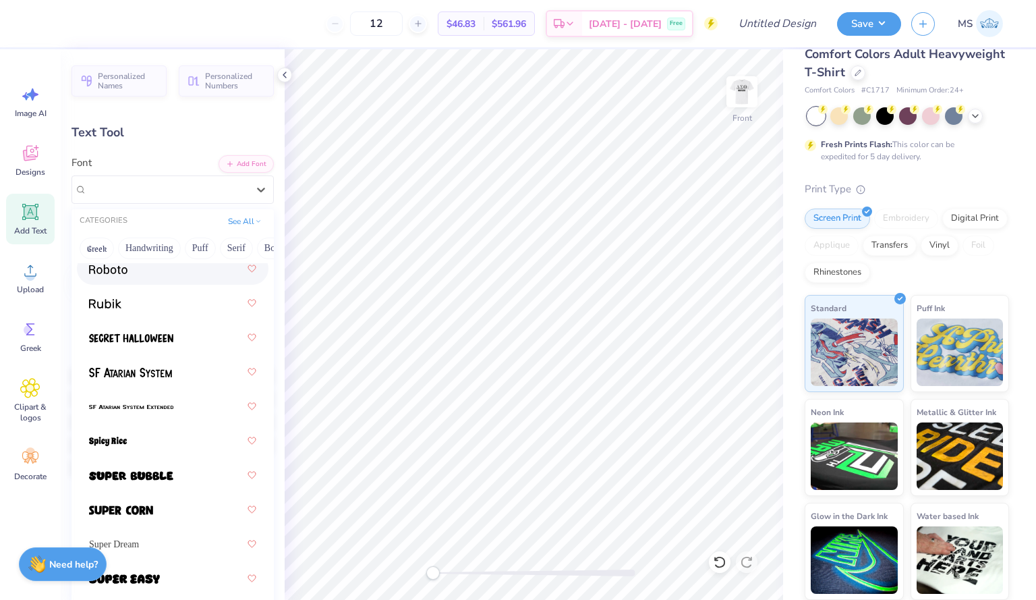
click at [237, 229] on div "CATEGORIES See All" at bounding box center [172, 221] width 202 height 24
click at [235, 214] on button "See All" at bounding box center [245, 219] width 42 height 13
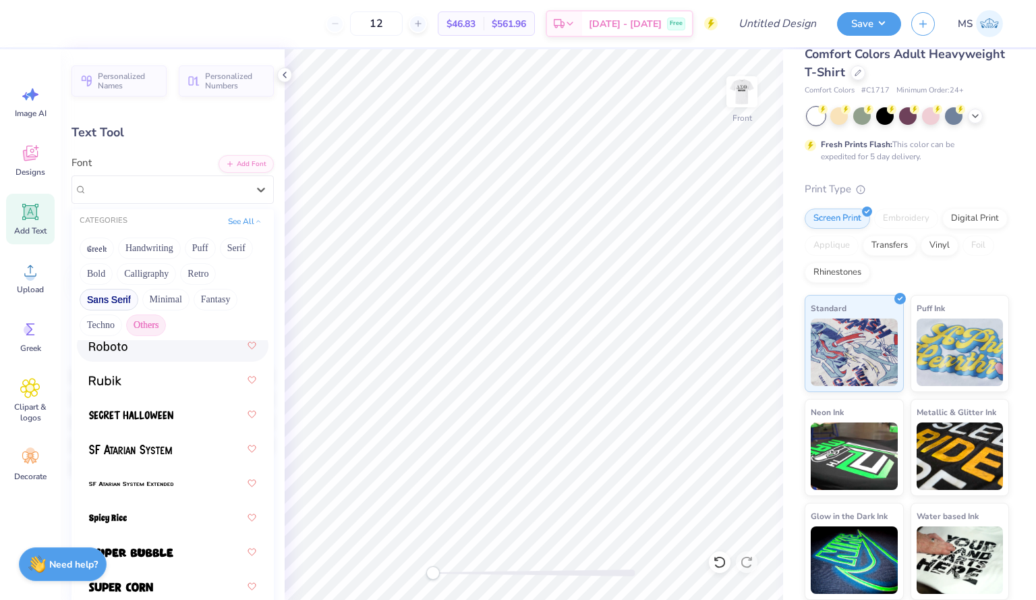
click at [154, 326] on button "Others" at bounding box center [146, 325] width 40 height 22
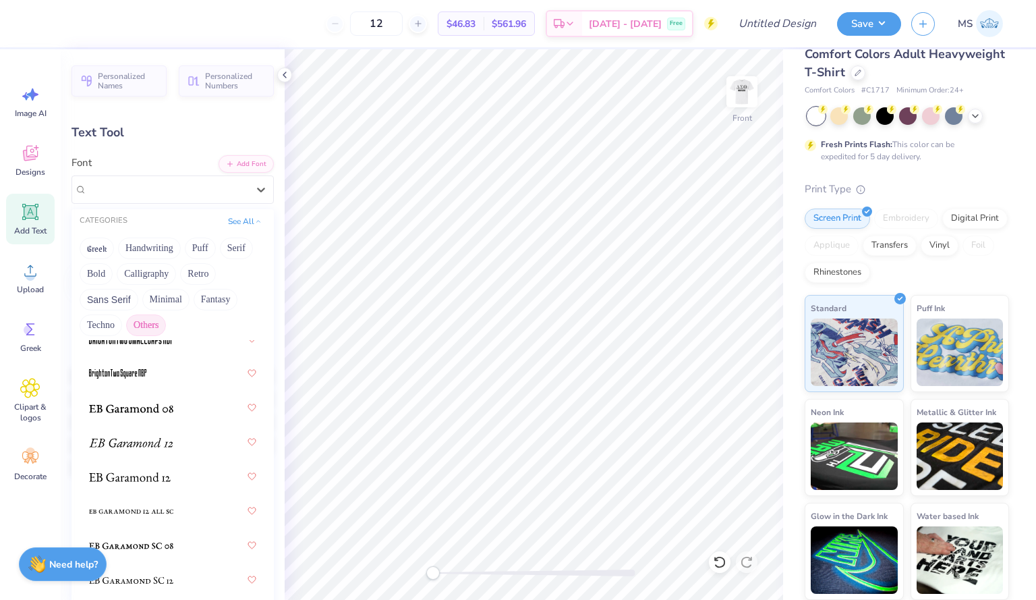
scroll to position [280, 0]
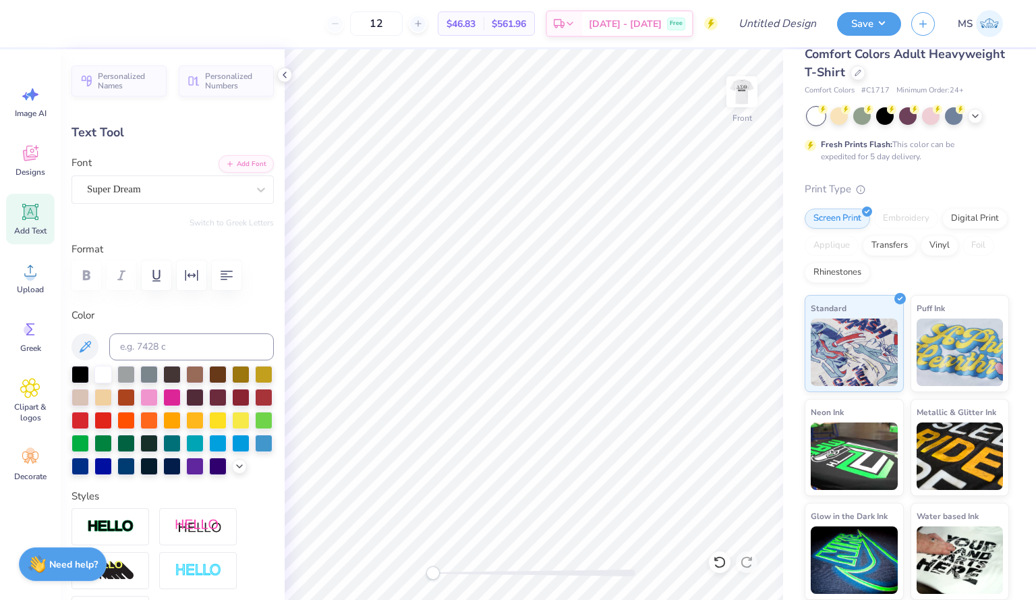
type input "5.69"
type input "1.65"
type input "12.93"
type textarea "T"
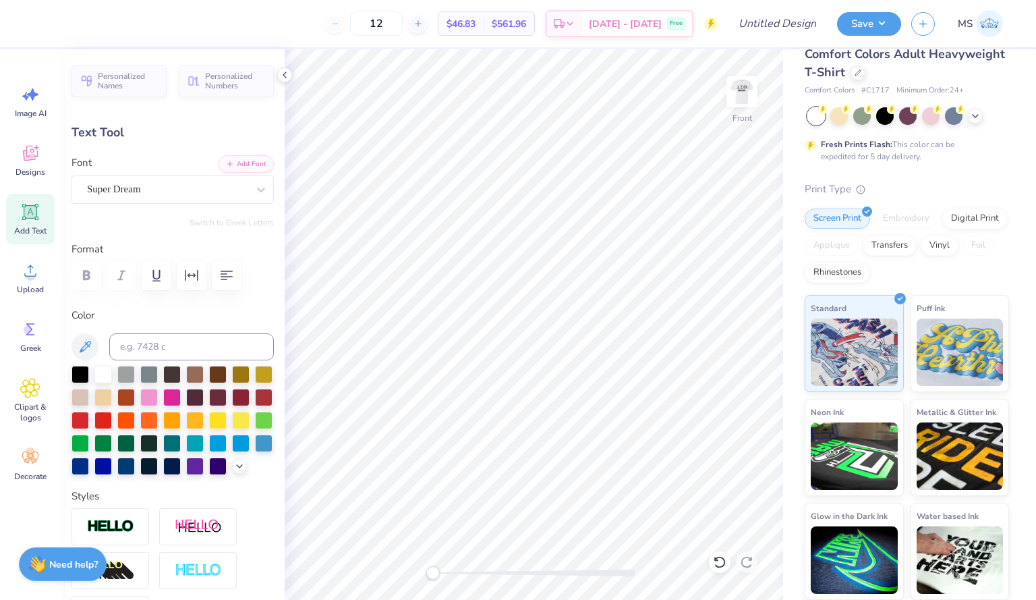
scroll to position [11, 4]
type textarea "[US_STATE]"
click at [232, 451] on div at bounding box center [241, 442] width 18 height 18
type input "5.63"
type input "1.36"
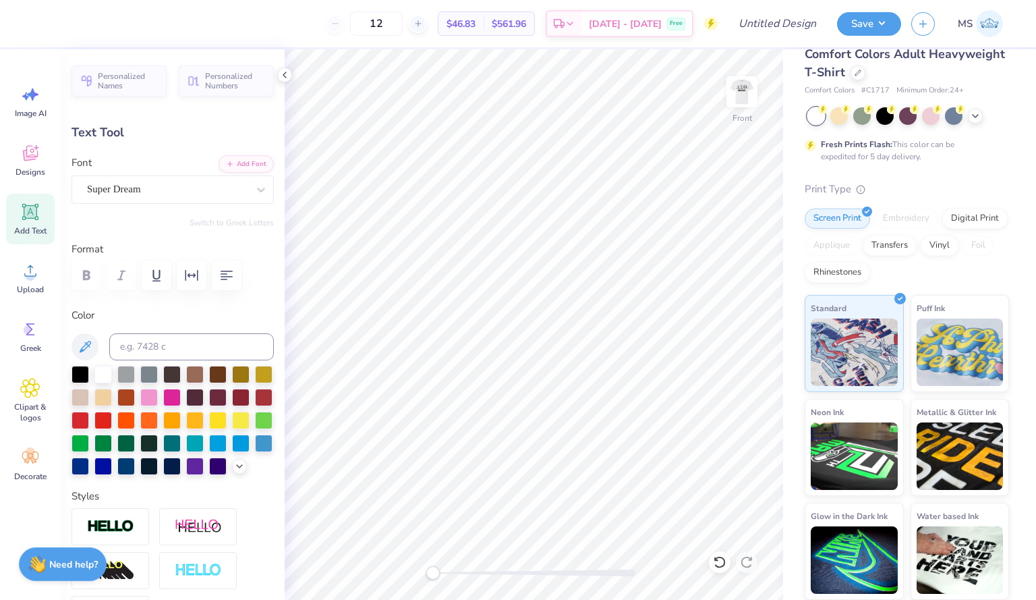
type input "6.49"
type input "10.99"
type input "1.67"
type input "12.91"
type input "6.81"
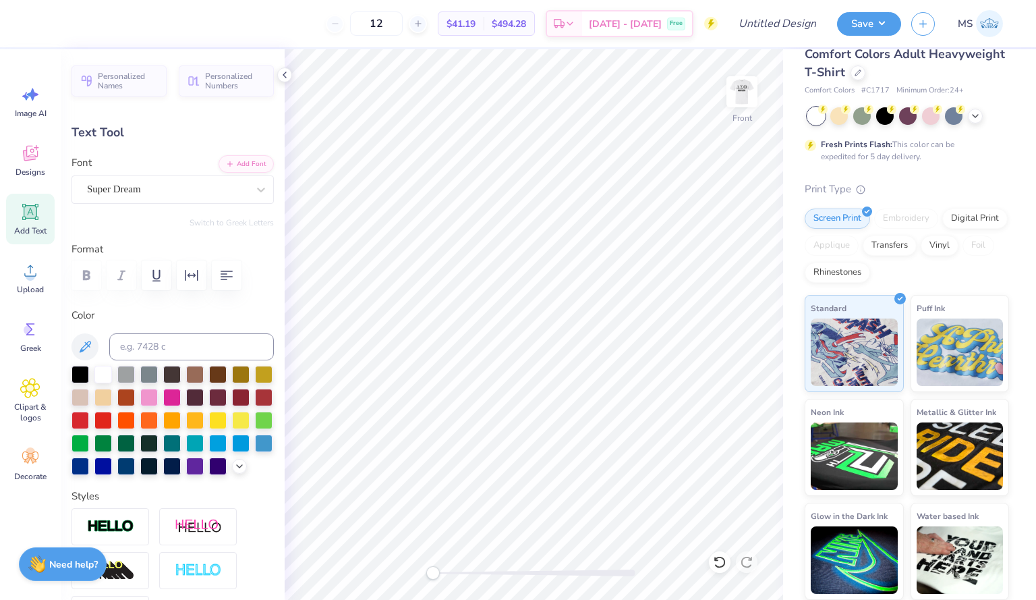
type input "1.04"
type input "14.53"
type input "1.87"
type input "3.00"
click at [30, 225] on div "Add Text" at bounding box center [30, 219] width 49 height 51
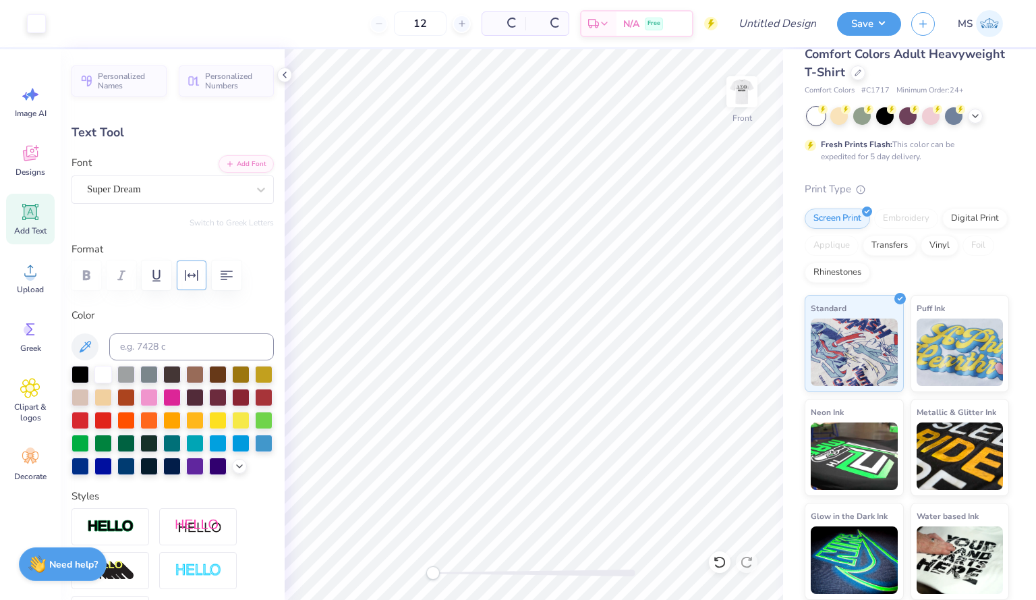
type input "5.69"
type input "1.65"
type input "12.93"
type textarea "T"
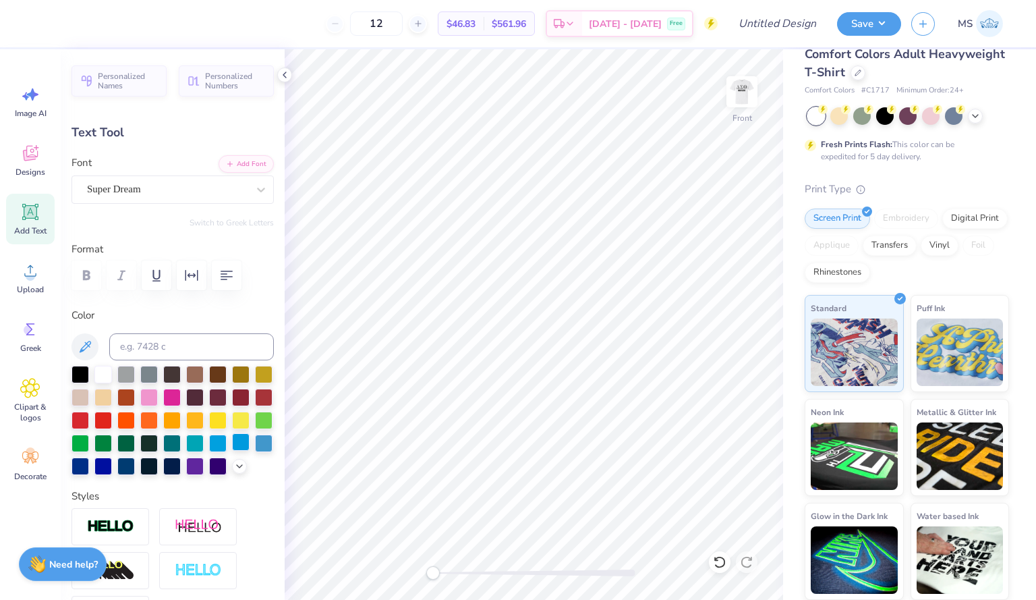
type textarea "DTS CHARITY BASH"
click at [232, 451] on div at bounding box center [241, 442] width 18 height 18
type input "14.53"
type input "1.17"
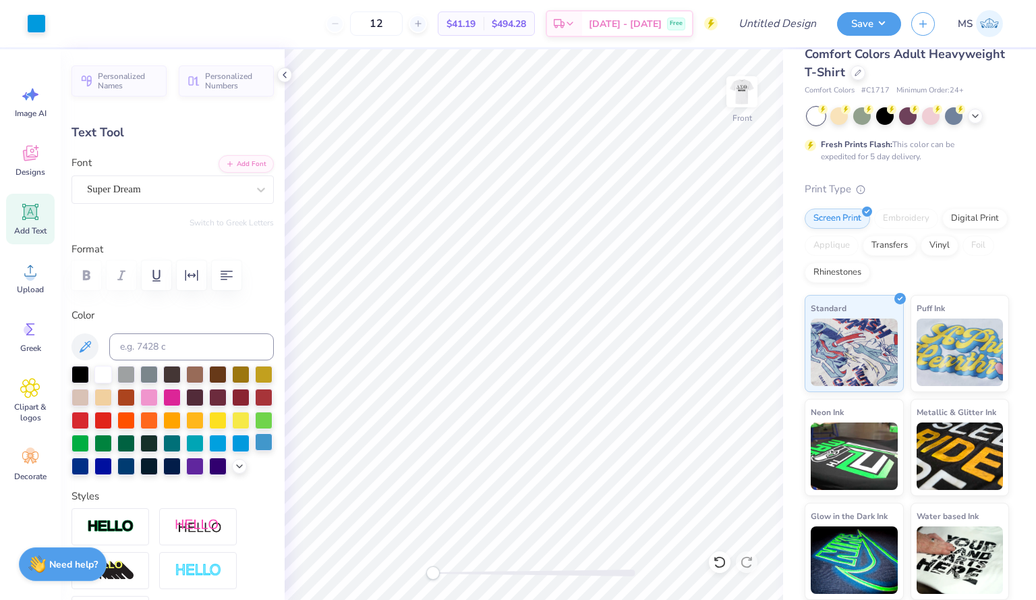
type input "13.16"
type input "10.25"
type input "0.83"
type input "13.51"
type input "14.53"
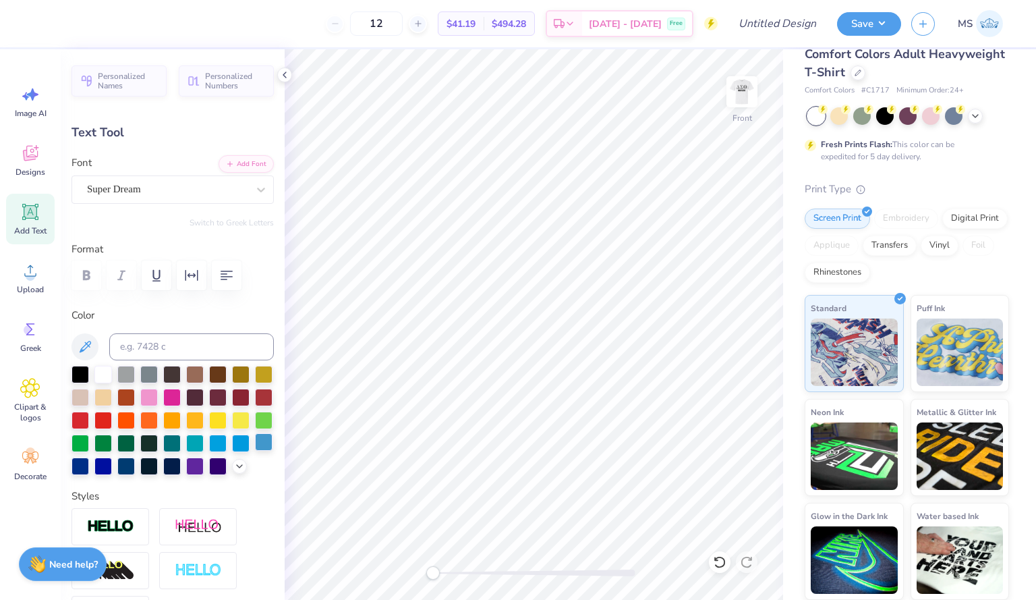
type input "1.87"
type input "3.00"
type input "10.25"
type input "0.83"
type input "4.00"
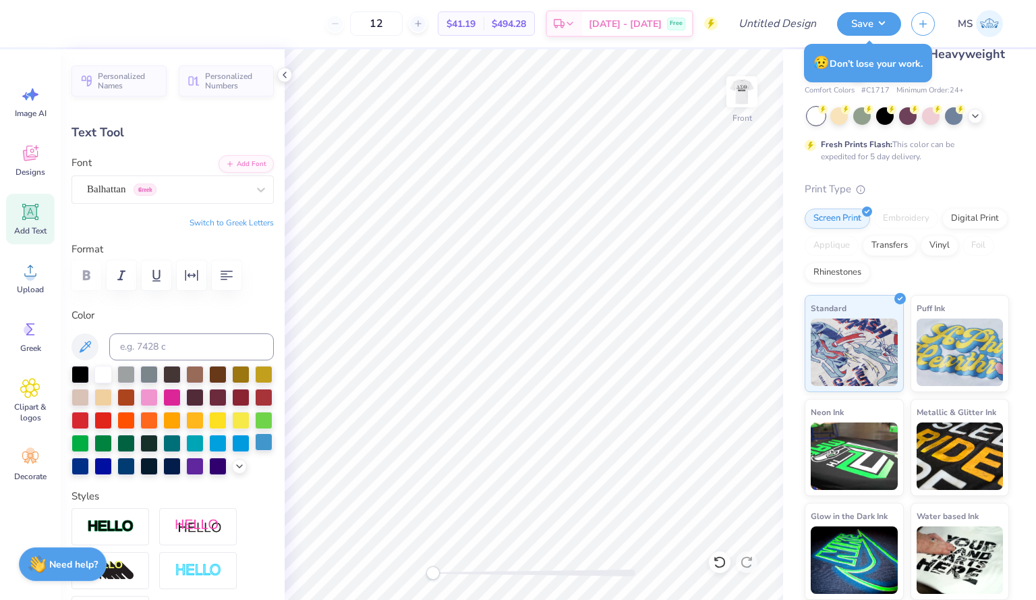
type input "14.53"
type input "1.87"
type input "11.88"
type input "10.25"
type input "0.83"
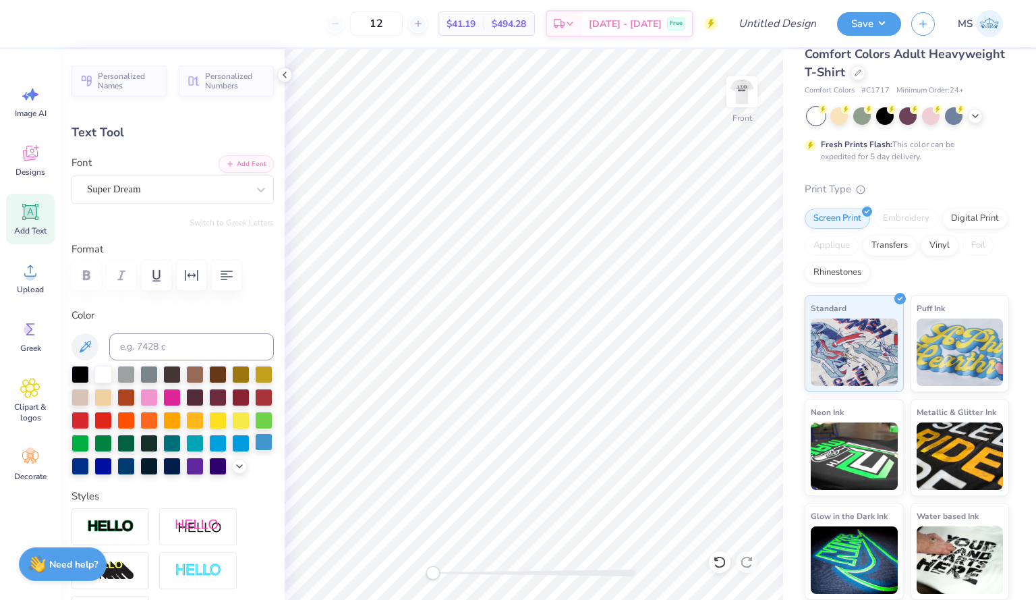
type input "17.49"
type input "14.53"
type input "1.87"
type input "11.88"
type input "5.87"
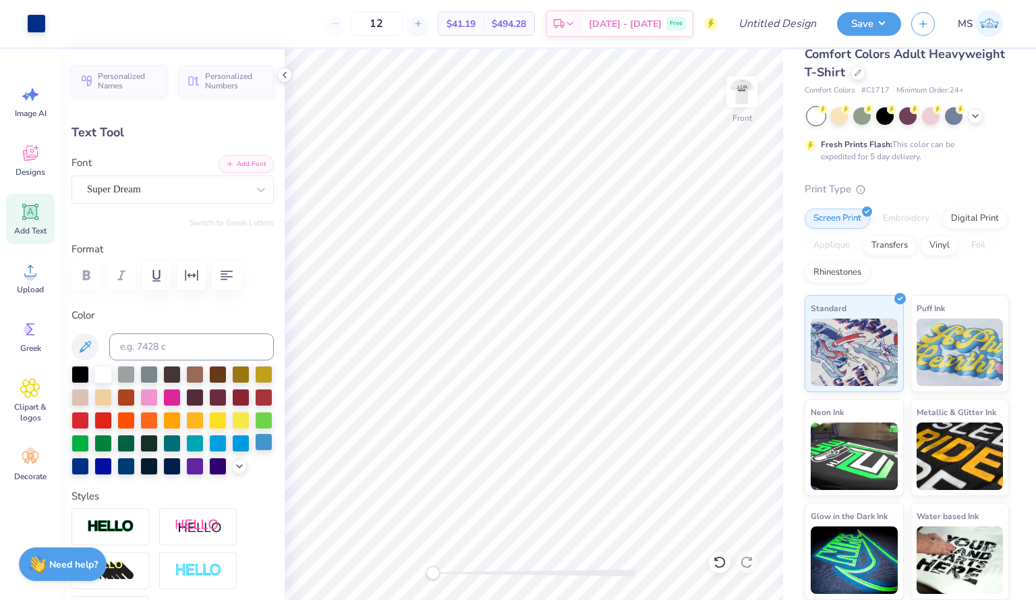
type input "0.76"
type input "5.31"
type input "14.53"
type input "1.87"
type input "2.41"
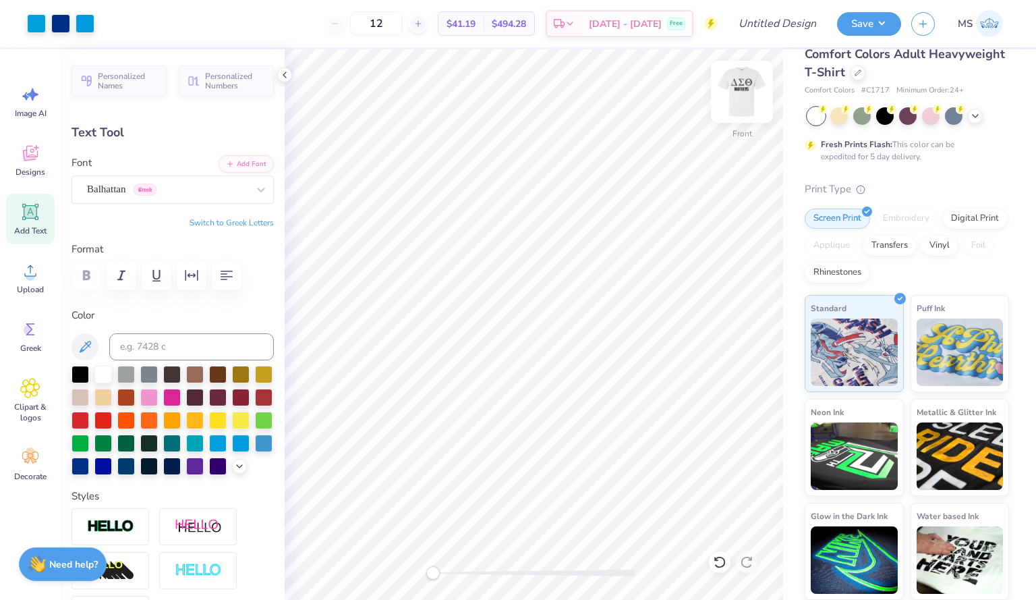
click at [746, 115] on img at bounding box center [742, 92] width 54 height 54
click at [745, 91] on img at bounding box center [742, 92] width 54 height 54
type input "6.81"
type input "1.04"
type input "6.59"
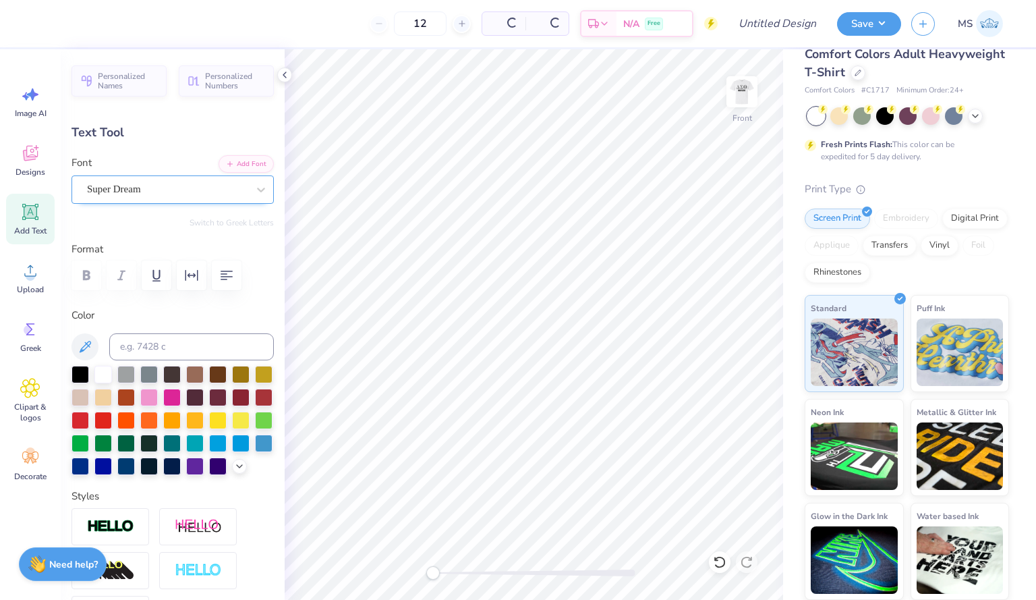
click at [173, 192] on div "Super Dream" at bounding box center [167, 189] width 163 height 21
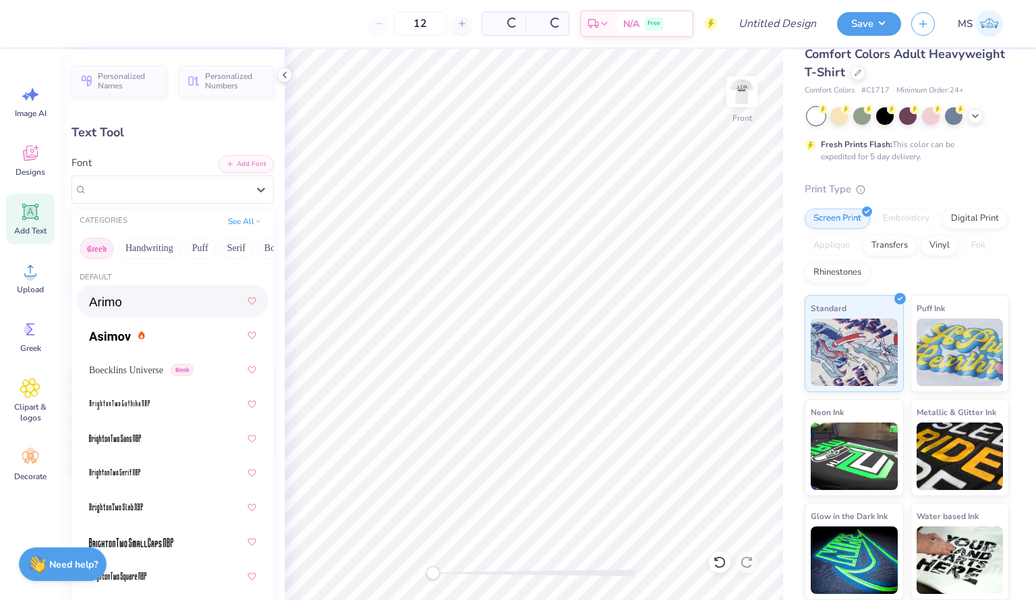
click at [109, 252] on button "Greek" at bounding box center [97, 248] width 34 height 22
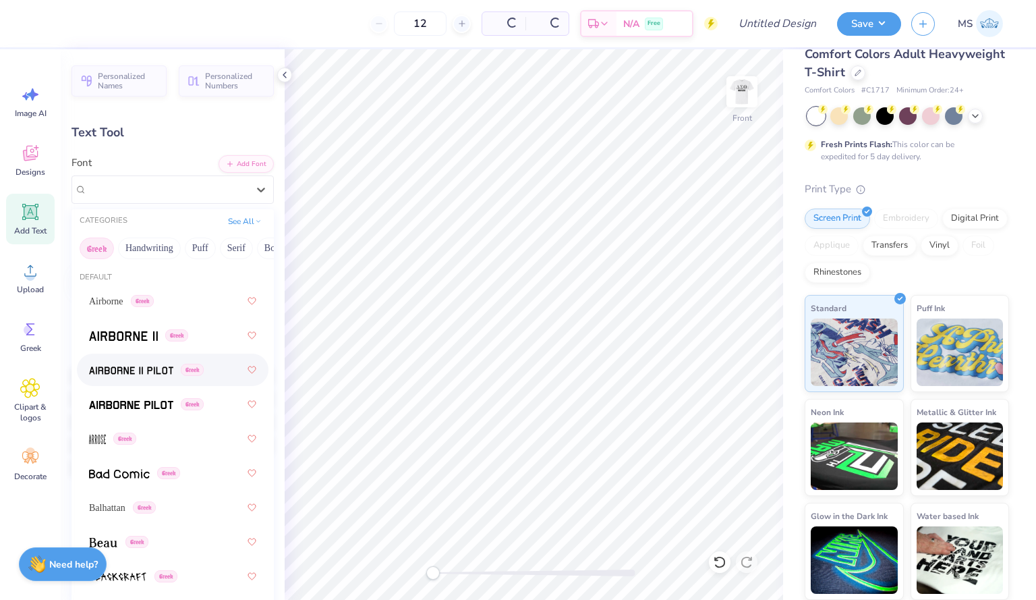
scroll to position [58, 0]
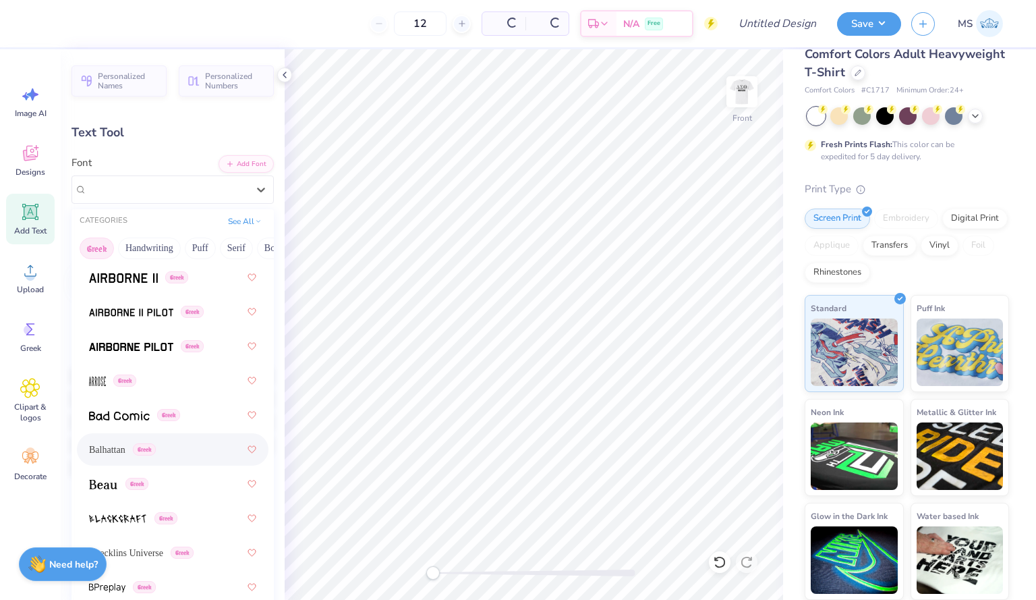
click at [168, 457] on div "Balhattan Greek" at bounding box center [172, 449] width 167 height 24
